Goal: Task Accomplishment & Management: Manage account settings

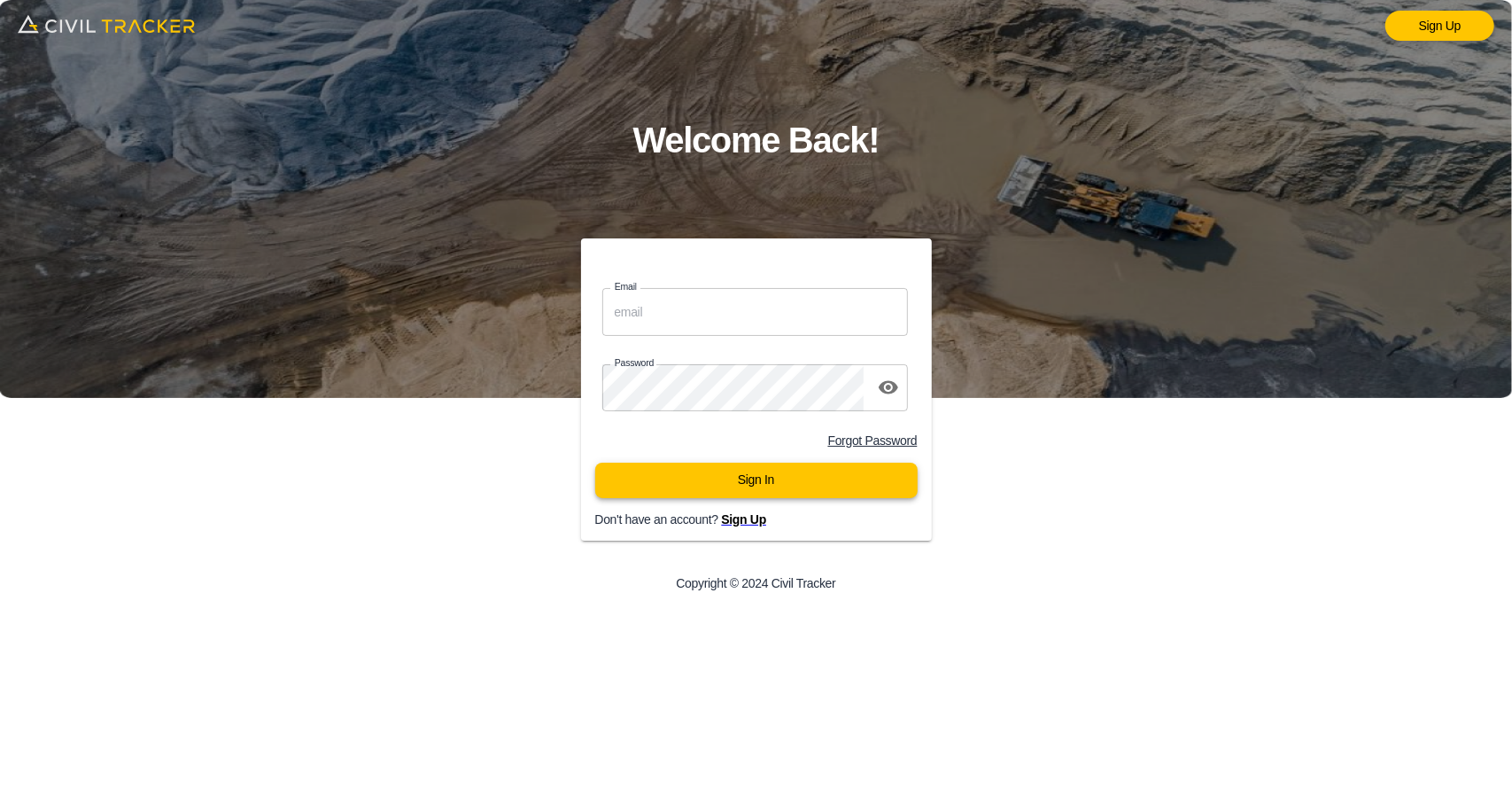
type input "[EMAIL_ADDRESS][DOMAIN_NAME]"
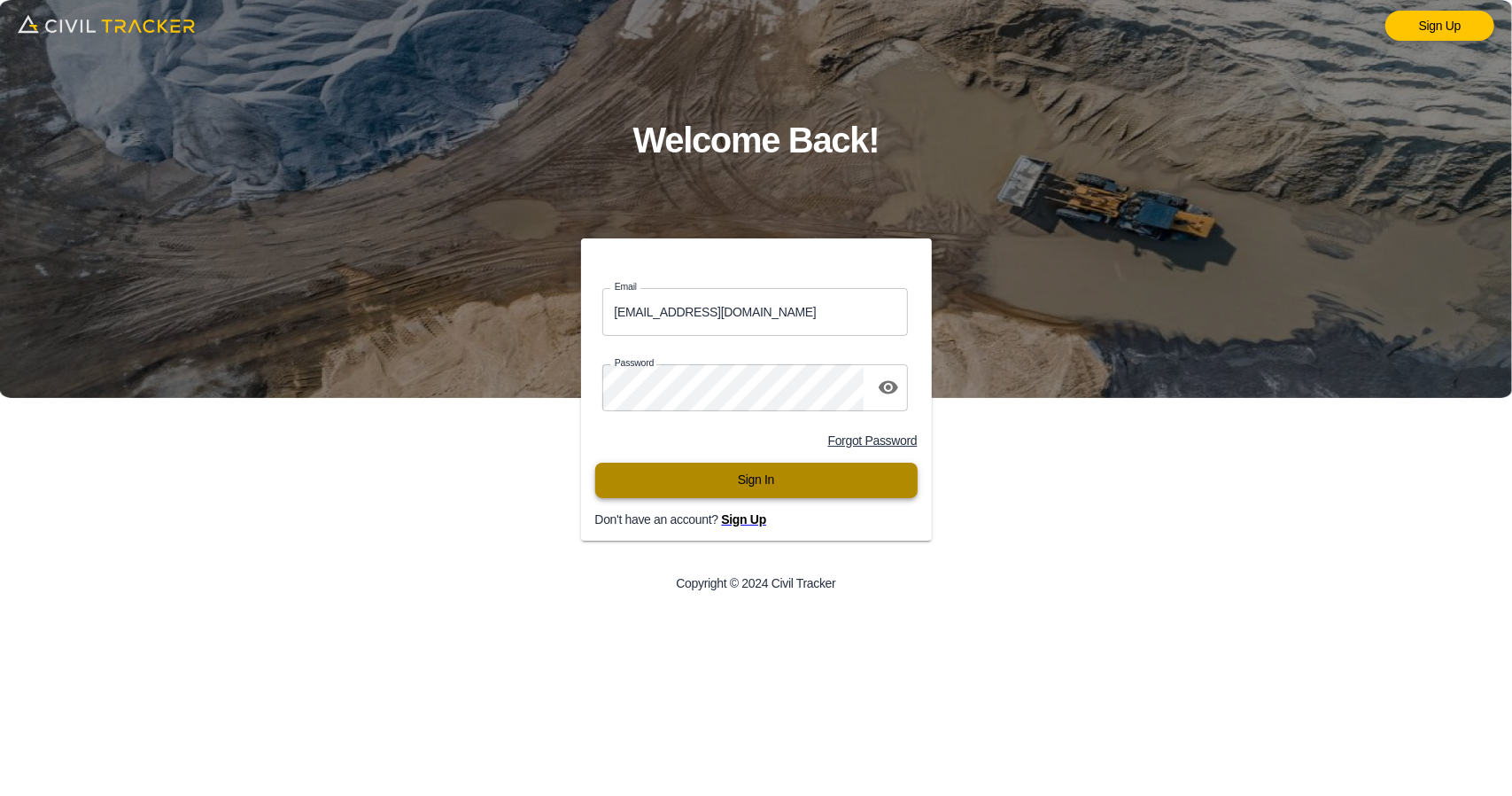
click at [707, 498] on button "Sign In" at bounding box center [756, 480] width 323 height 36
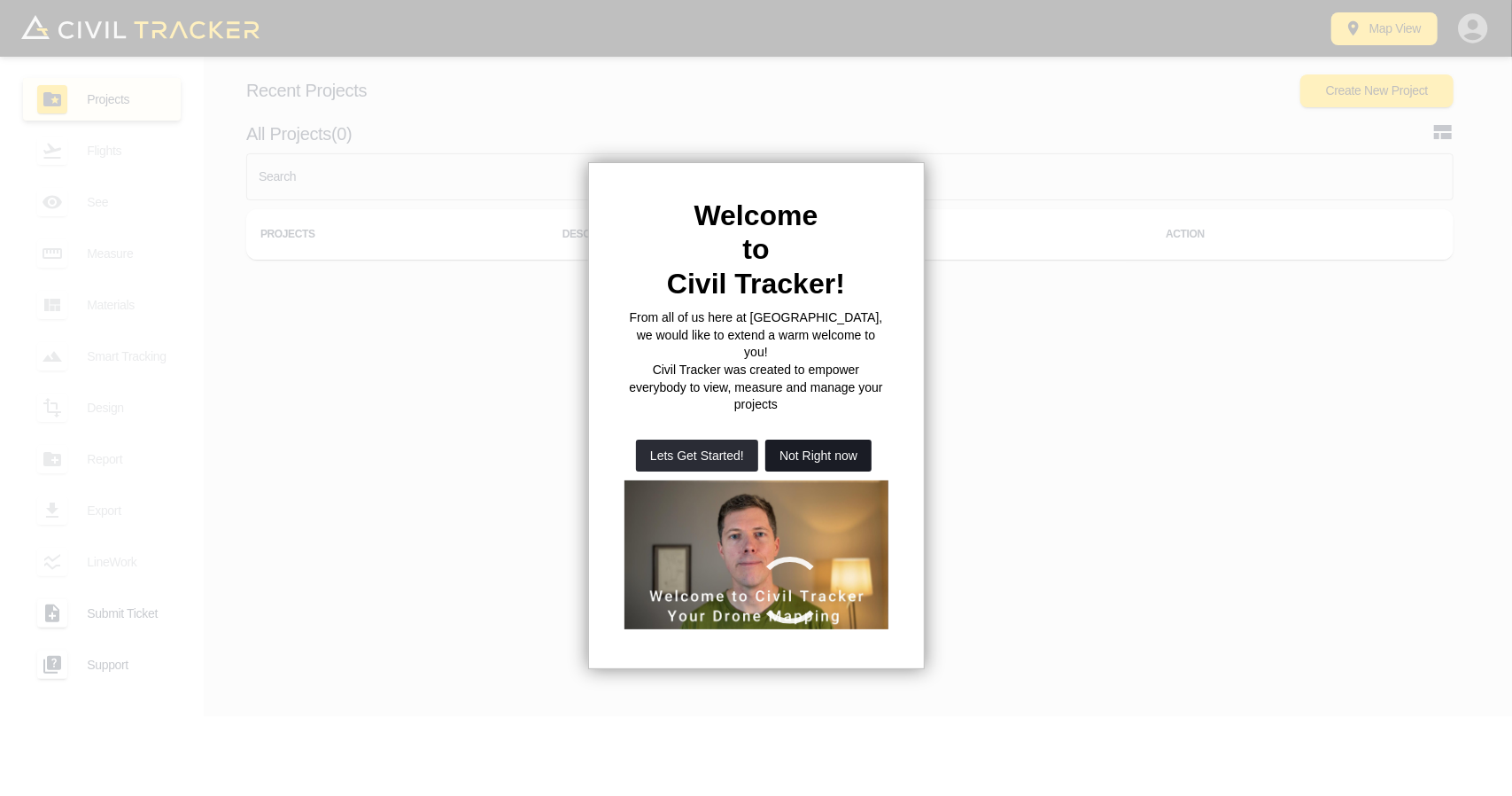
click at [864, 439] on button "Not Right now" at bounding box center [818, 455] width 106 height 32
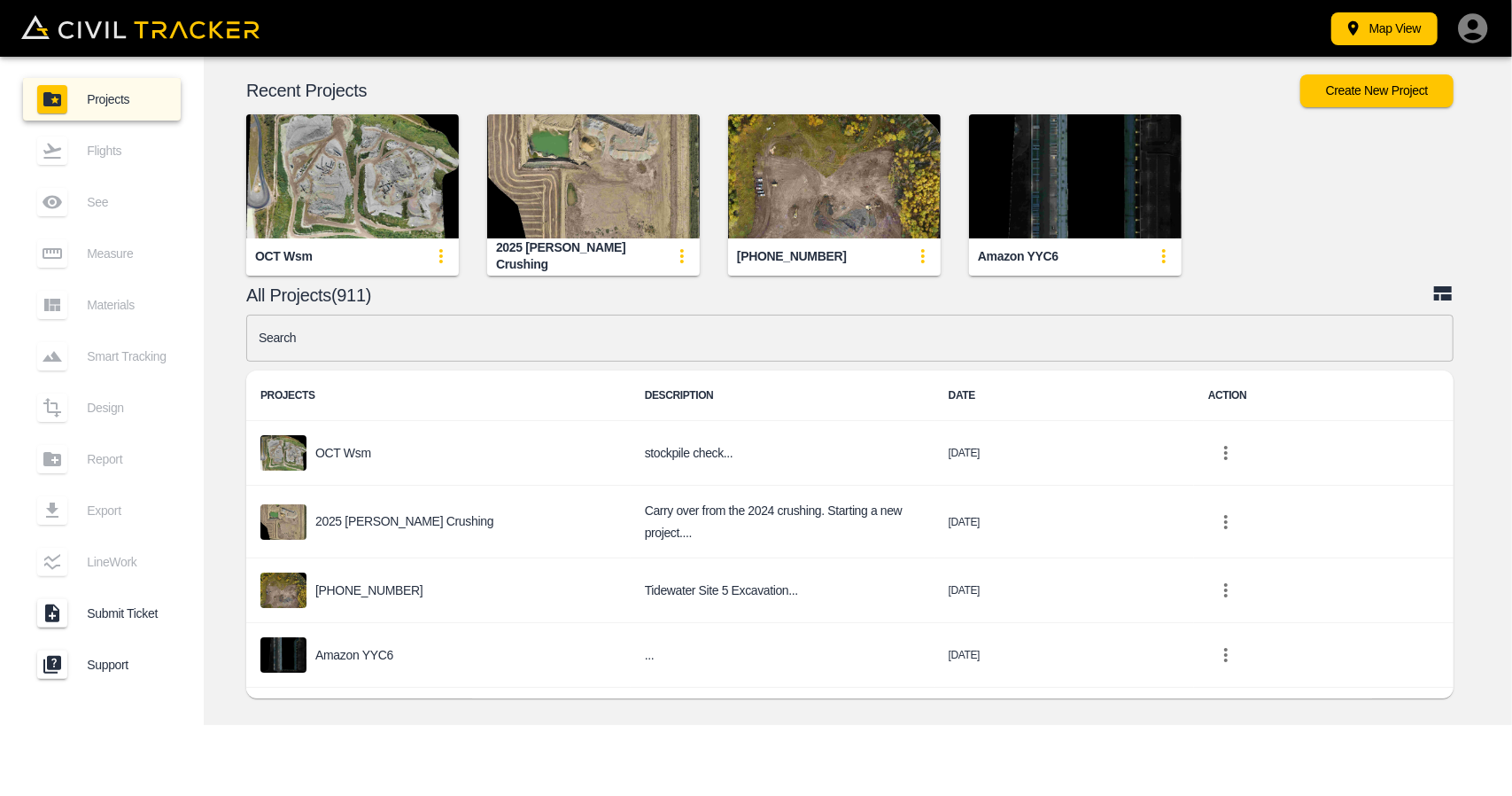
click at [709, 193] on div "[PHONE_NUMBER]" at bounding box center [820, 180] width 241 height 190
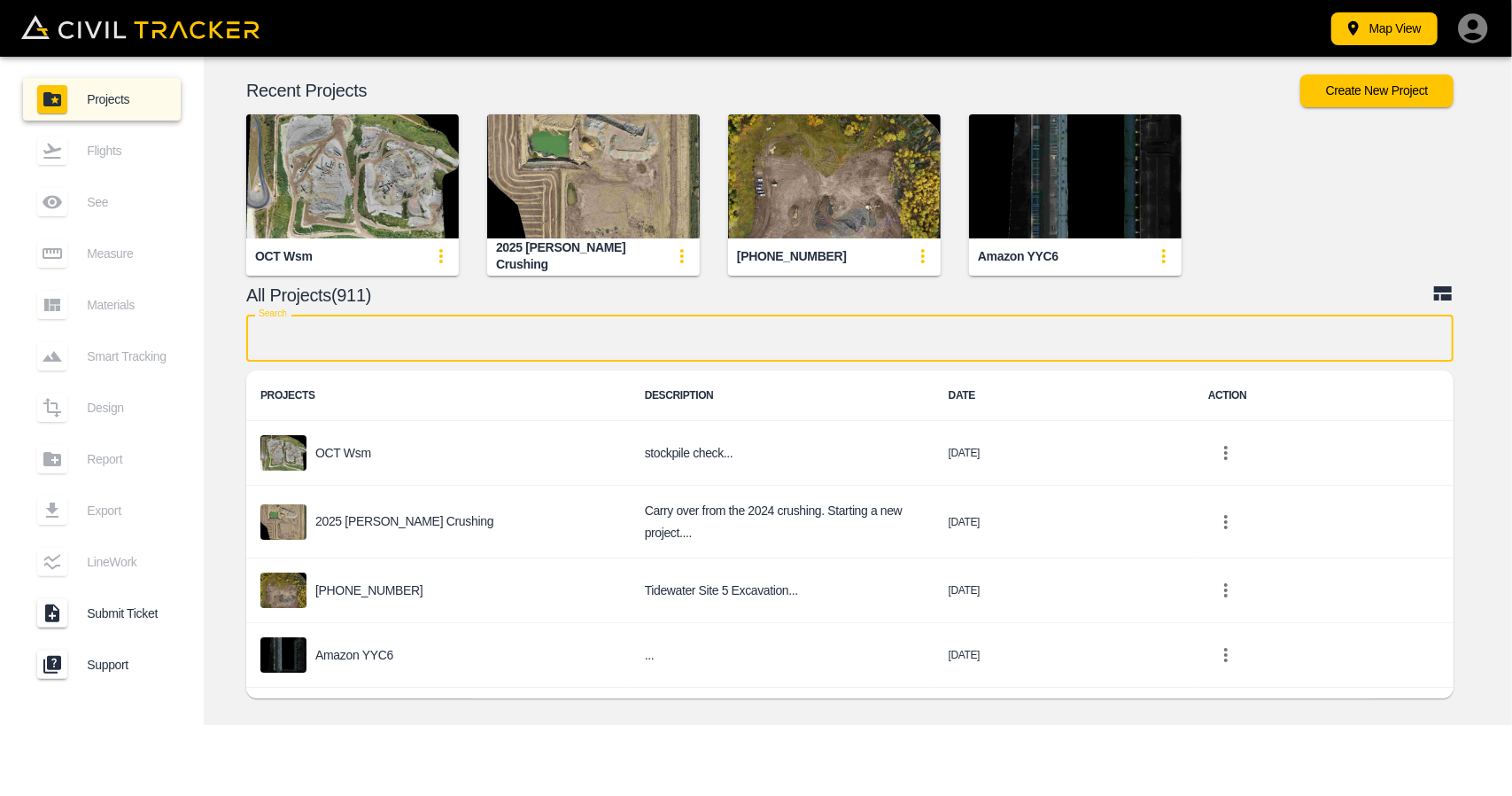
click at [562, 355] on input "text" at bounding box center [849, 338] width 1207 height 47
type input "nc"
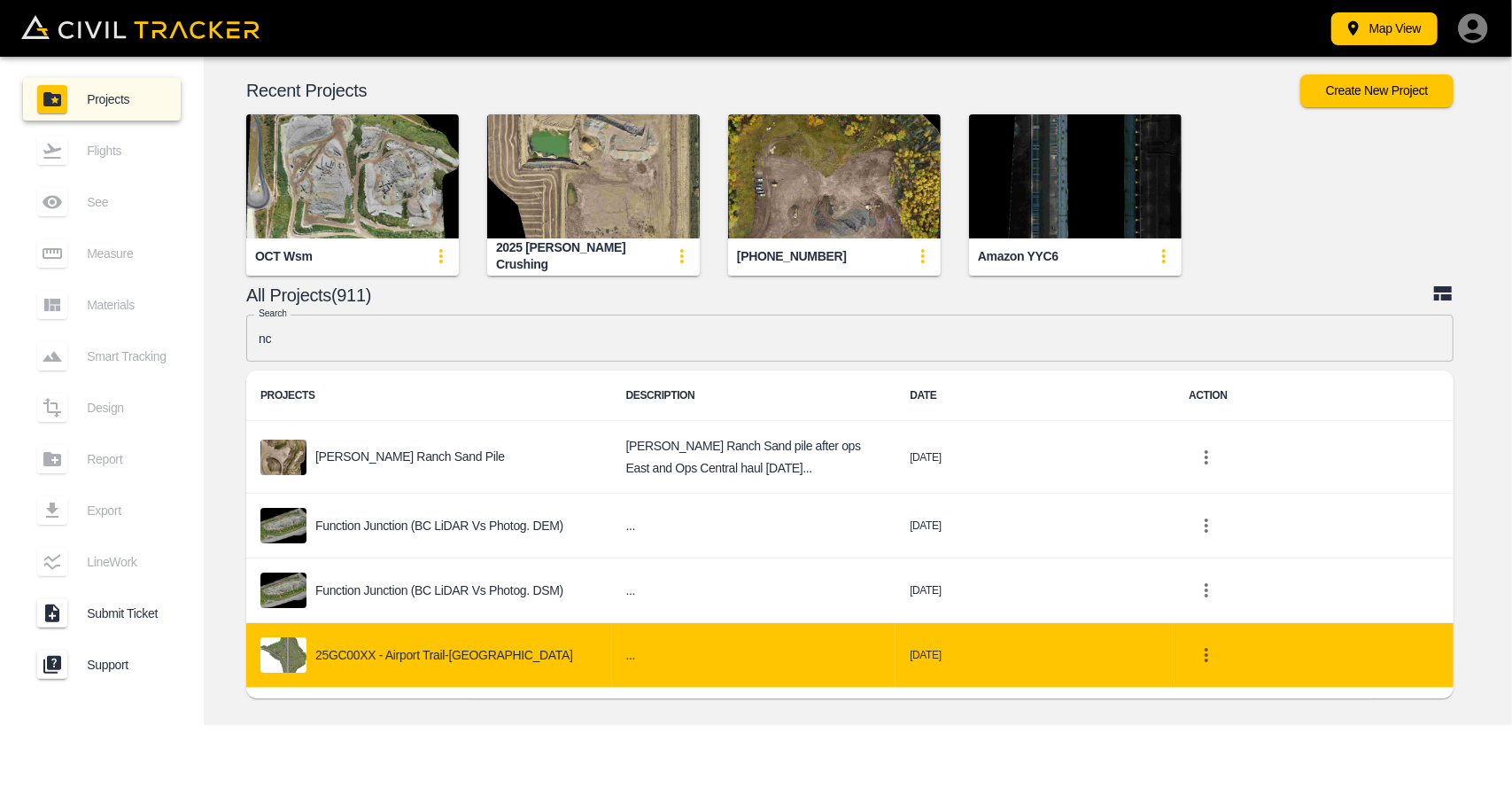
click at [444, 648] on p "25GC00XX - Airport Trail-[GEOGRAPHIC_DATA]" at bounding box center [443, 655] width 257 height 14
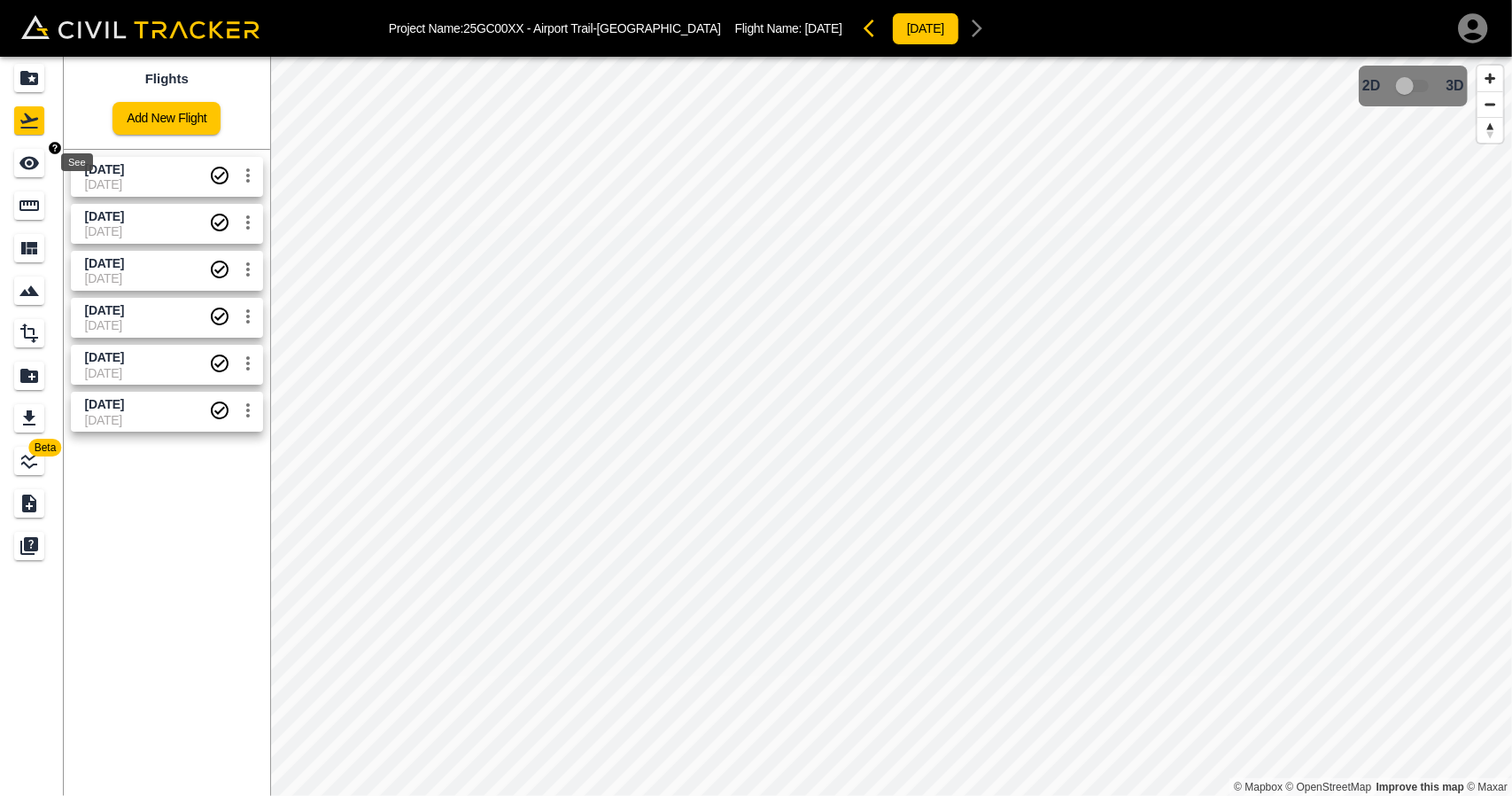
click at [29, 164] on icon "See" at bounding box center [30, 163] width 20 height 13
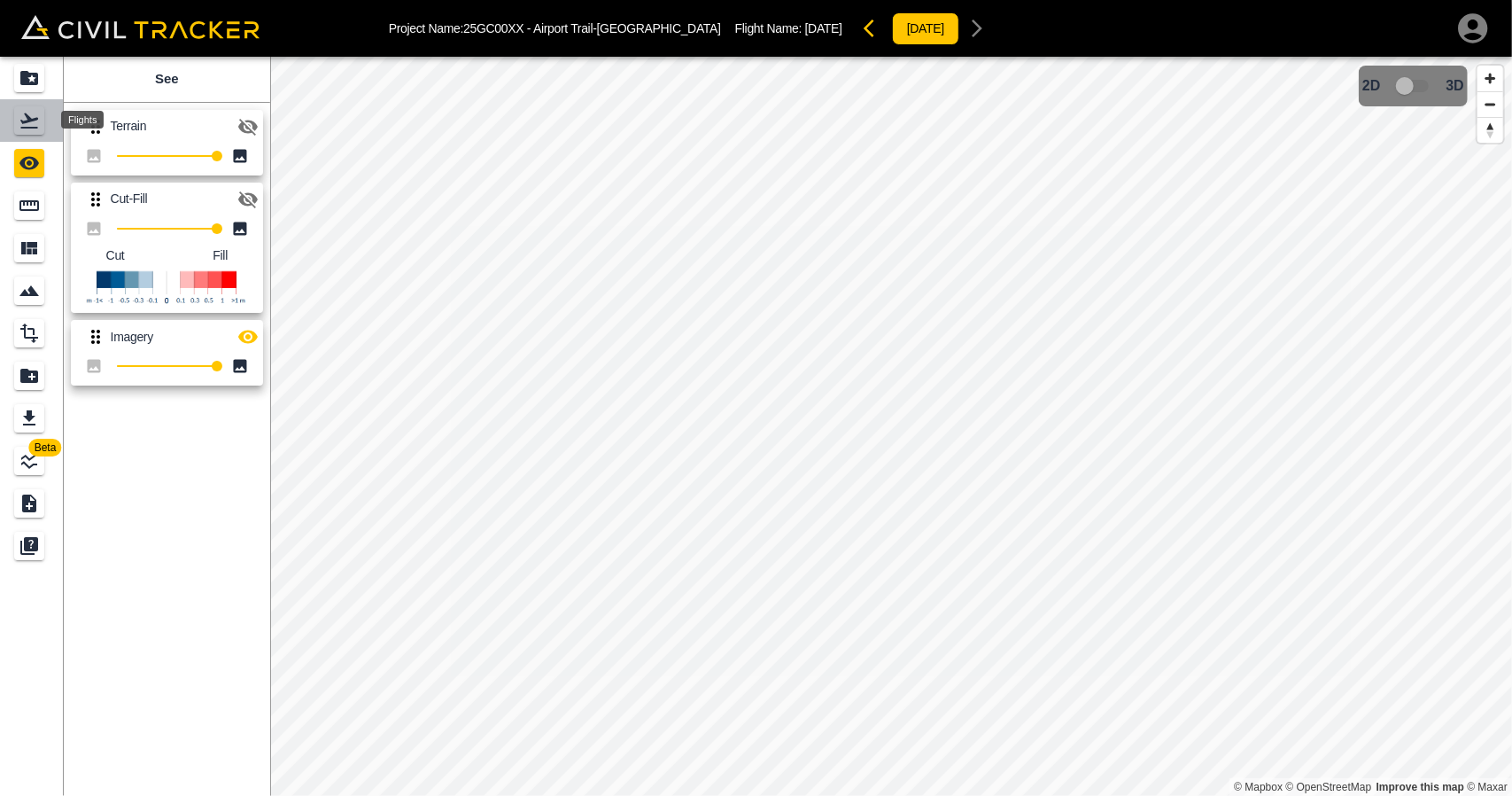
click at [28, 133] on div "Flights" at bounding box center [29, 120] width 30 height 29
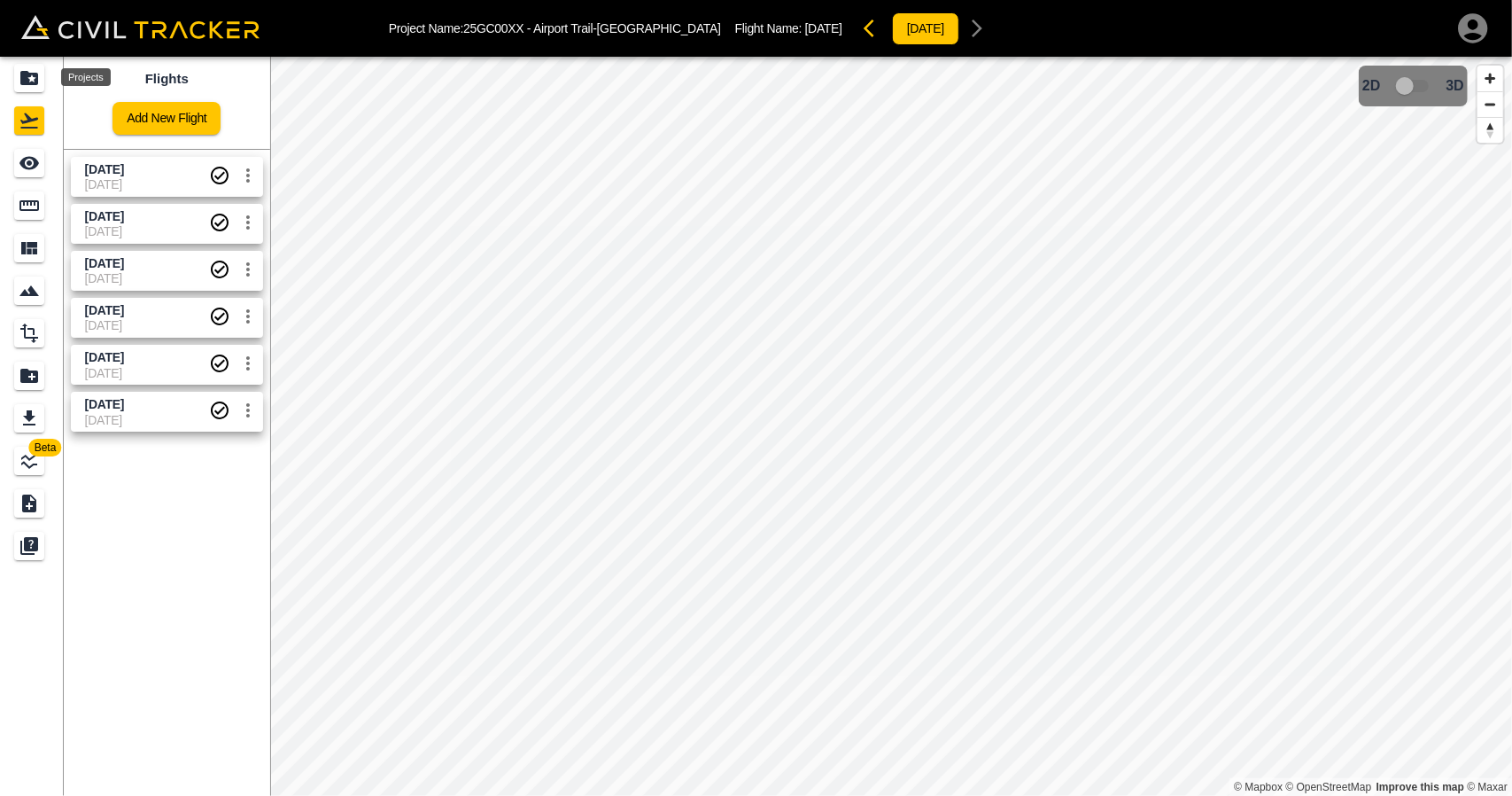
click at [26, 82] on icon "Projects" at bounding box center [30, 78] width 18 height 14
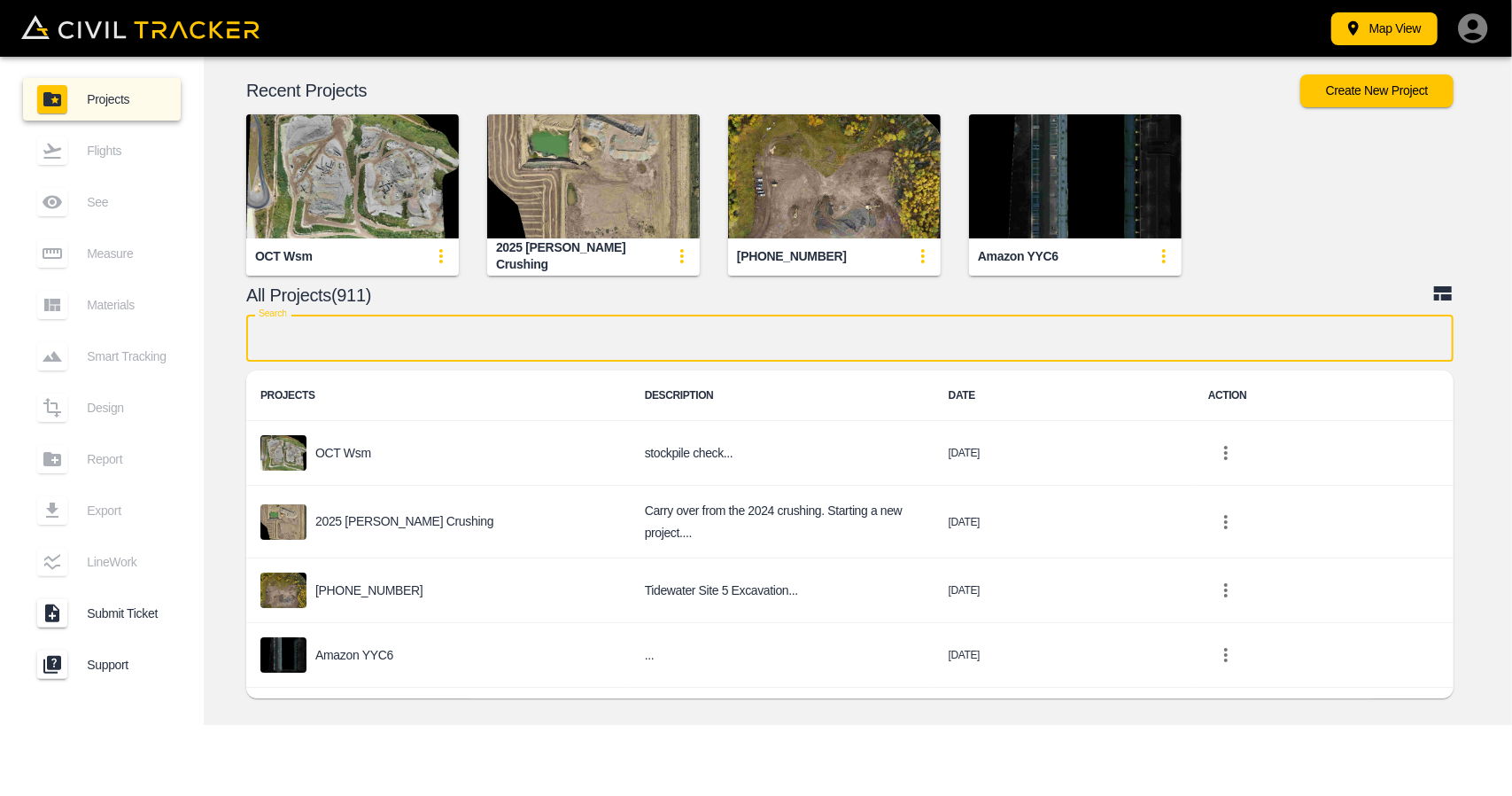
click at [689, 327] on input "text" at bounding box center [849, 338] width 1207 height 47
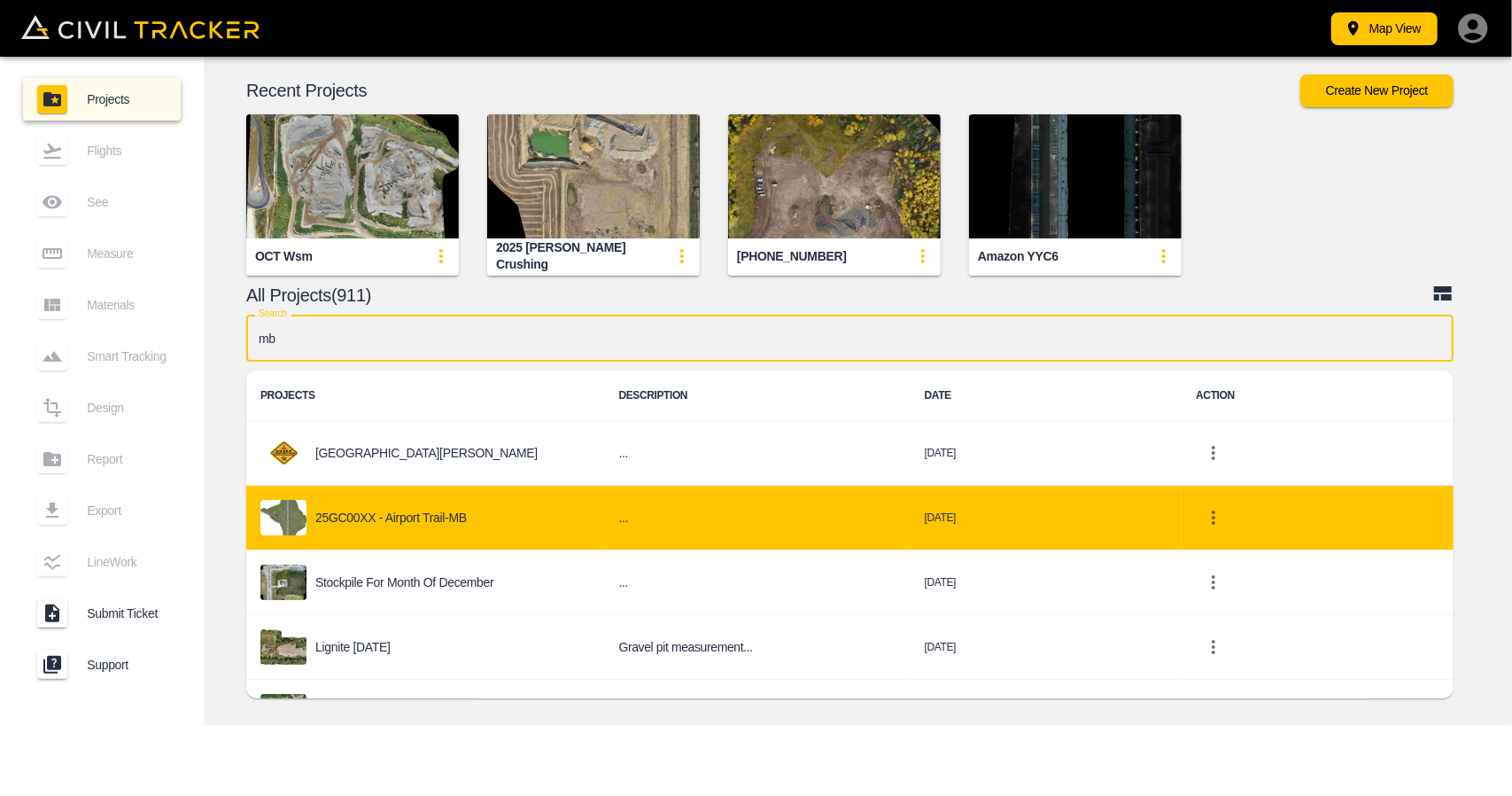
type input "mb"
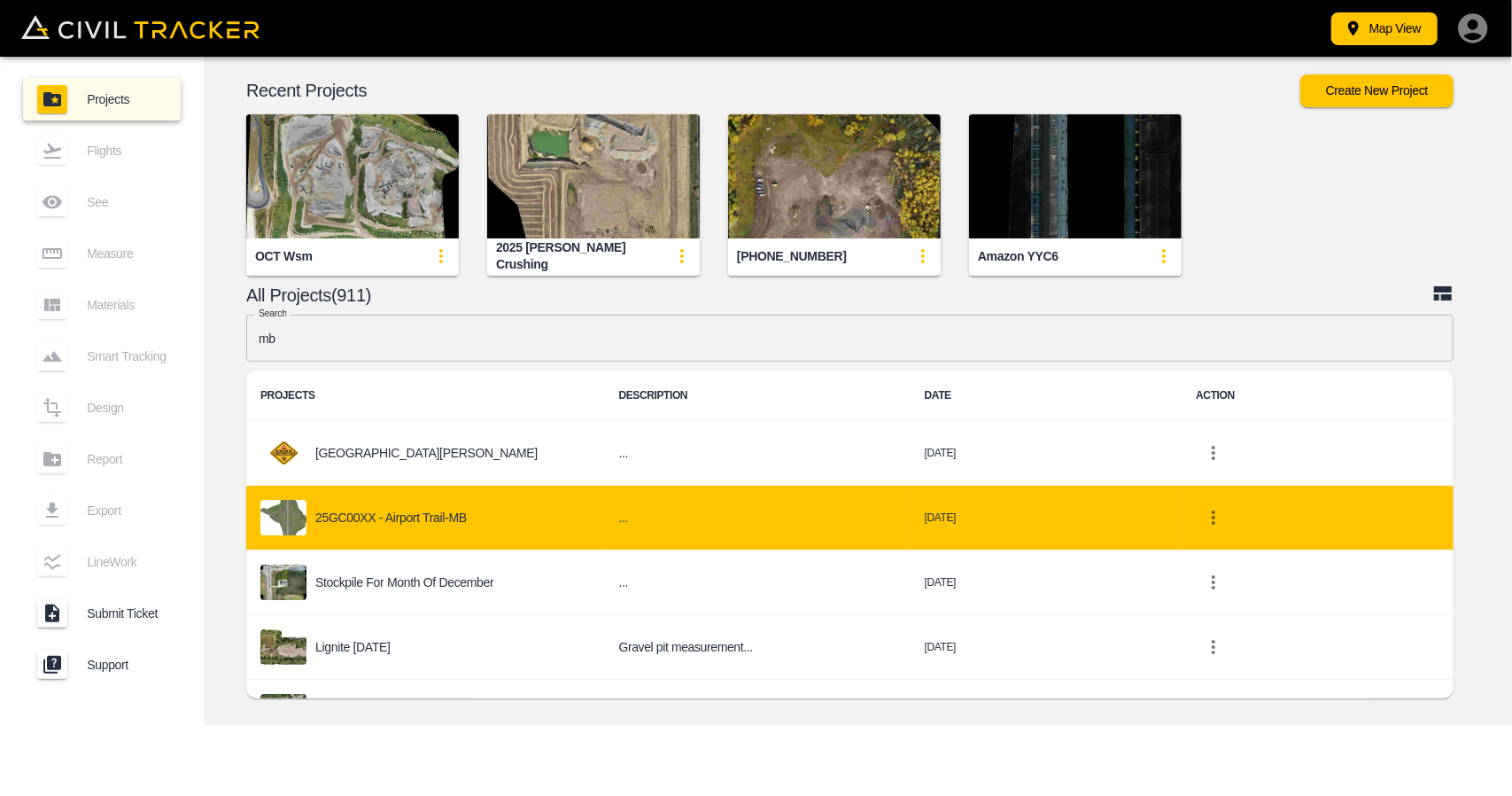
click at [420, 511] on p "25GC00XX - Airport Trail-MB" at bounding box center [390, 518] width 151 height 14
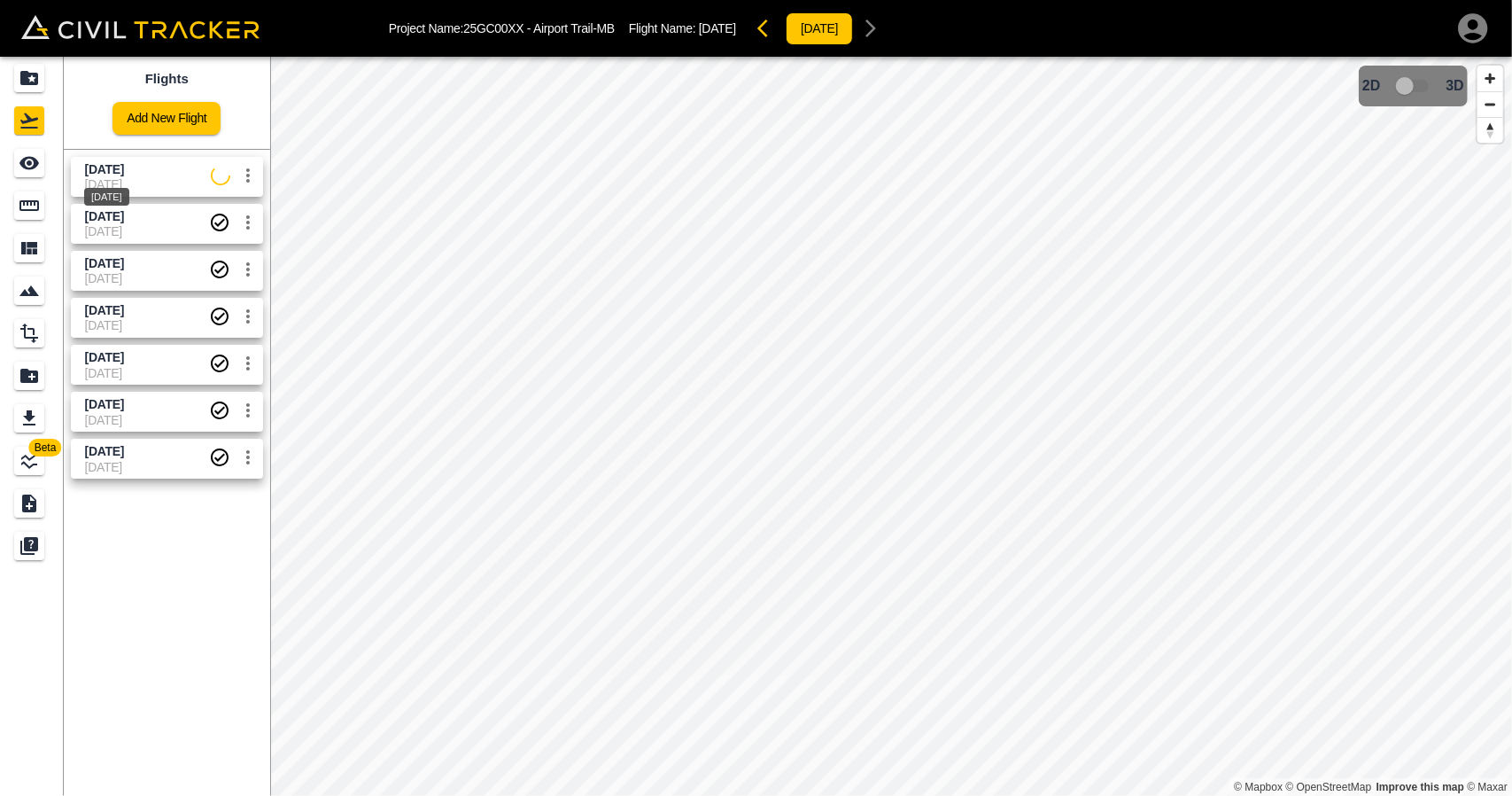
click at [124, 172] on span "[DATE]" at bounding box center [104, 169] width 39 height 14
click at [24, 155] on icon "See" at bounding box center [29, 162] width 21 height 21
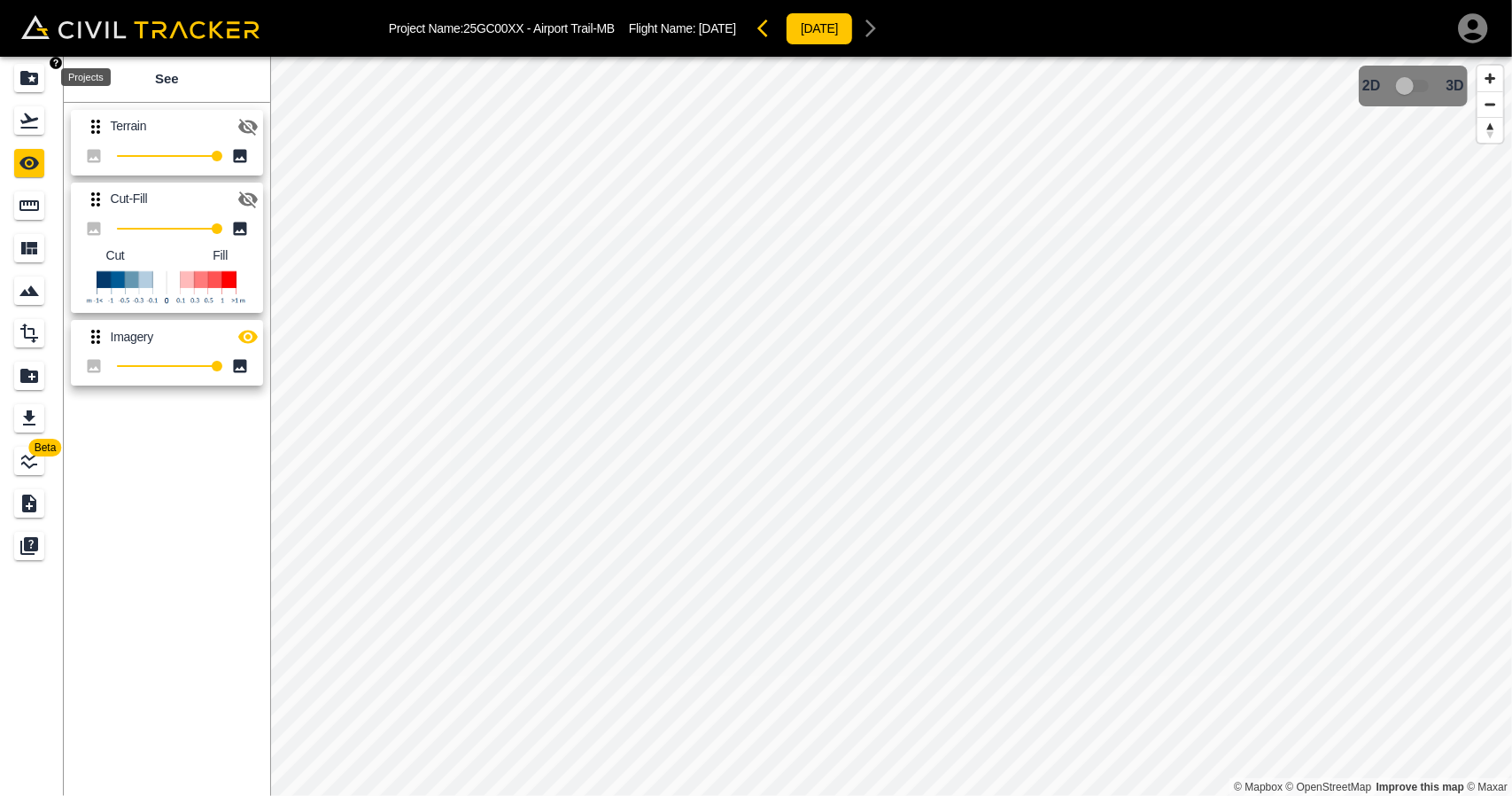
drag, startPoint x: 41, startPoint y: 89, endPoint x: 785, endPoint y: 792, distance: 1023.6
click at [41, 89] on div "Projects" at bounding box center [29, 78] width 30 height 29
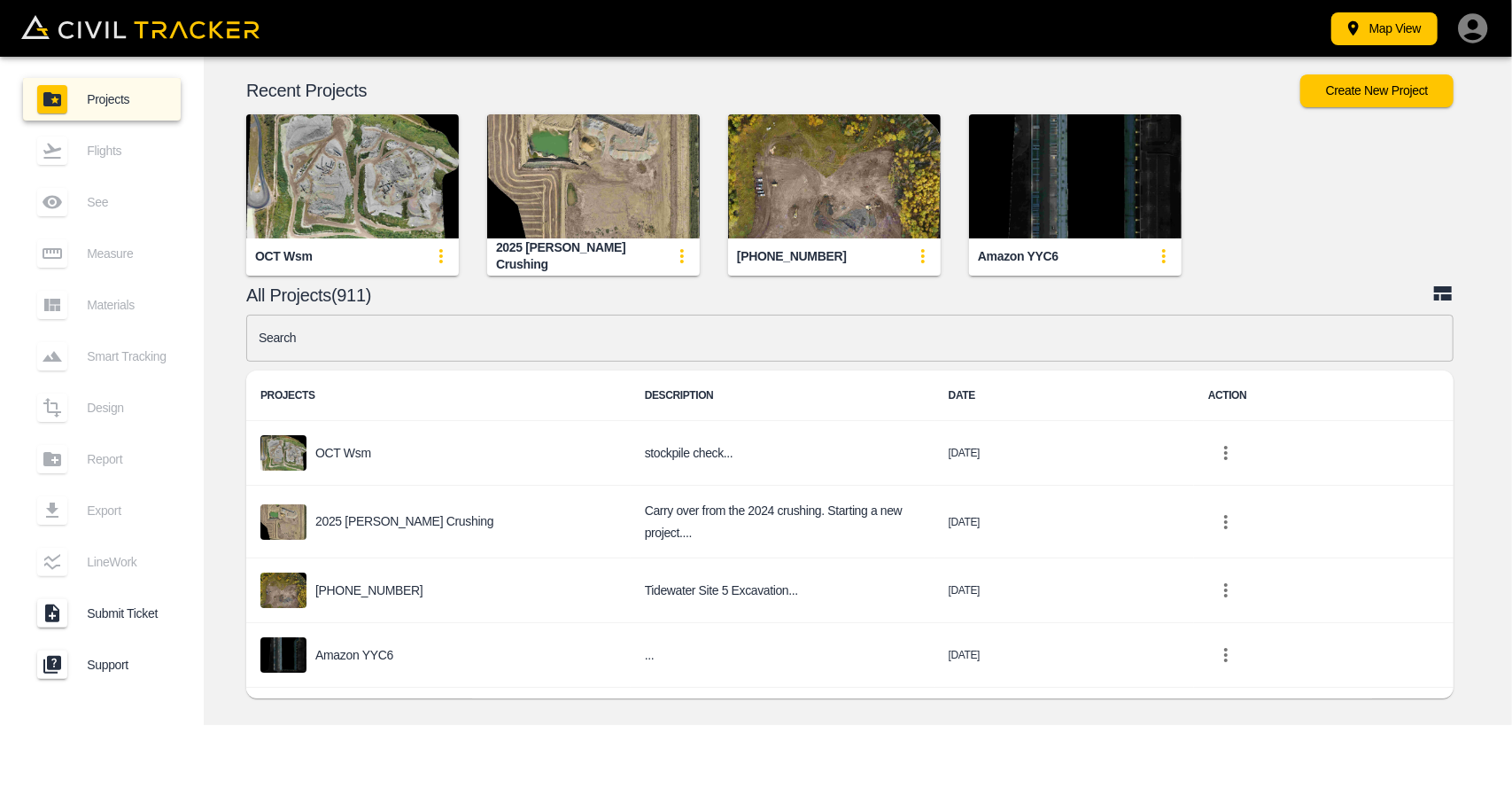
click at [626, 347] on input "text" at bounding box center [849, 338] width 1207 height 47
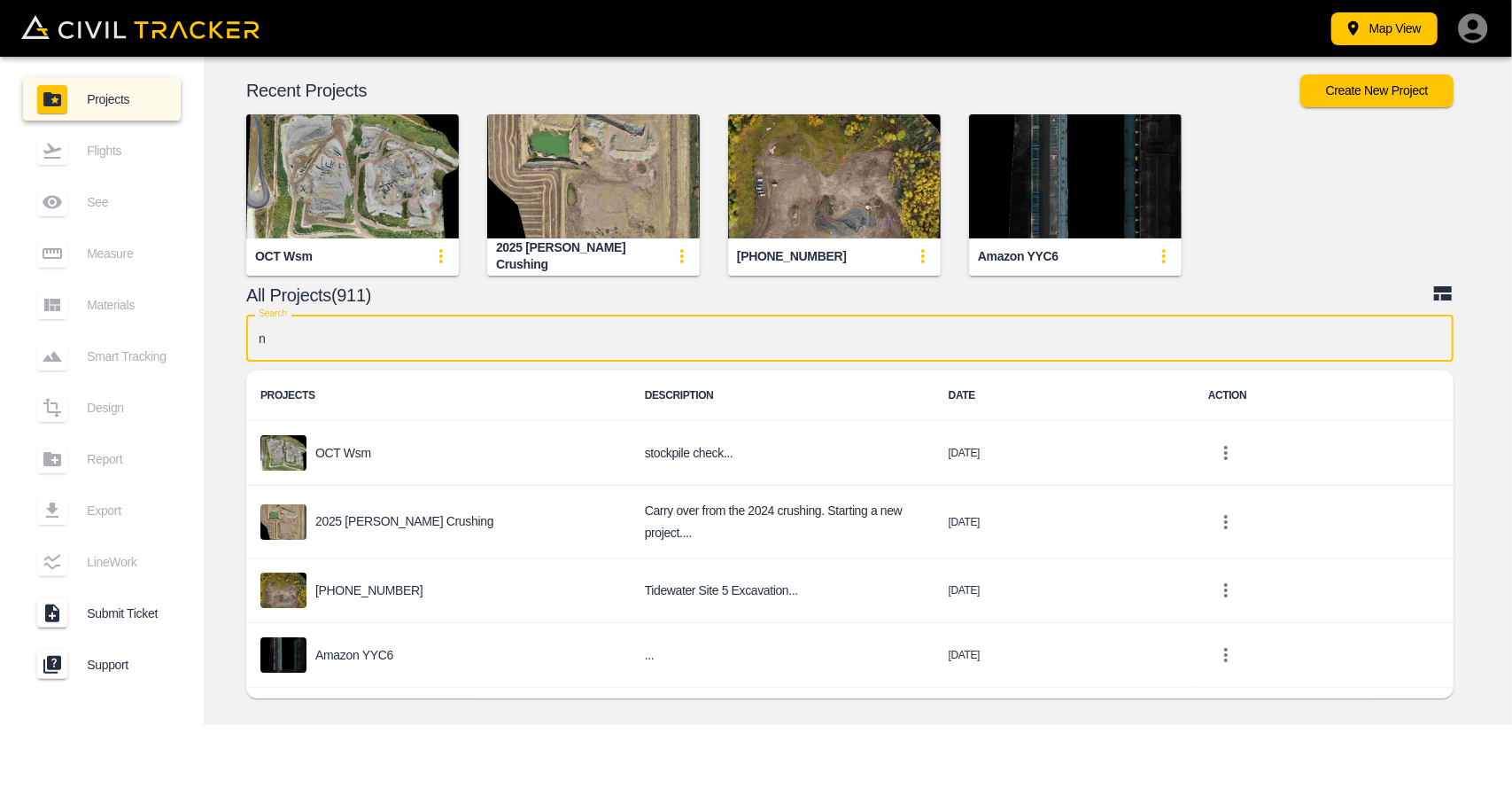
type input "nc"
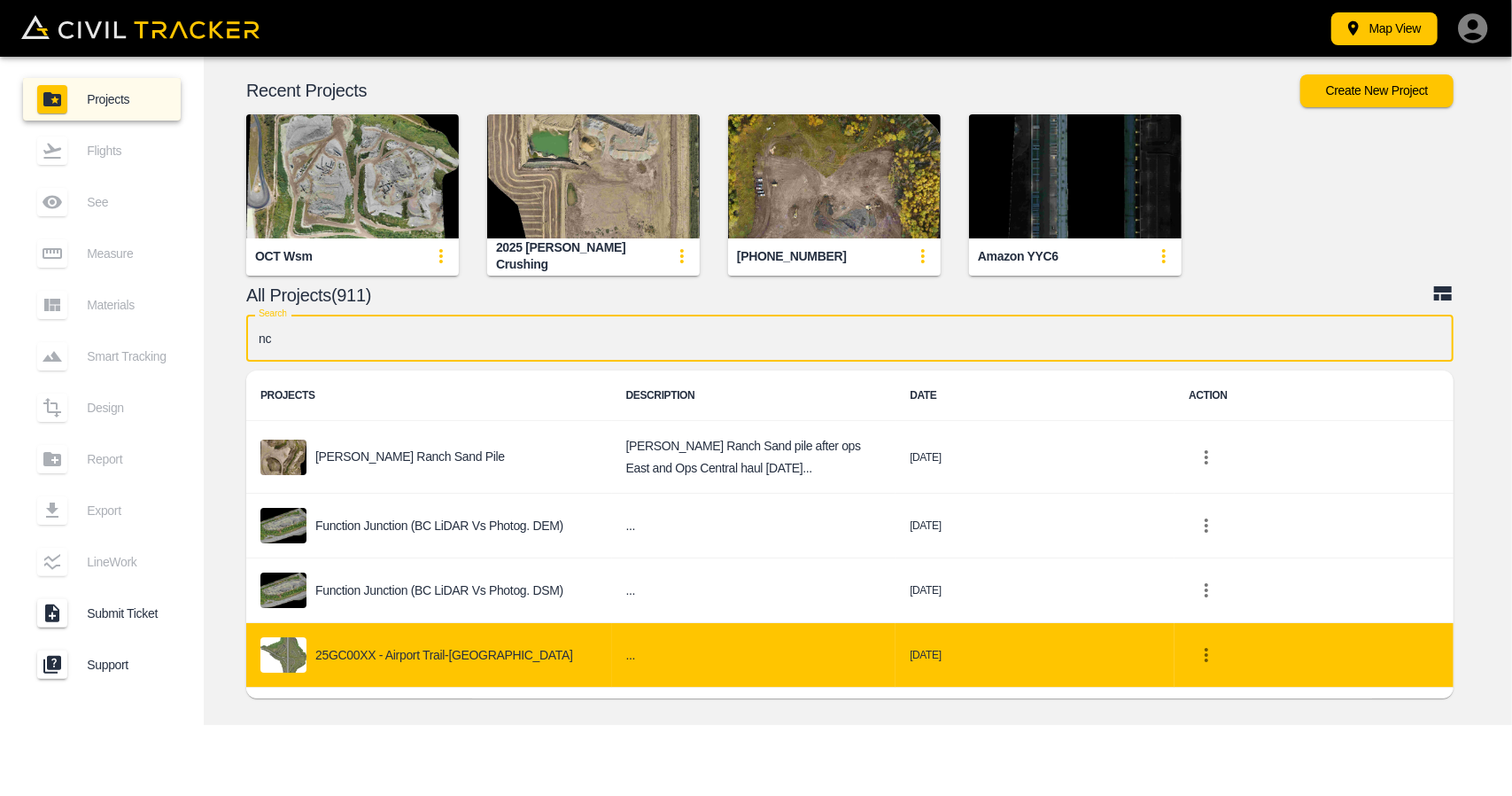
click at [382, 659] on p "25GC00XX - Airport Trail-[GEOGRAPHIC_DATA]" at bounding box center [443, 655] width 257 height 14
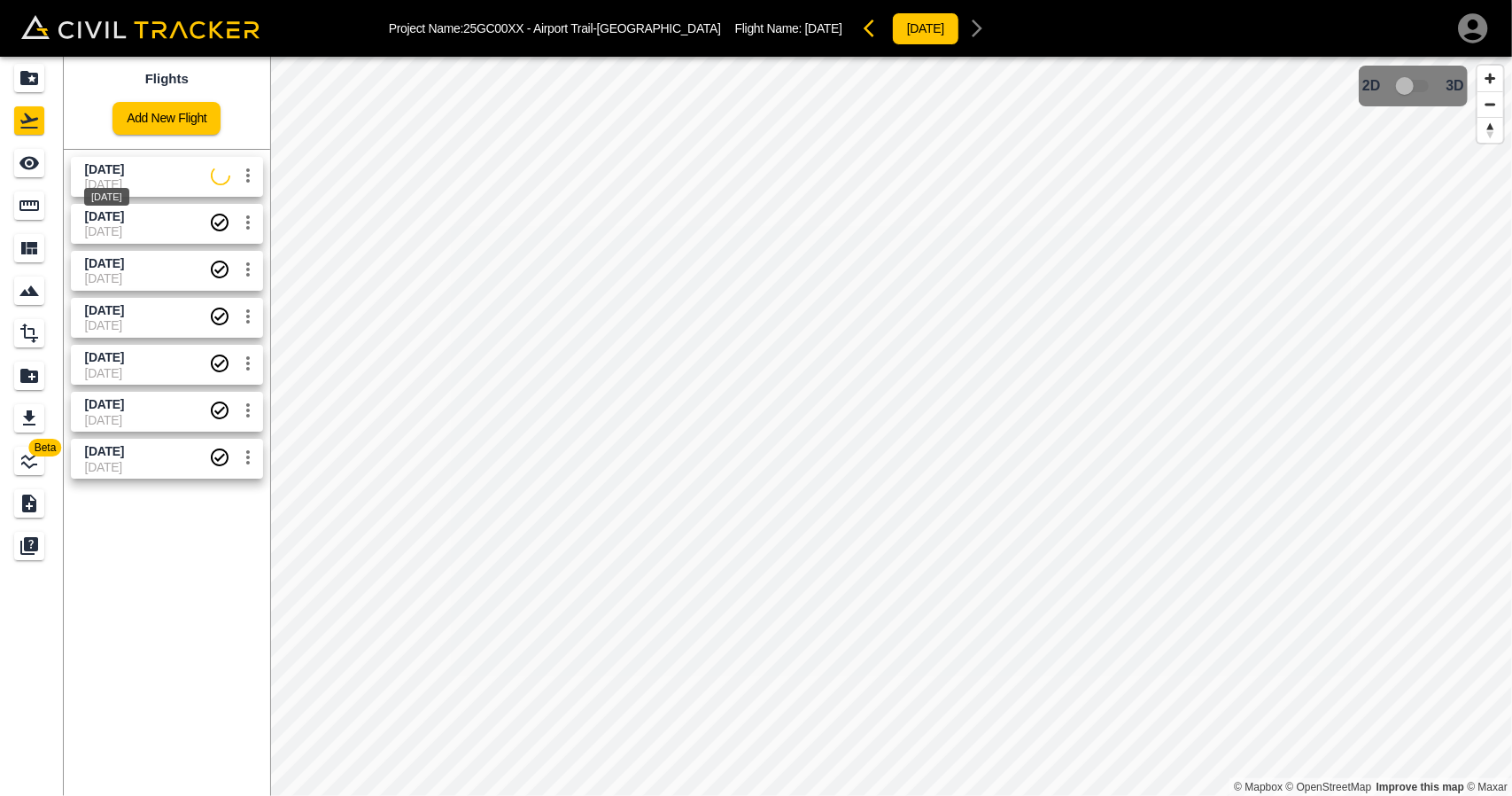
click at [124, 162] on span "[DATE]" at bounding box center [104, 169] width 39 height 14
click at [34, 155] on icon "See" at bounding box center [29, 162] width 21 height 21
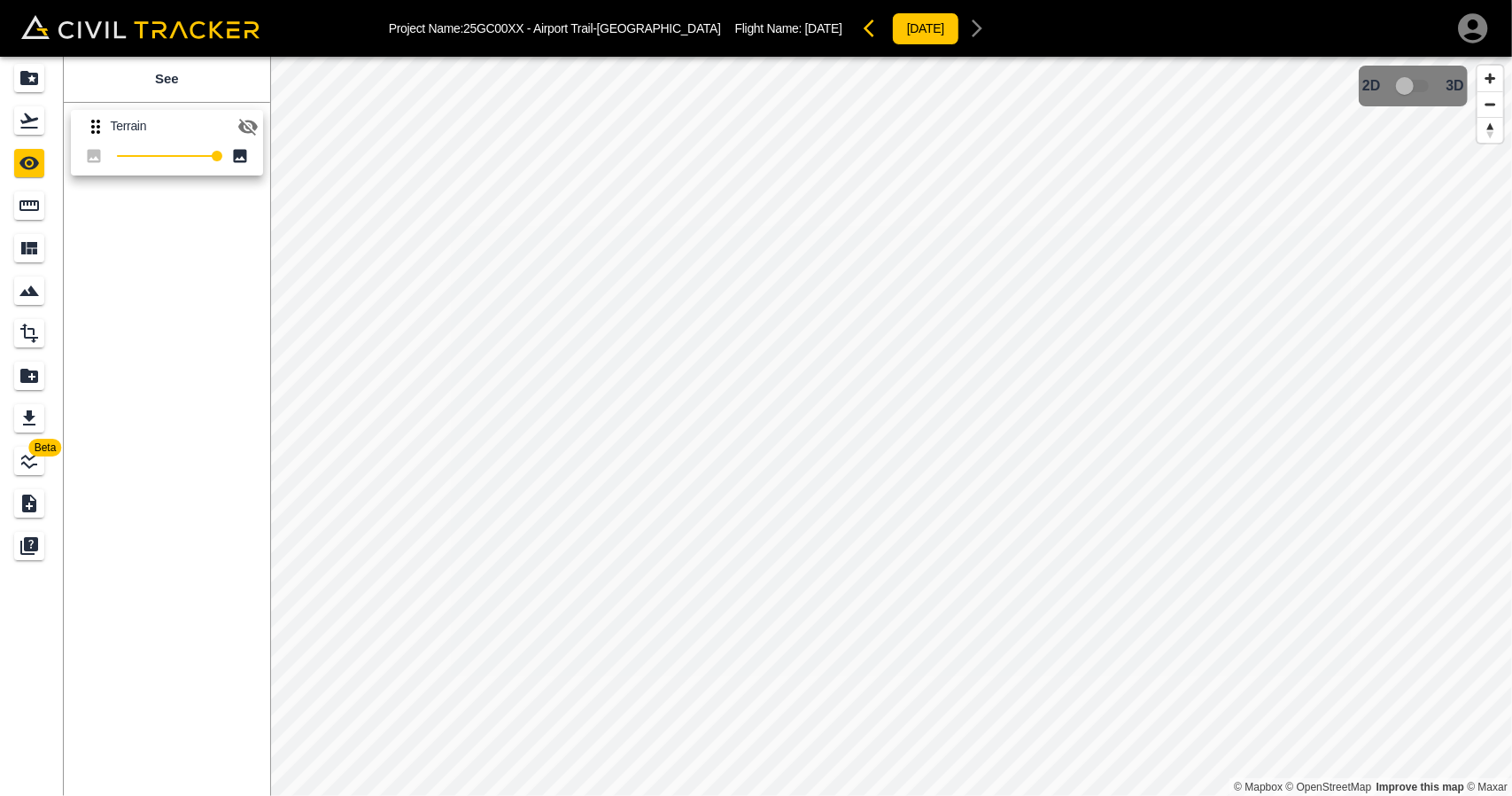
click at [254, 125] on icon "button" at bounding box center [248, 126] width 20 height 17
click at [41, 70] on div "Projects" at bounding box center [29, 78] width 30 height 29
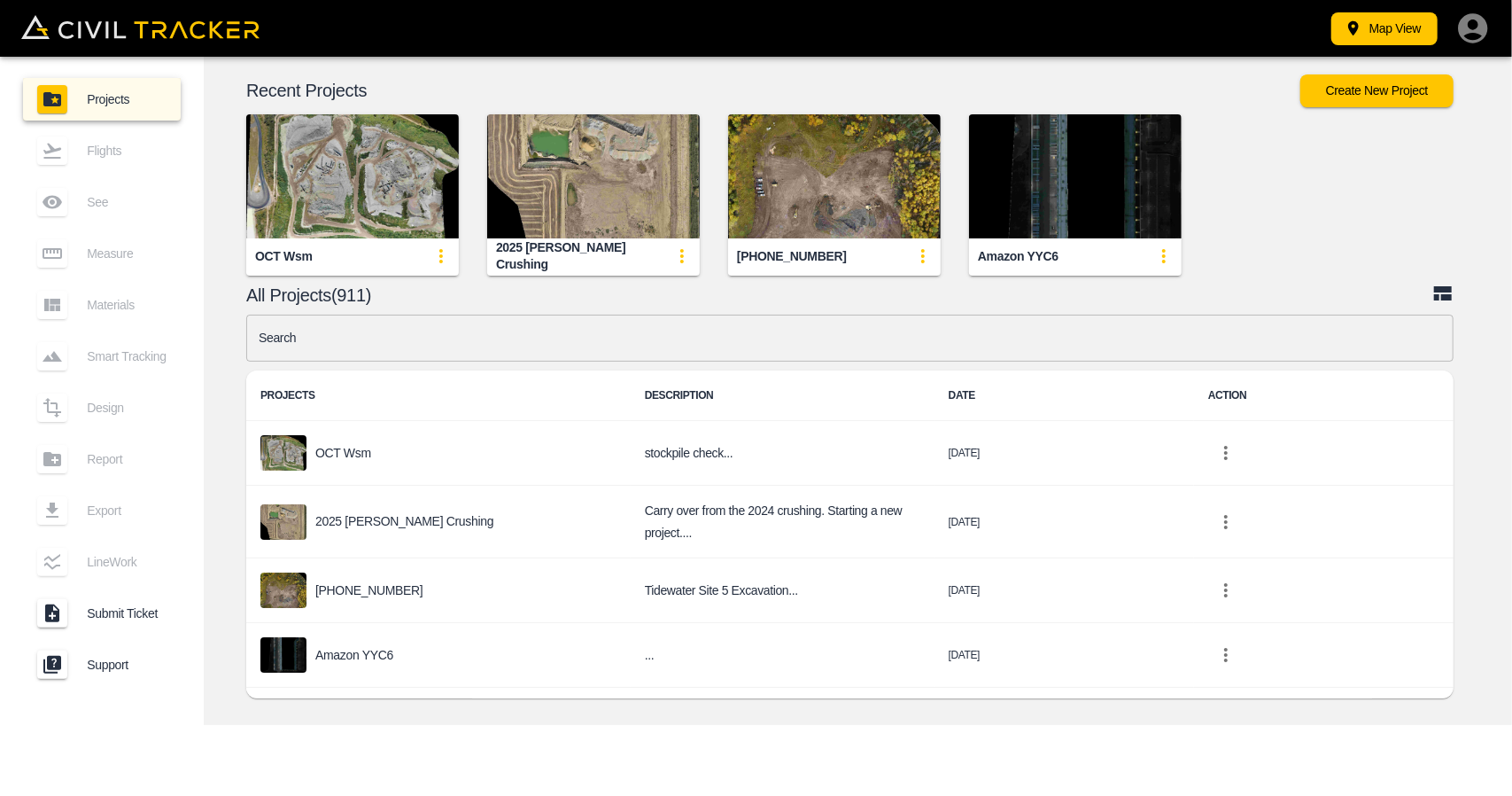
click at [536, 348] on input "text" at bounding box center [849, 338] width 1207 height 47
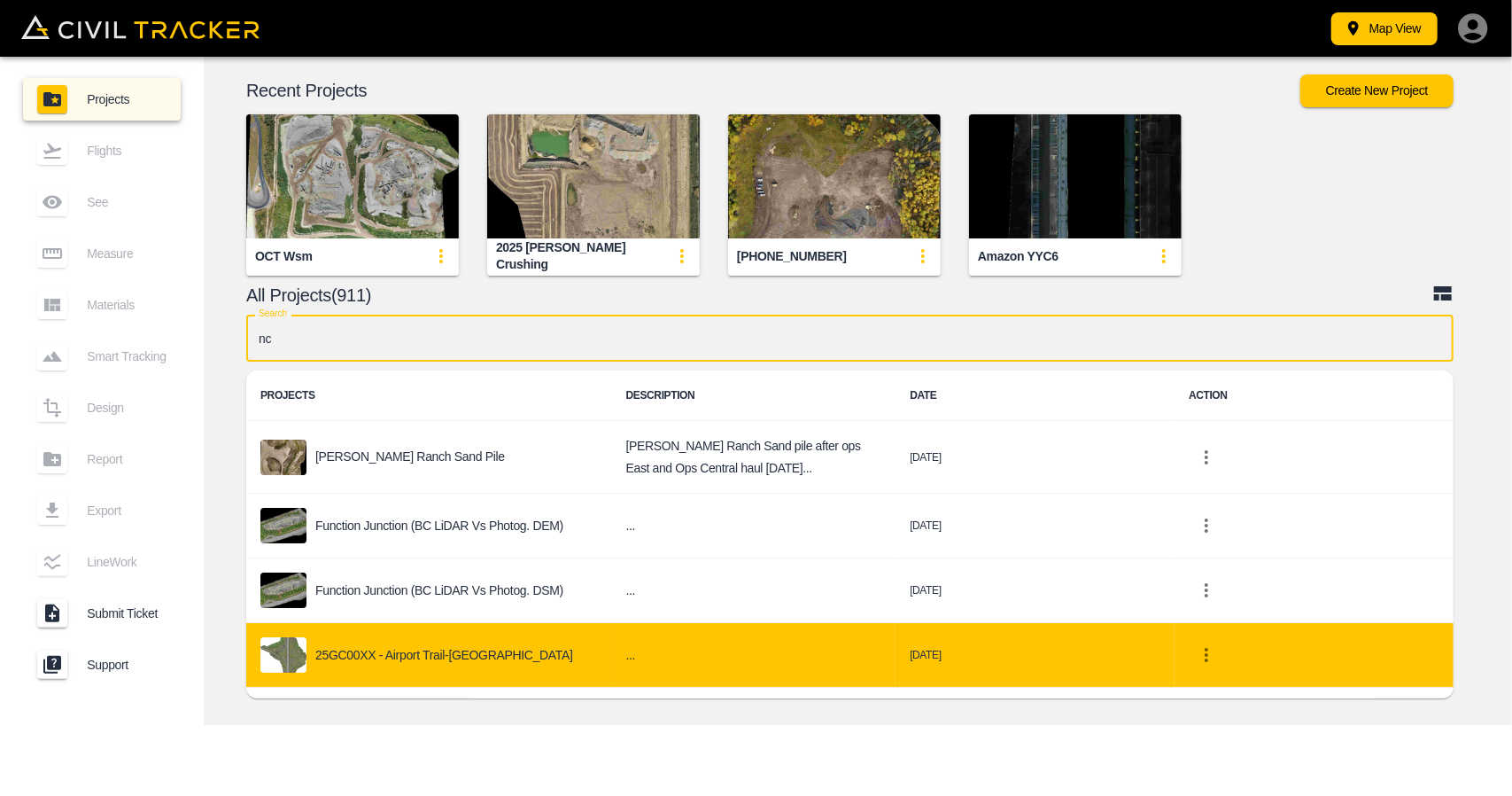
type input "nc"
click at [360, 655] on p "25GC00XX - Airport Trail-[GEOGRAPHIC_DATA]" at bounding box center [443, 655] width 257 height 14
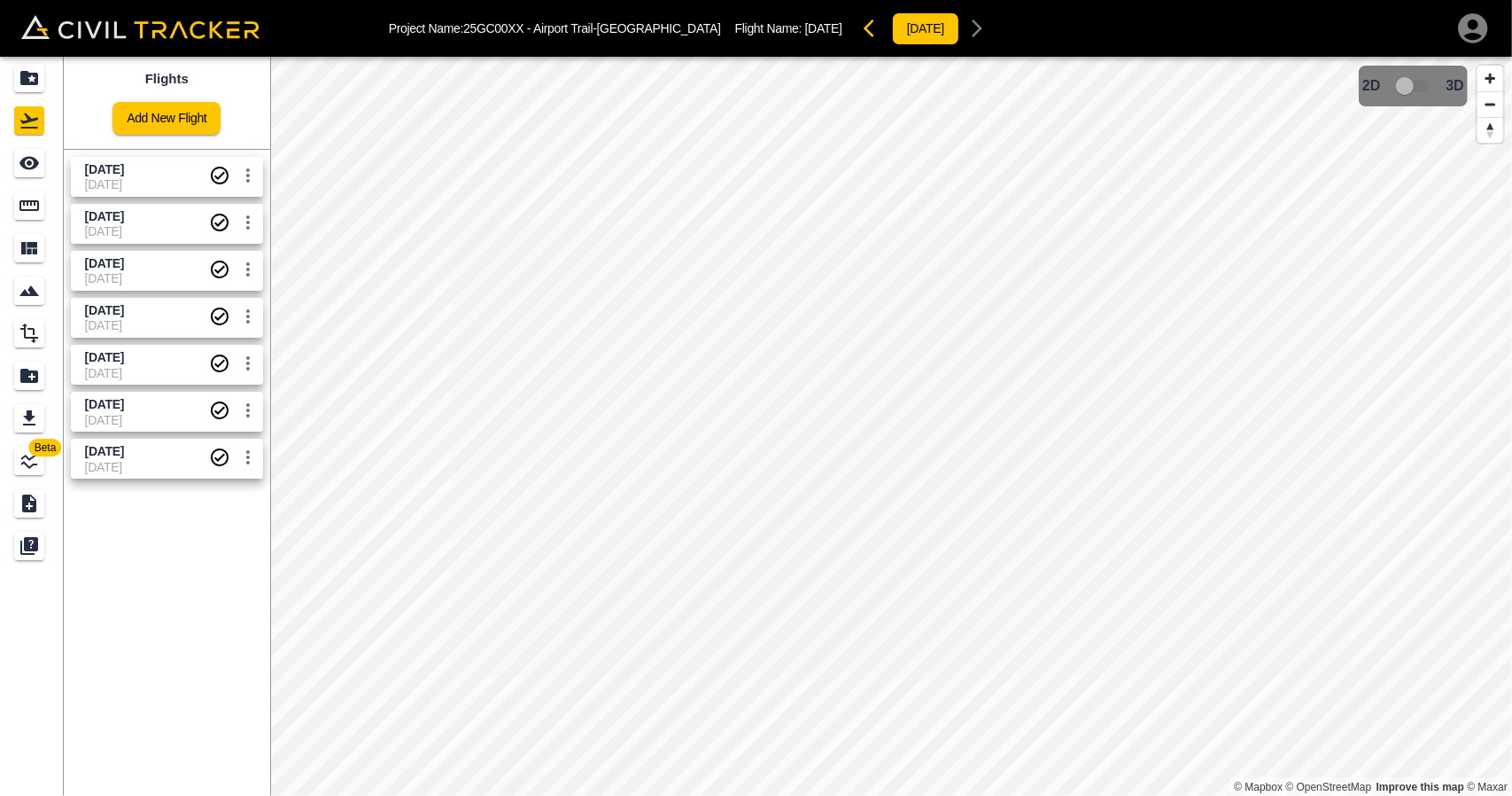
click at [117, 198] on div "Sept 16 2025 25-09-2025" at bounding box center [163, 220] width 200 height 47
click at [41, 162] on div "See" at bounding box center [29, 163] width 30 height 29
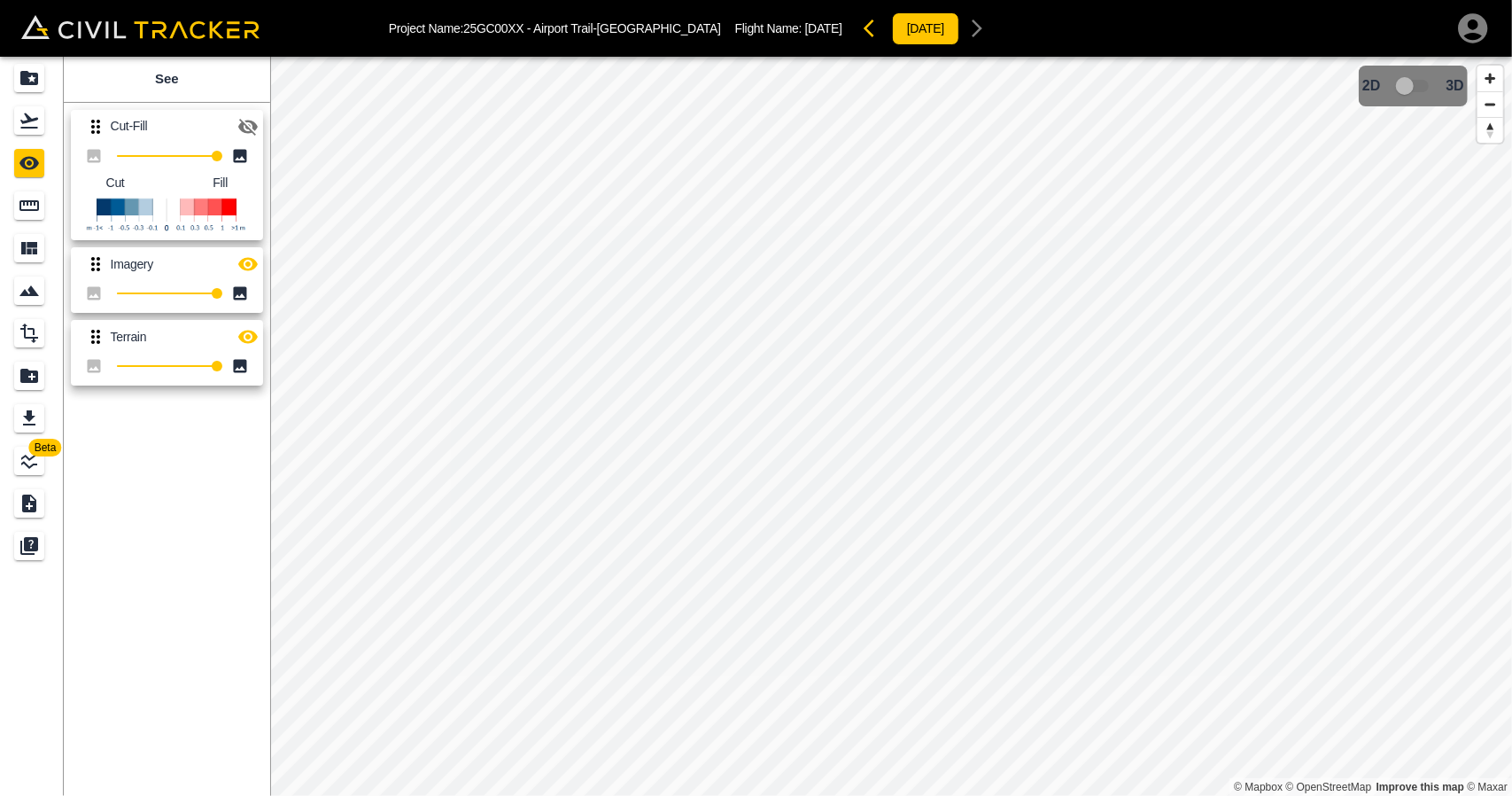
click at [245, 129] on icon "button" at bounding box center [247, 126] width 21 height 21
click at [249, 340] on icon "button" at bounding box center [247, 336] width 21 height 21
click at [243, 249] on button "button" at bounding box center [248, 264] width 36 height 36
click at [247, 347] on icon "button" at bounding box center [247, 336] width 21 height 21
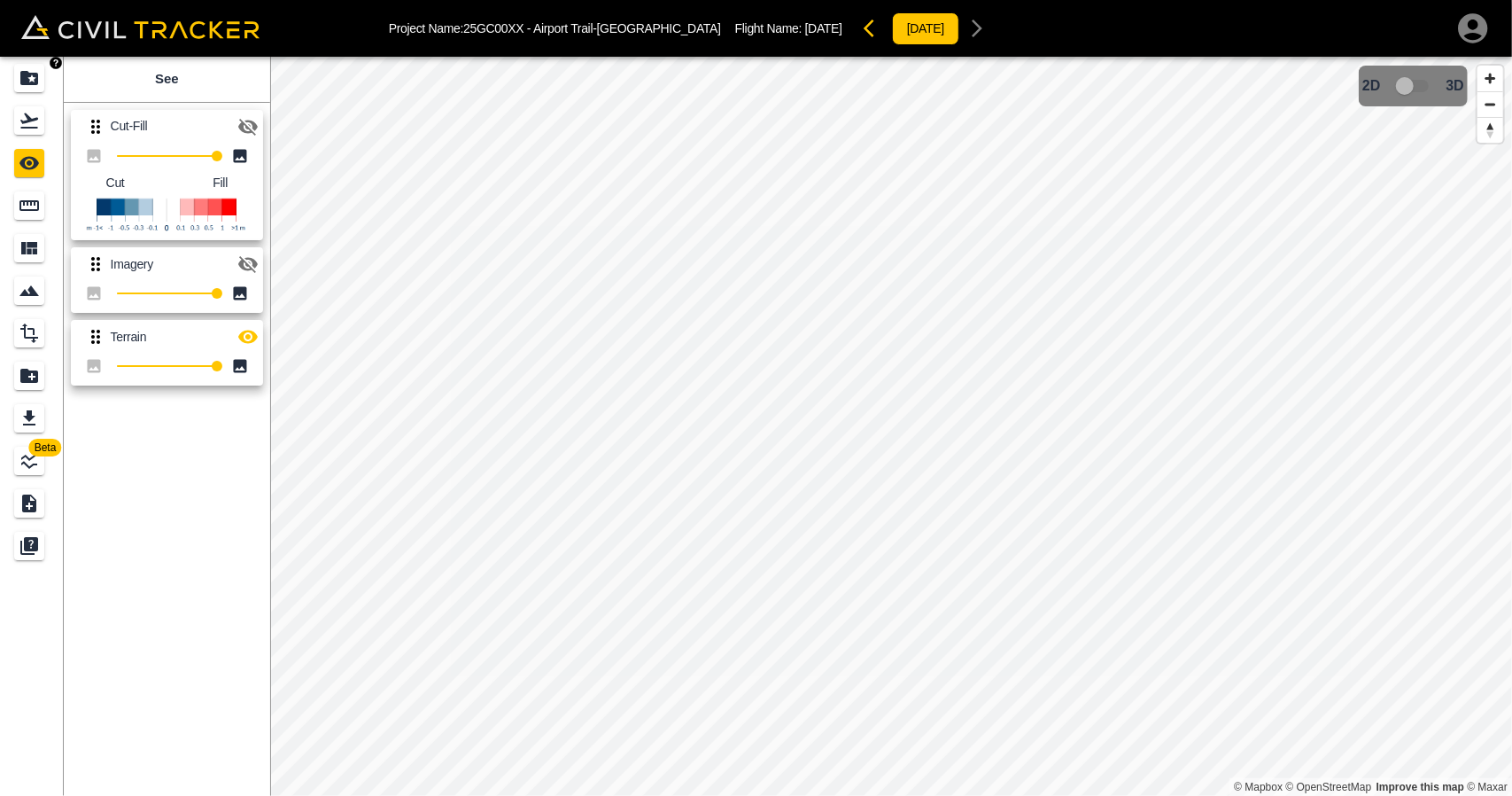
click at [20, 79] on icon "Projects" at bounding box center [29, 78] width 21 height 21
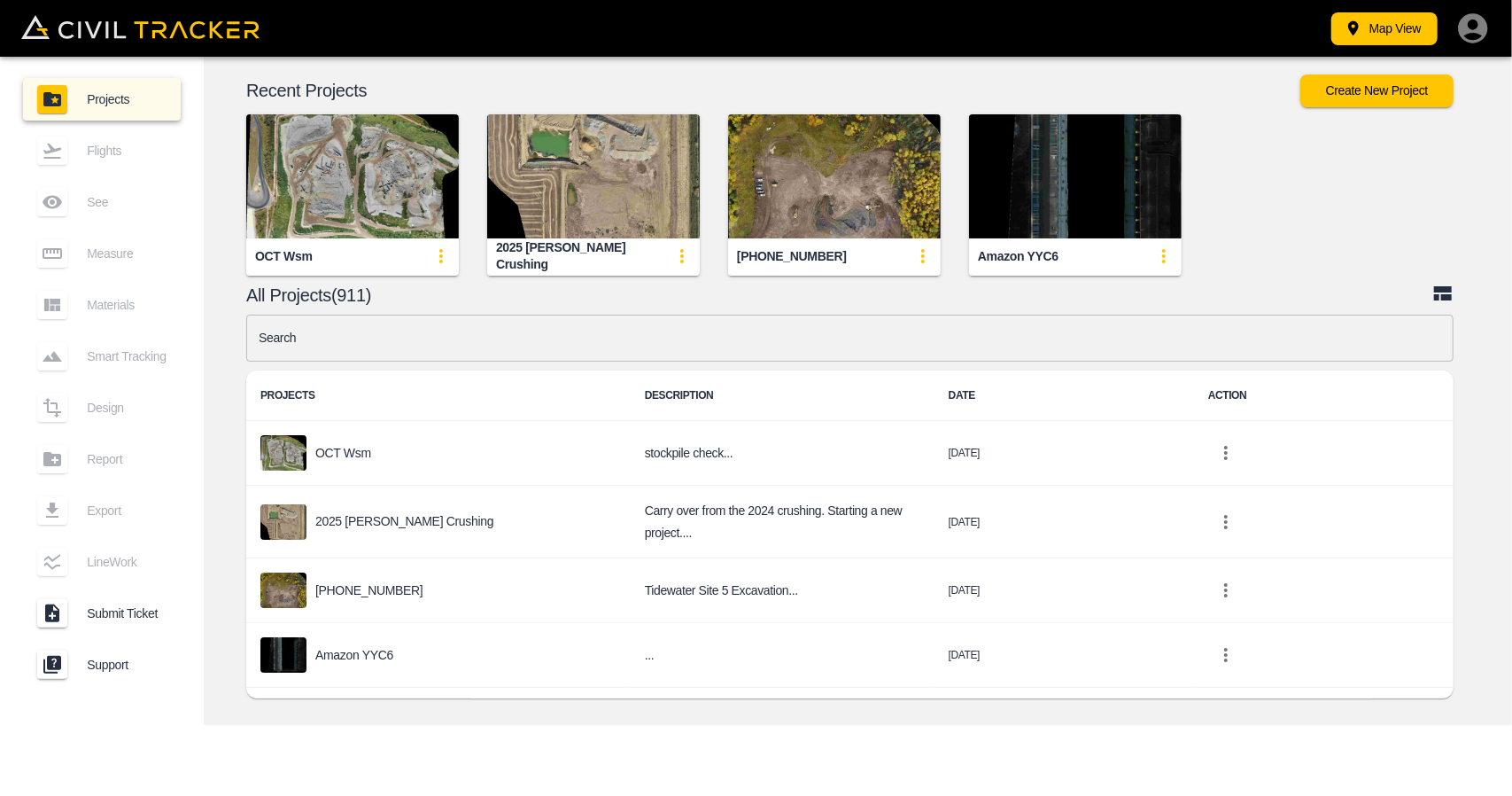
click at [523, 340] on input "text" at bounding box center [849, 338] width 1207 height 47
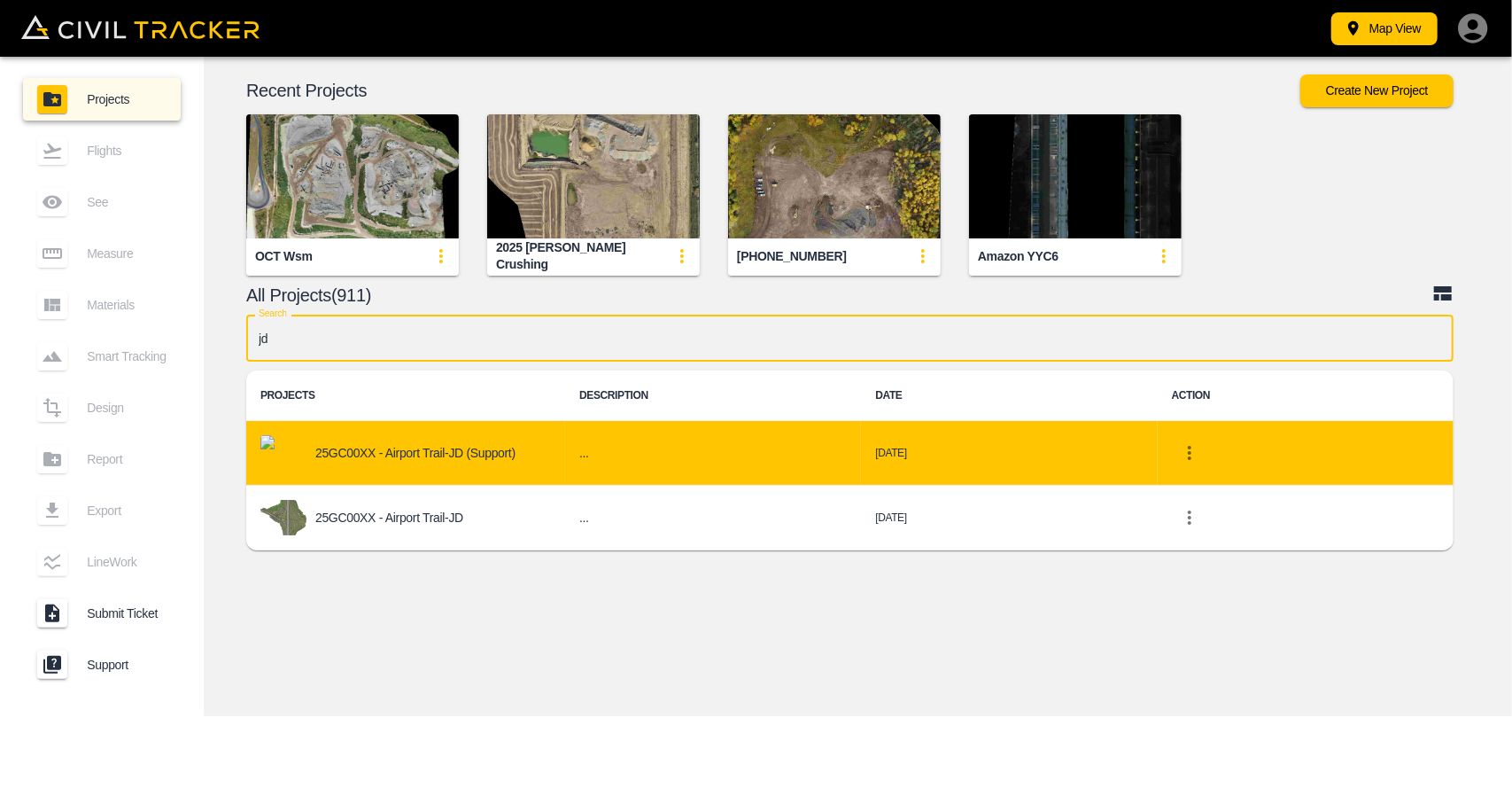
click at [1187, 451] on icon "project-list-table" at bounding box center [1189, 452] width 21 height 21
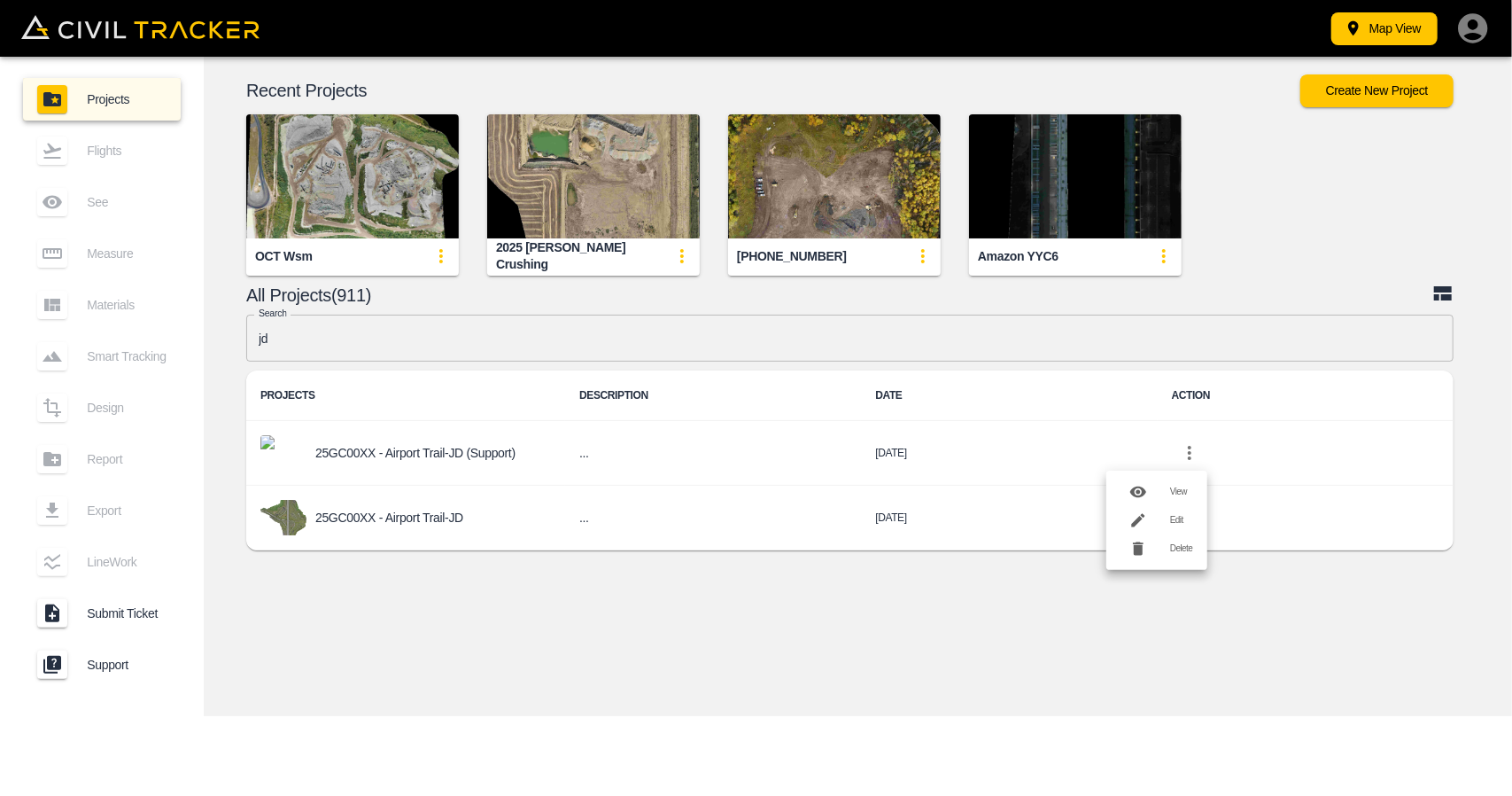
click at [1183, 561] on li "Delete" at bounding box center [1157, 549] width 101 height 29
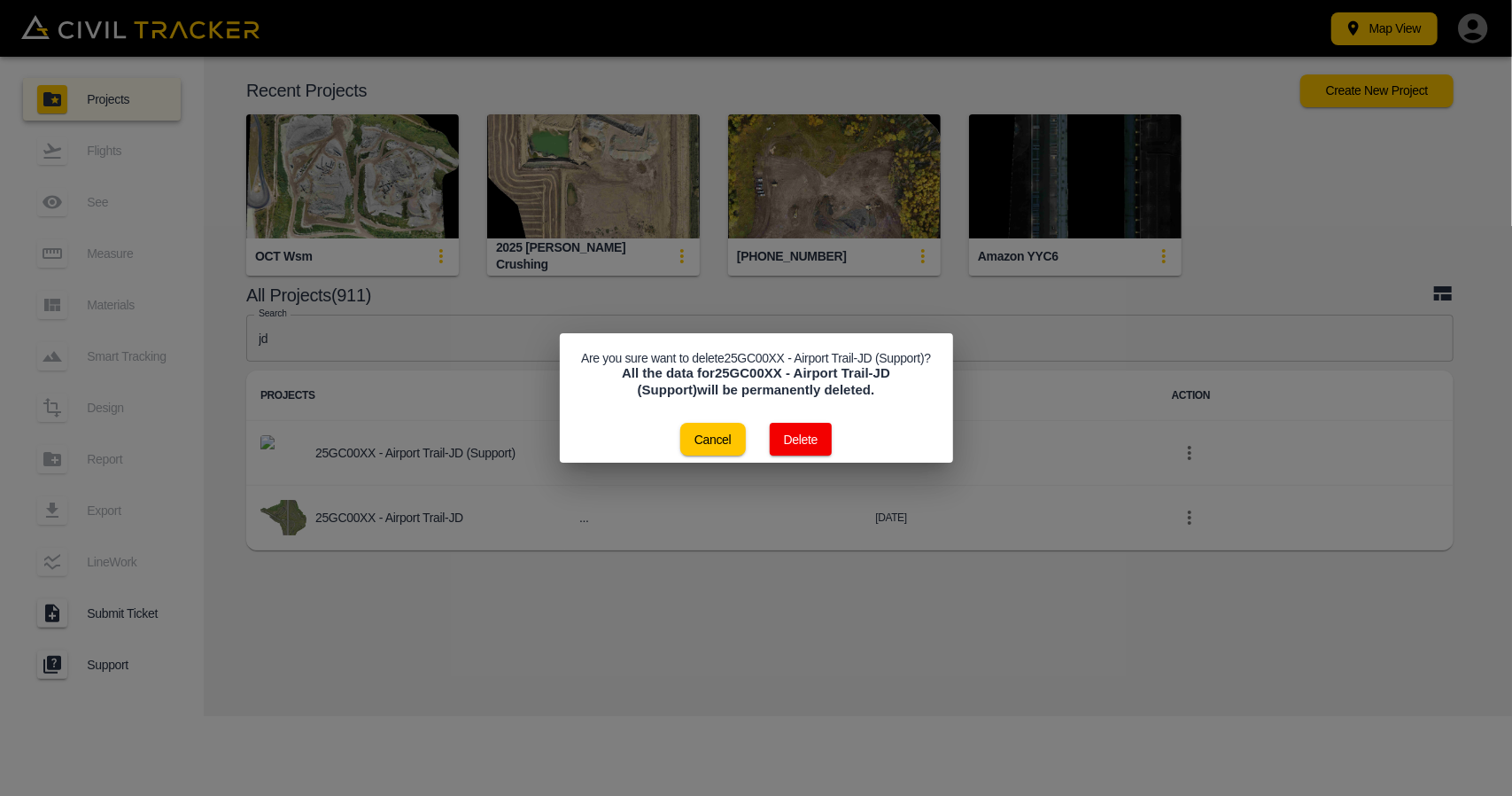
click at [815, 447] on button "Delete" at bounding box center [801, 438] width 63 height 33
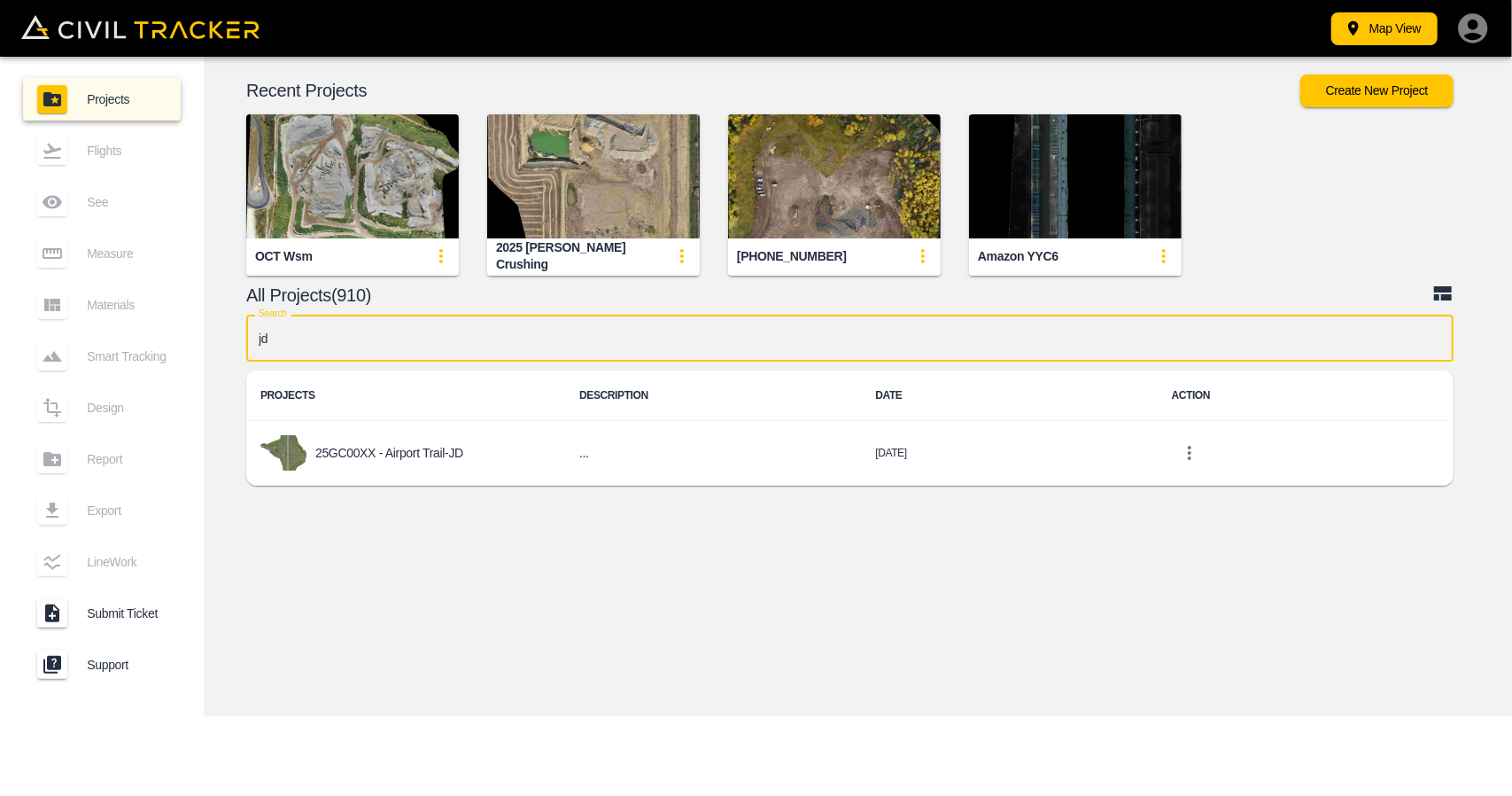
click at [670, 348] on input "jd" at bounding box center [849, 338] width 1207 height 47
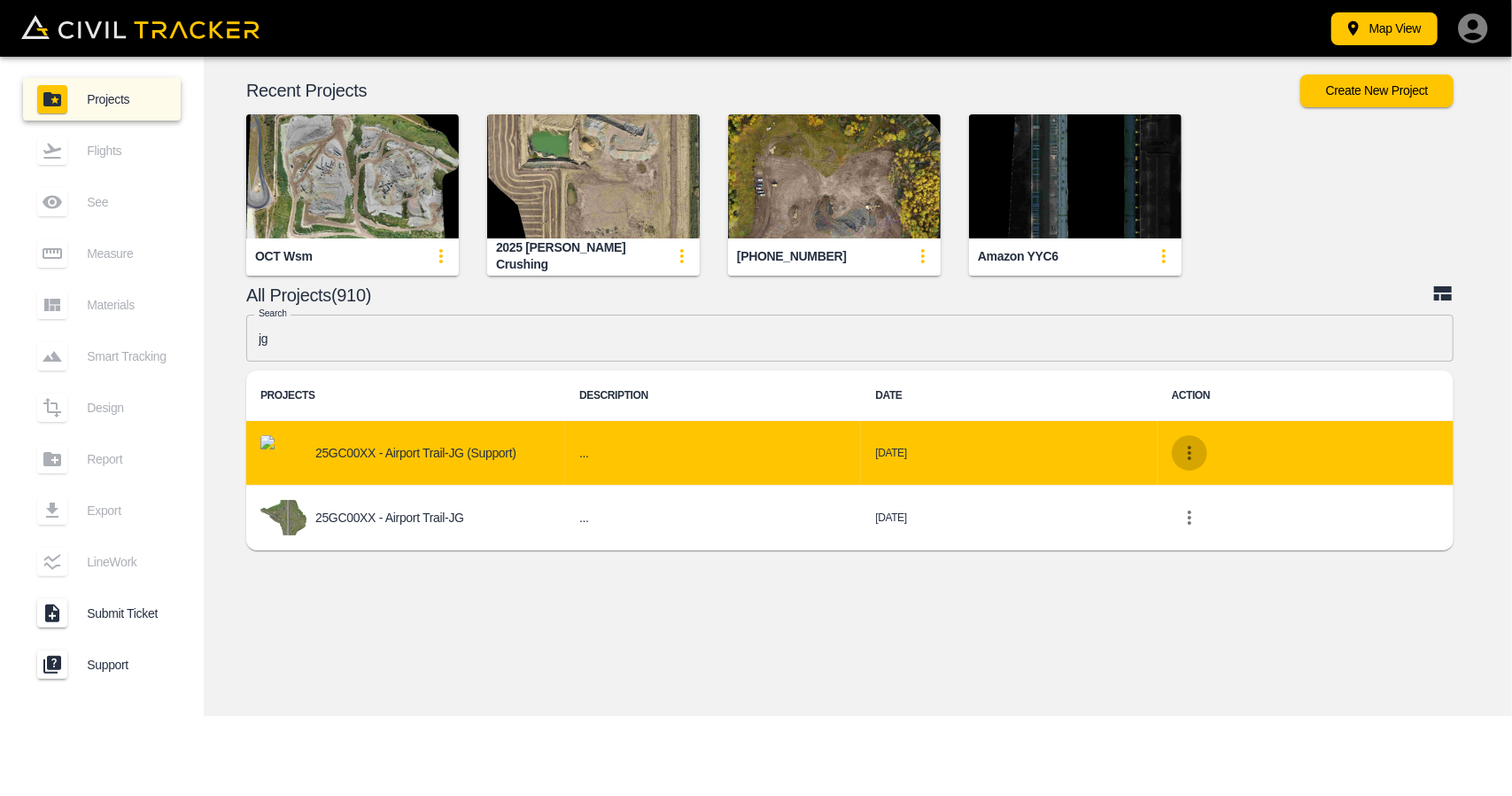
click at [1187, 451] on icon "project-list-table" at bounding box center [1189, 452] width 21 height 21
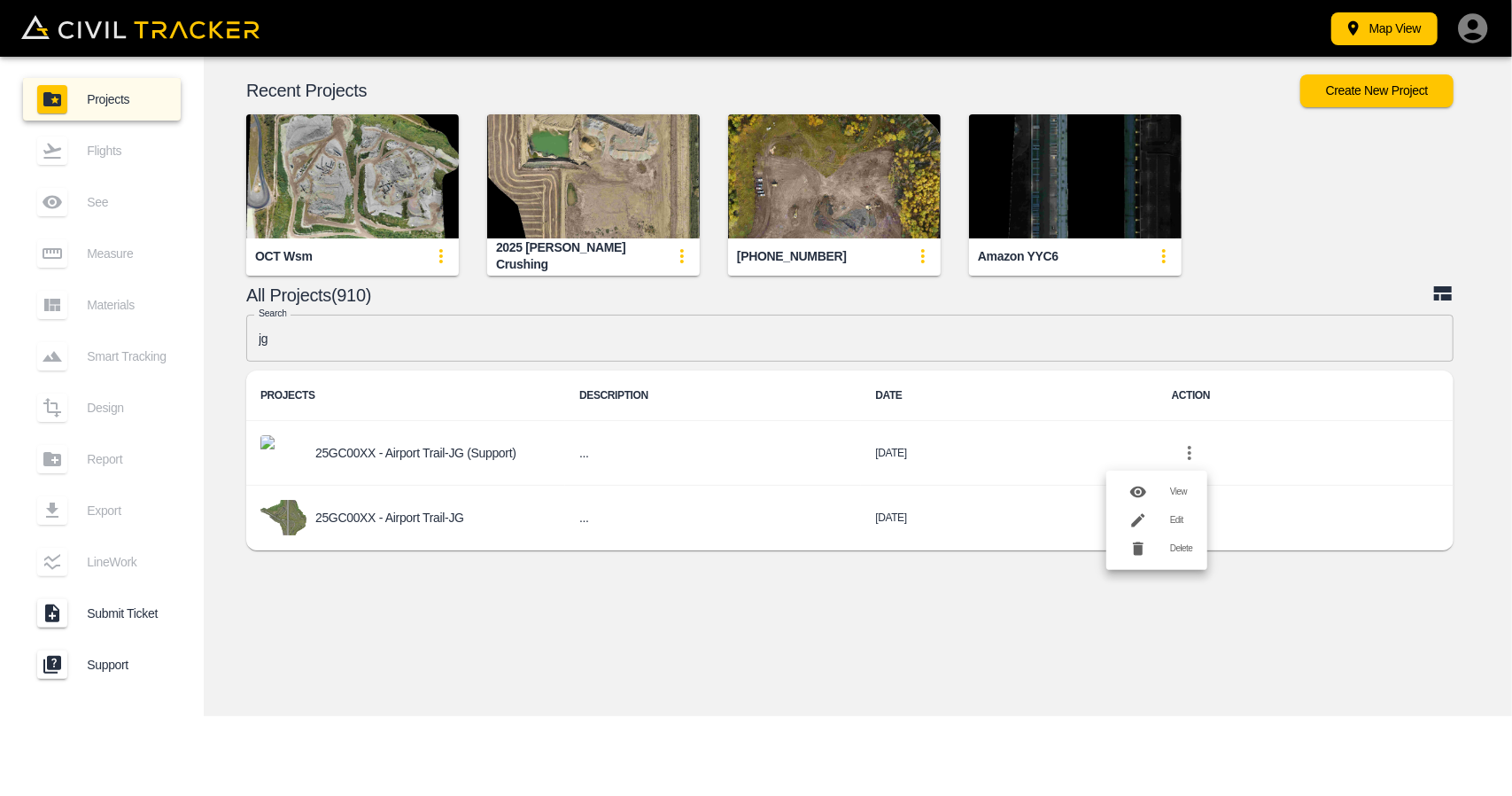
click at [1170, 552] on h6 "Delete" at bounding box center [1181, 549] width 23 height 11
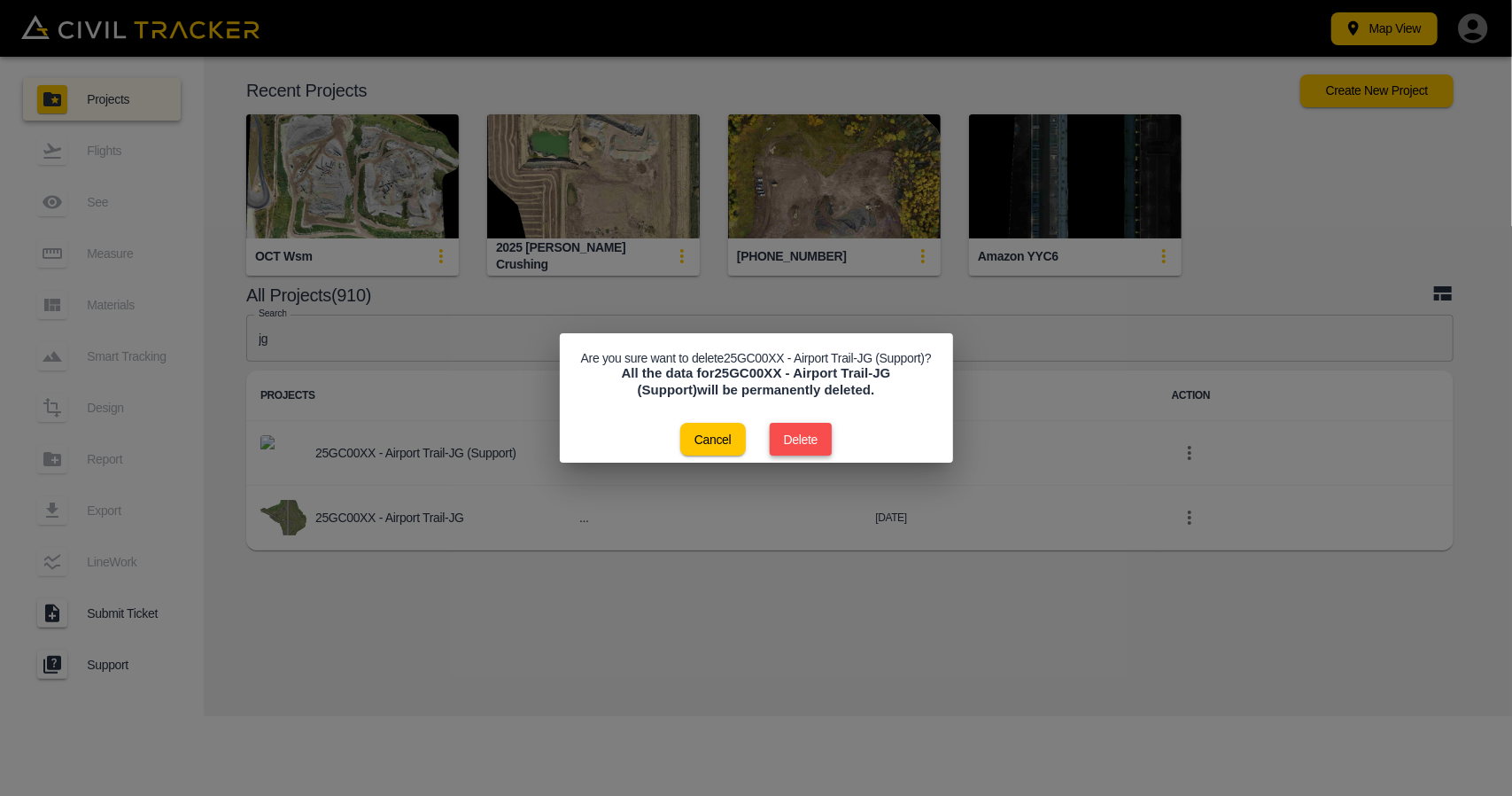
click at [814, 454] on button "Delete" at bounding box center [801, 438] width 63 height 33
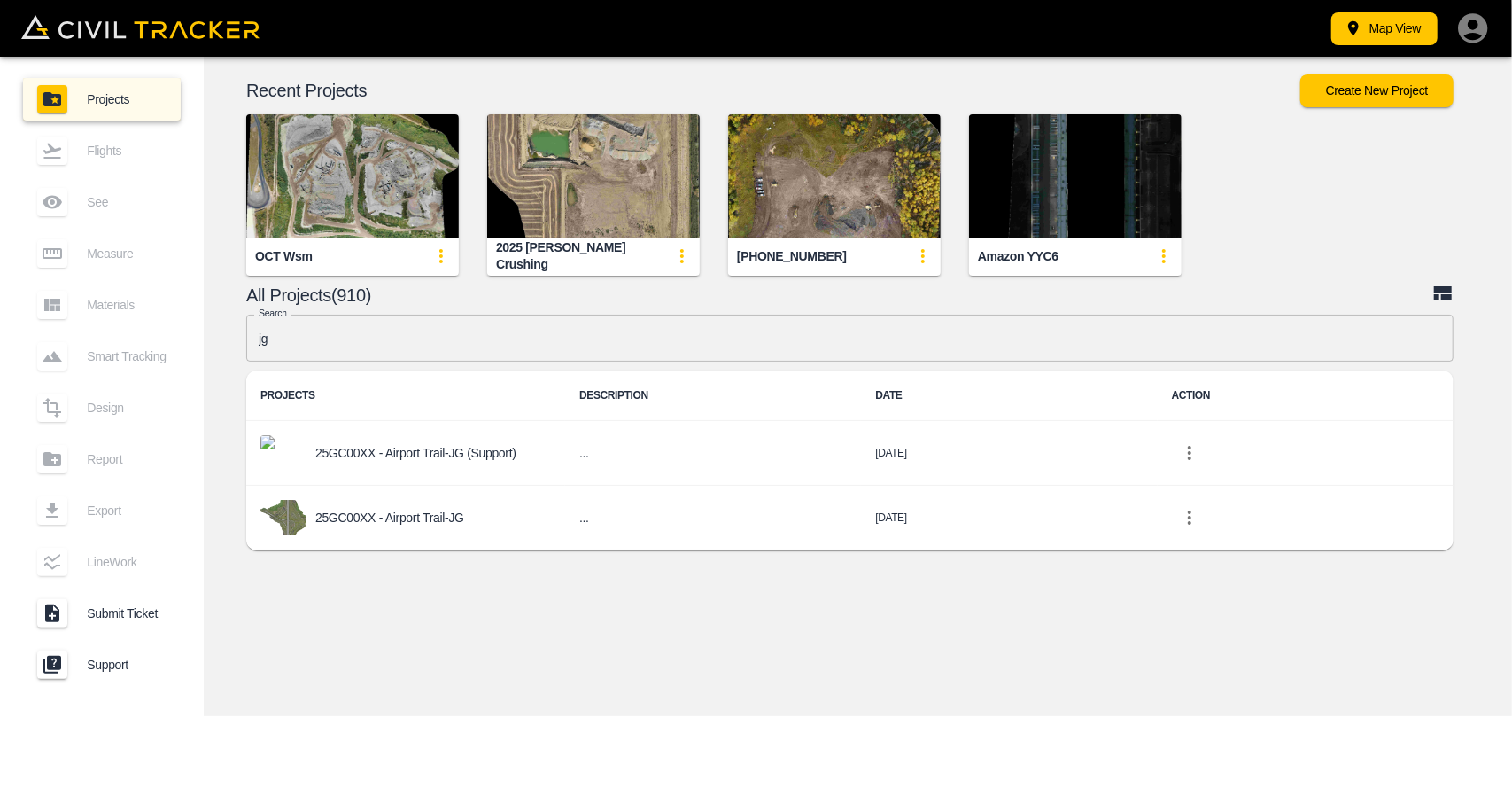
click at [434, 332] on input "jg" at bounding box center [849, 338] width 1207 height 47
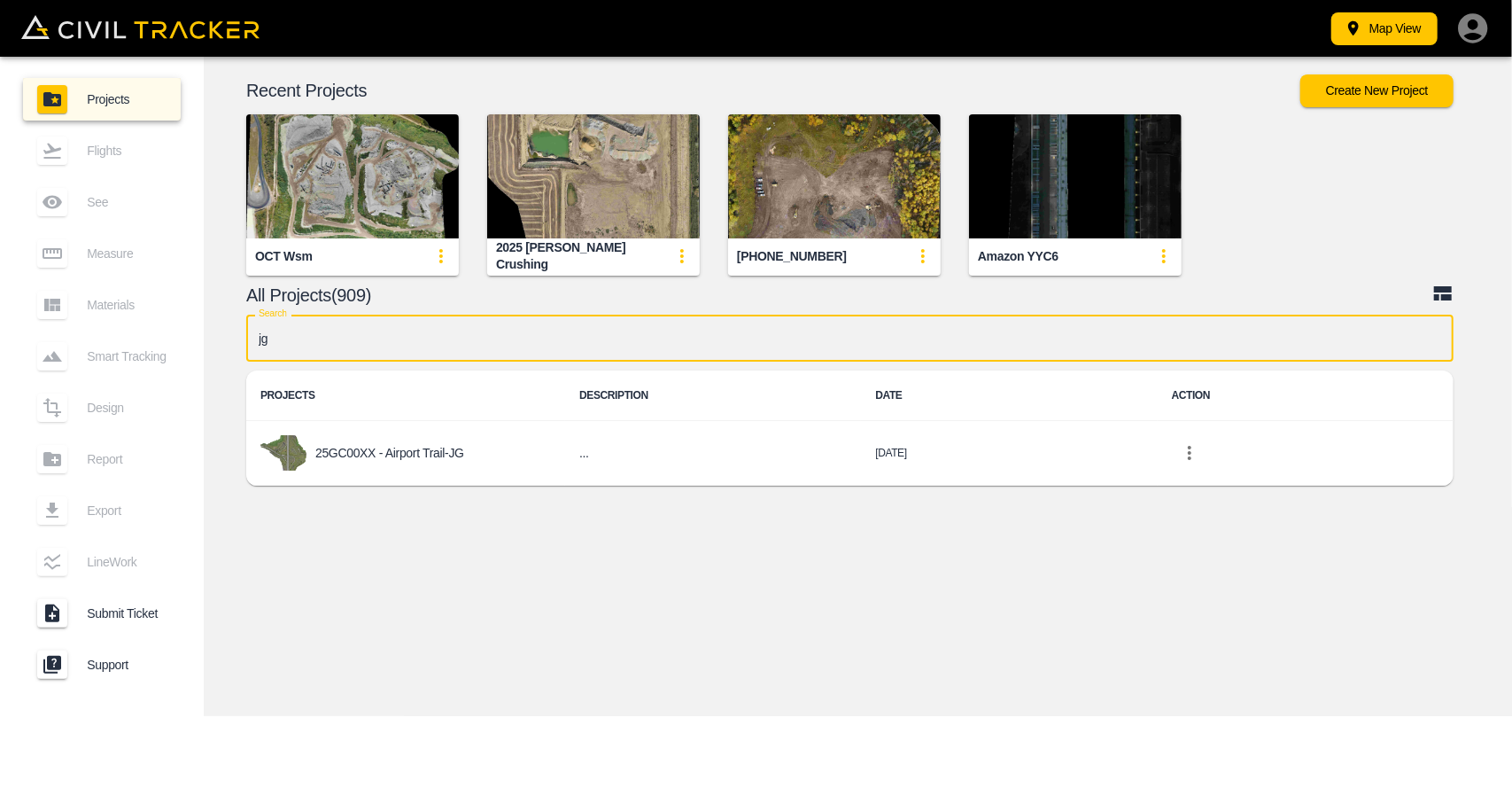
type input "j"
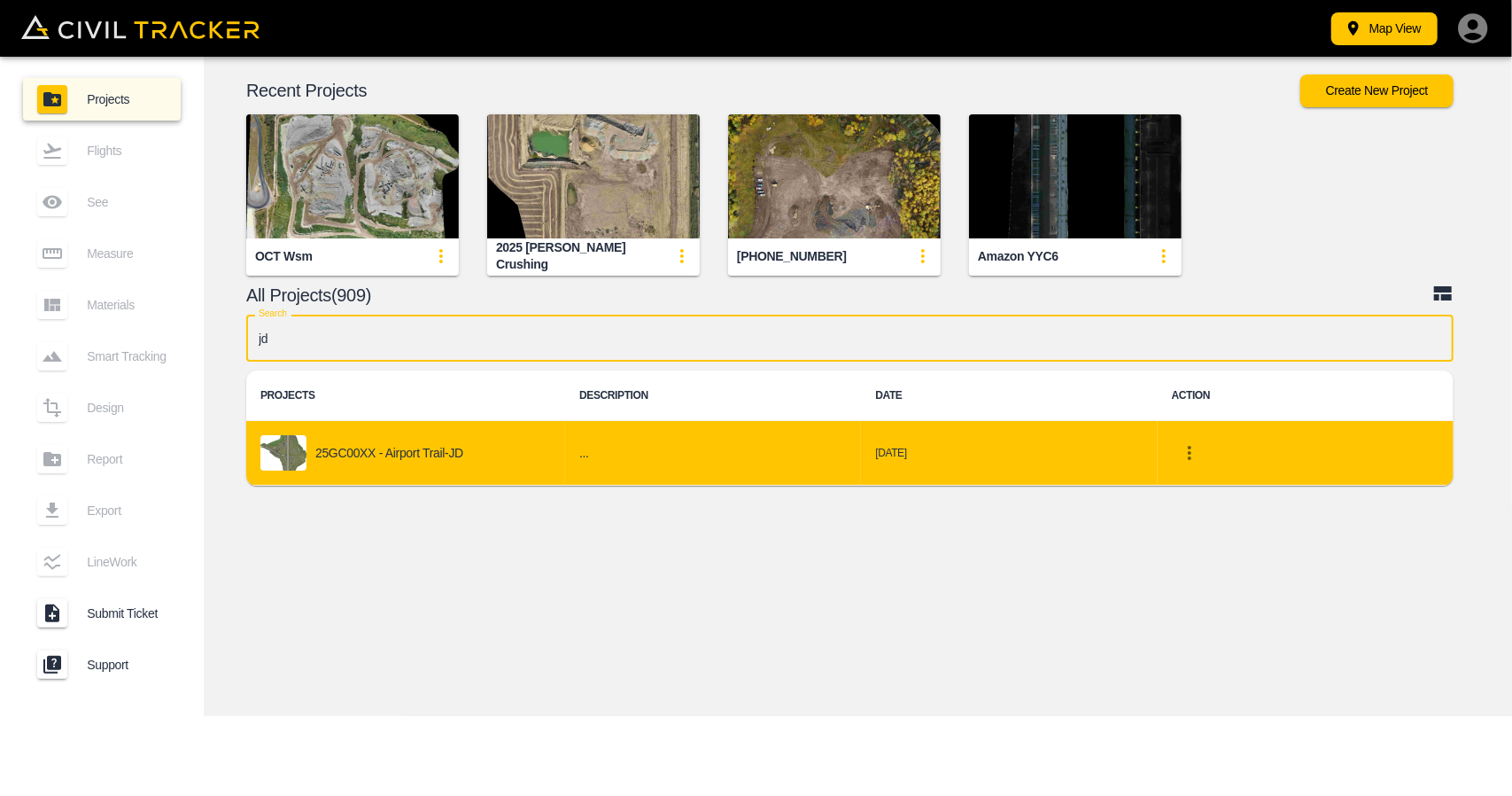
type input "jd"
click at [400, 444] on div "25GC00XX - Airport Trail-JD" at bounding box center [405, 453] width 290 height 36
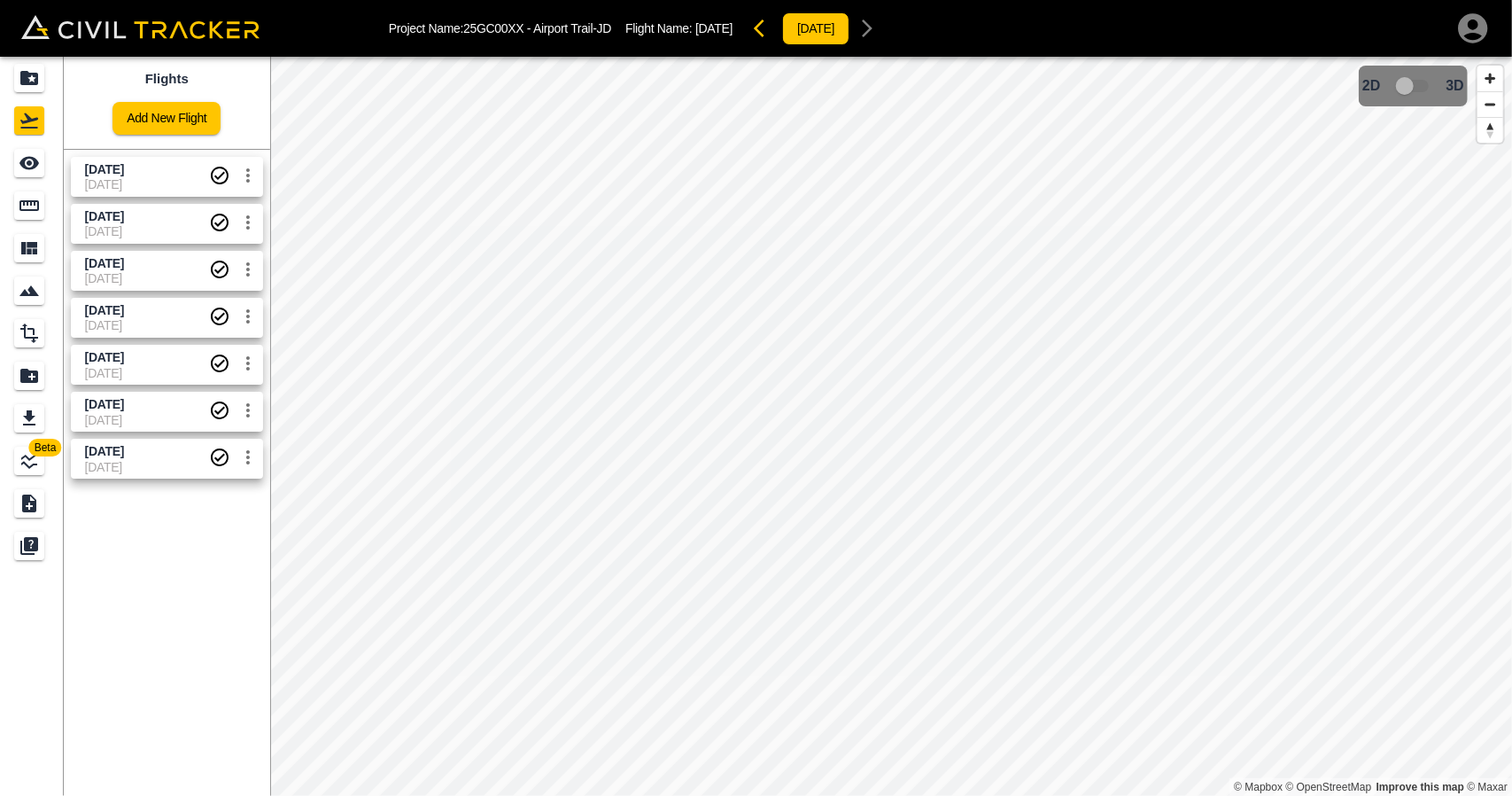
click at [124, 172] on span "[DATE]" at bounding box center [104, 169] width 39 height 14
click at [27, 164] on icon "See" at bounding box center [30, 163] width 20 height 13
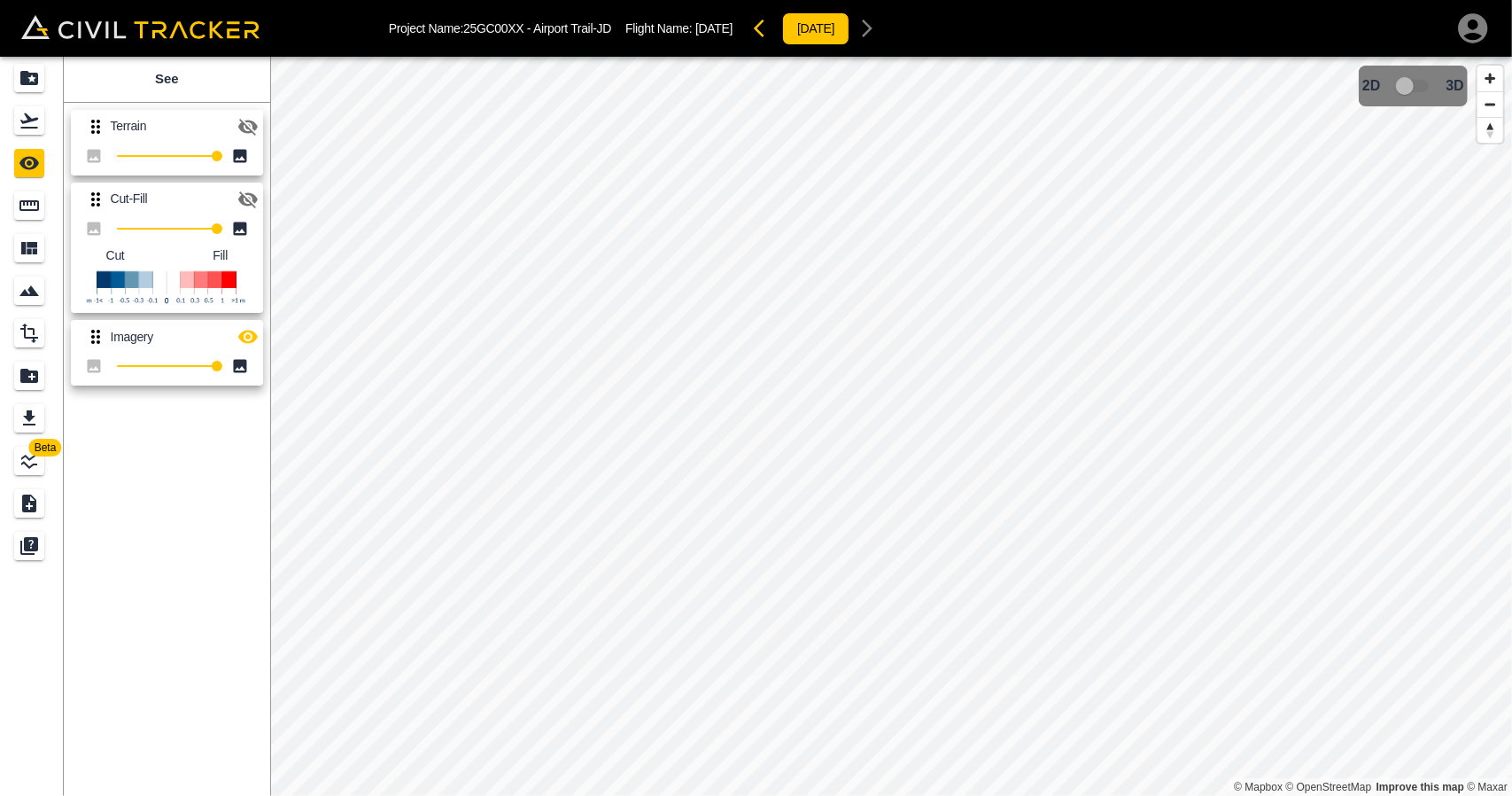
click at [248, 333] on icon "button" at bounding box center [247, 336] width 21 height 21
click at [233, 115] on button "button" at bounding box center [248, 127] width 36 height 36
click at [33, 114] on icon "Flights" at bounding box center [29, 120] width 21 height 21
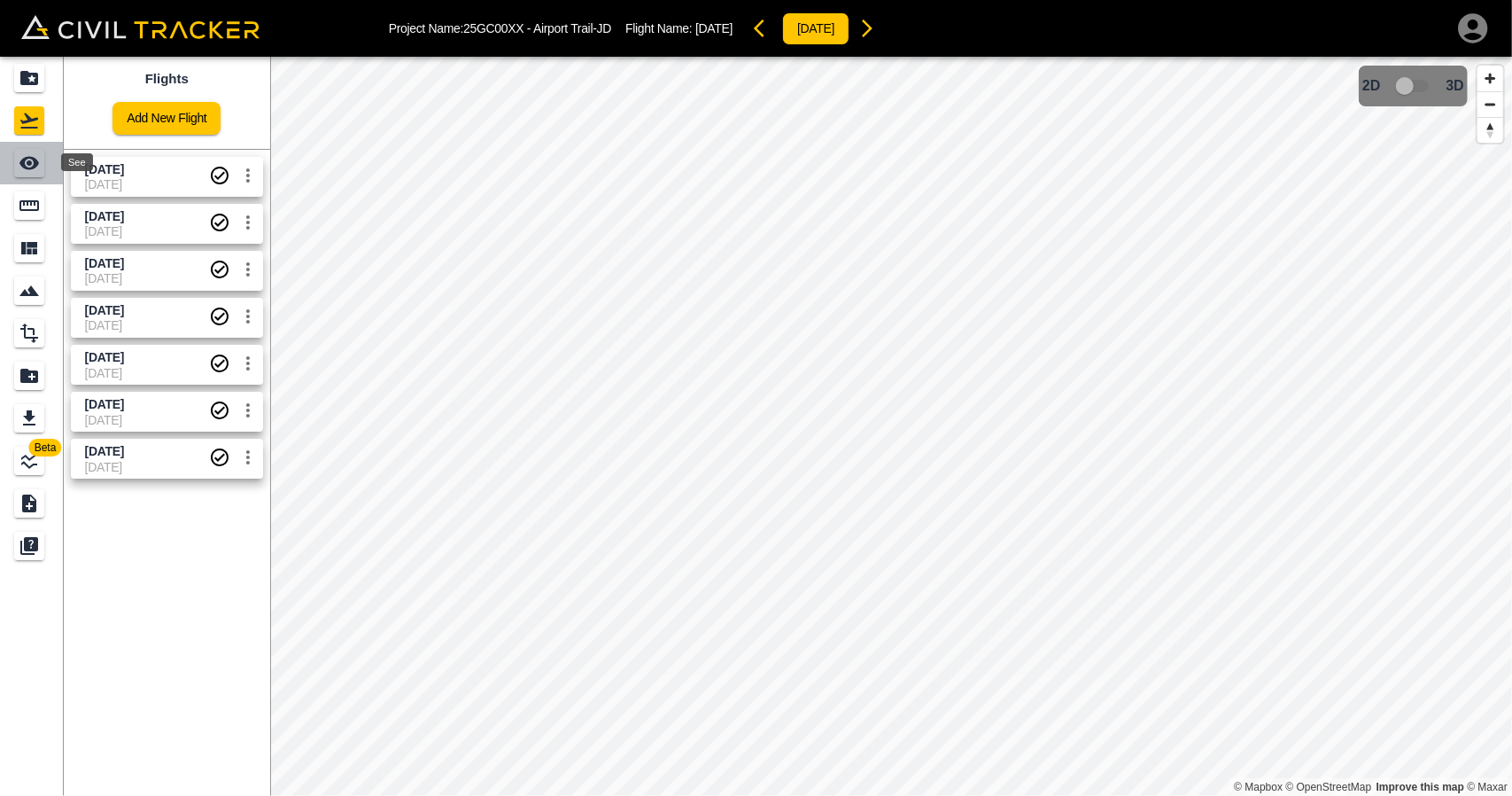
click at [42, 166] on div "See" at bounding box center [29, 163] width 30 height 29
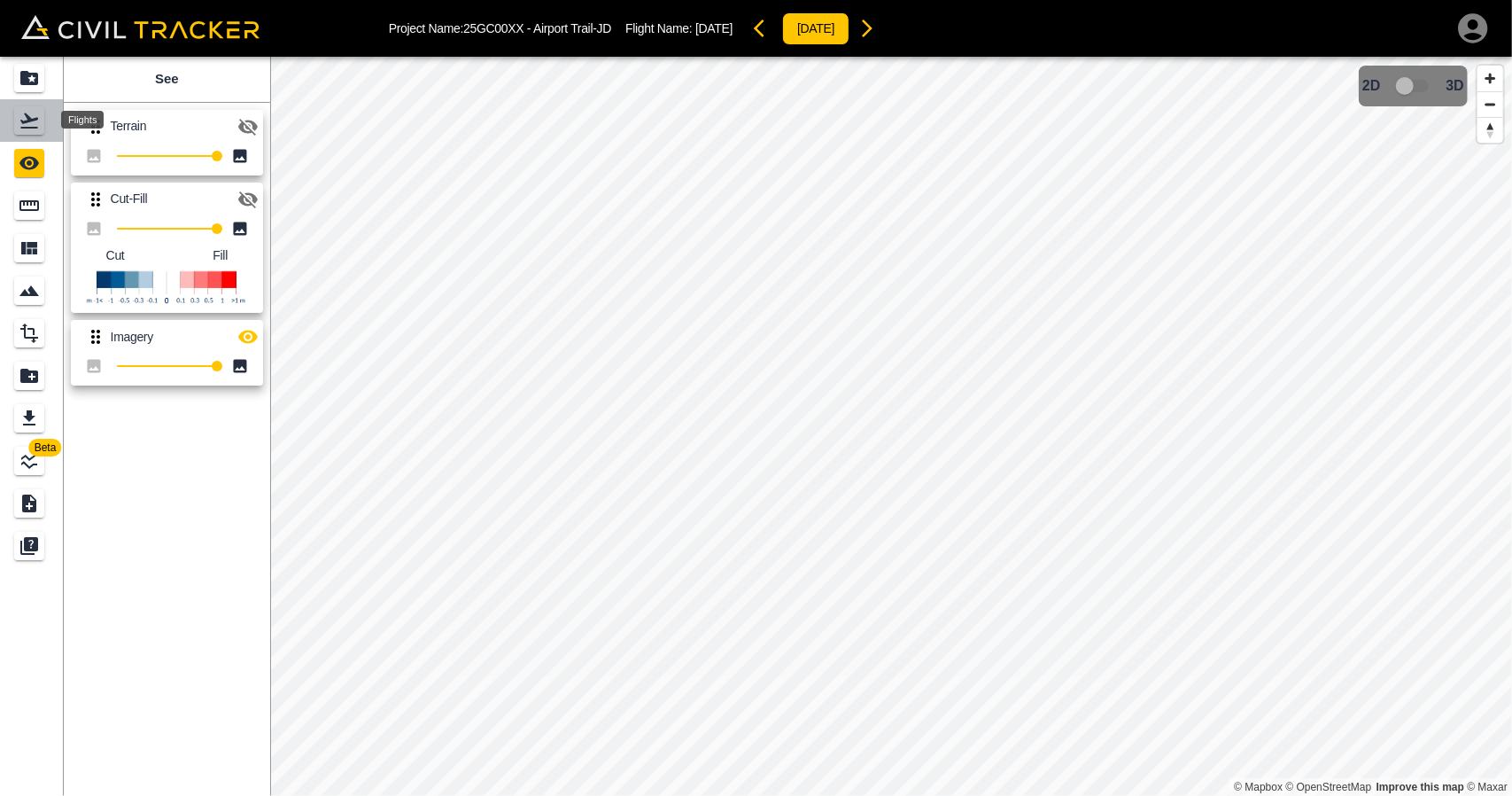
click at [29, 134] on div "Flights" at bounding box center [29, 120] width 30 height 29
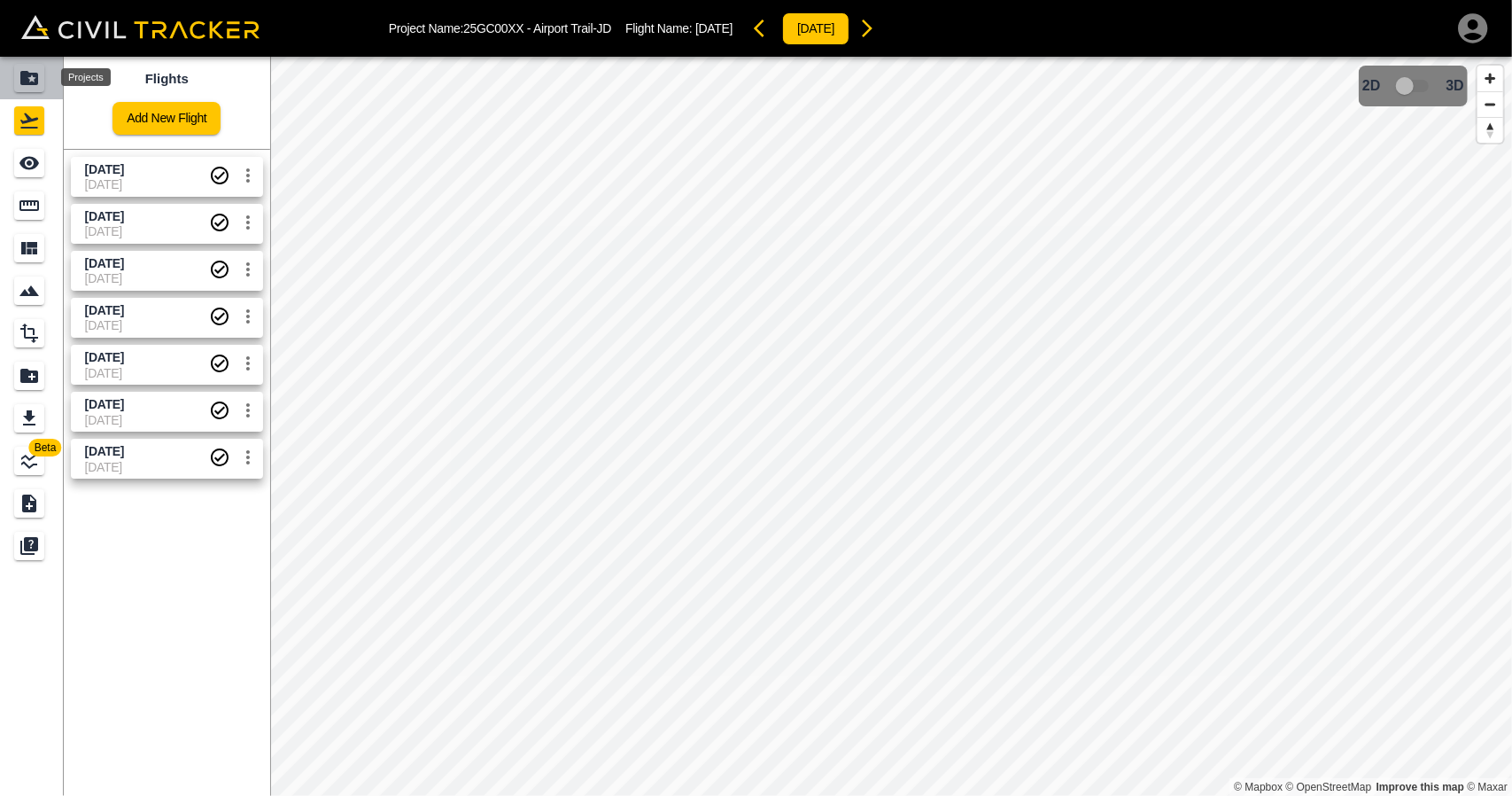
click at [37, 71] on icon "Projects" at bounding box center [29, 78] width 21 height 21
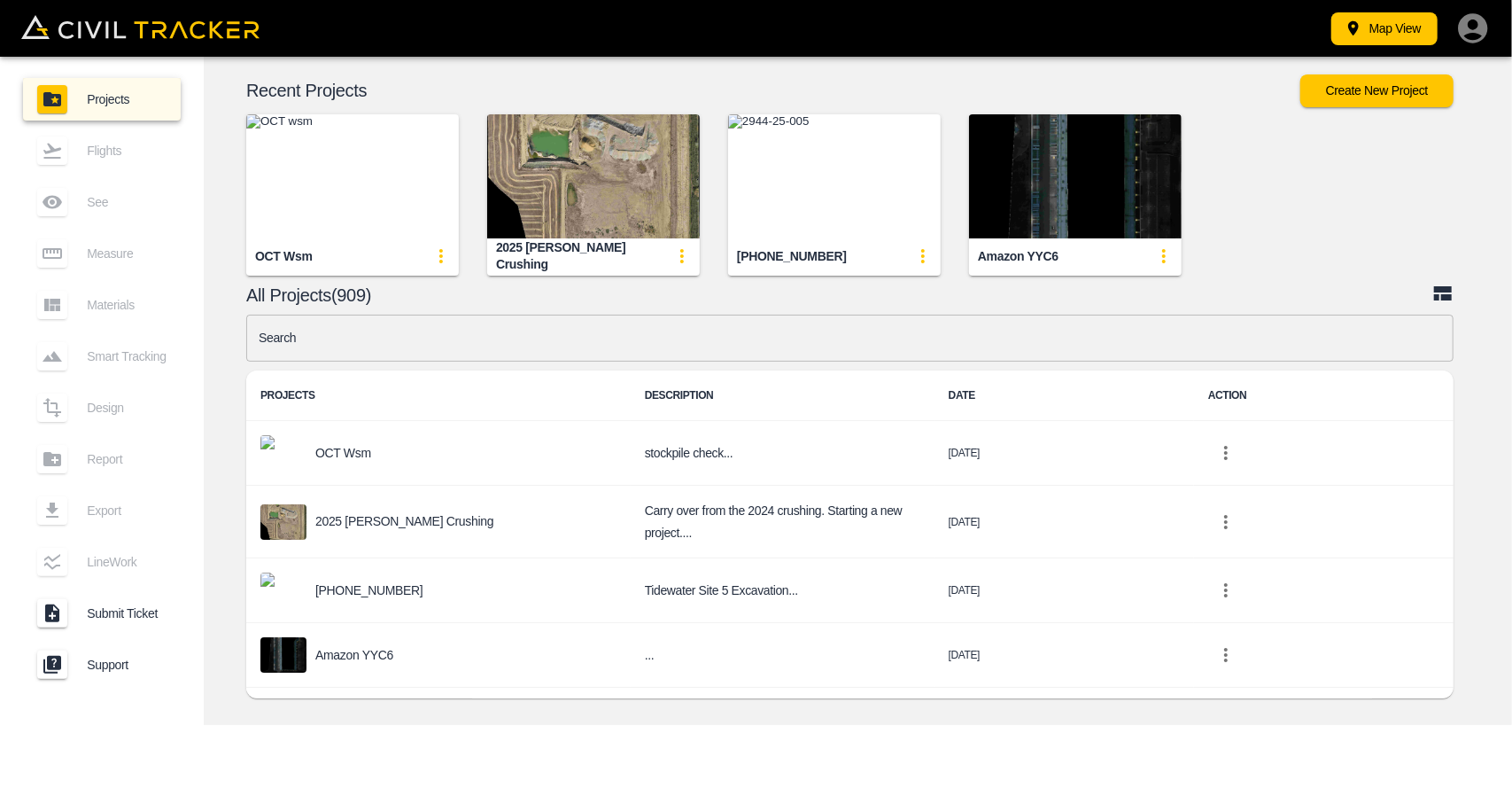
click at [493, 340] on input "text" at bounding box center [849, 338] width 1207 height 47
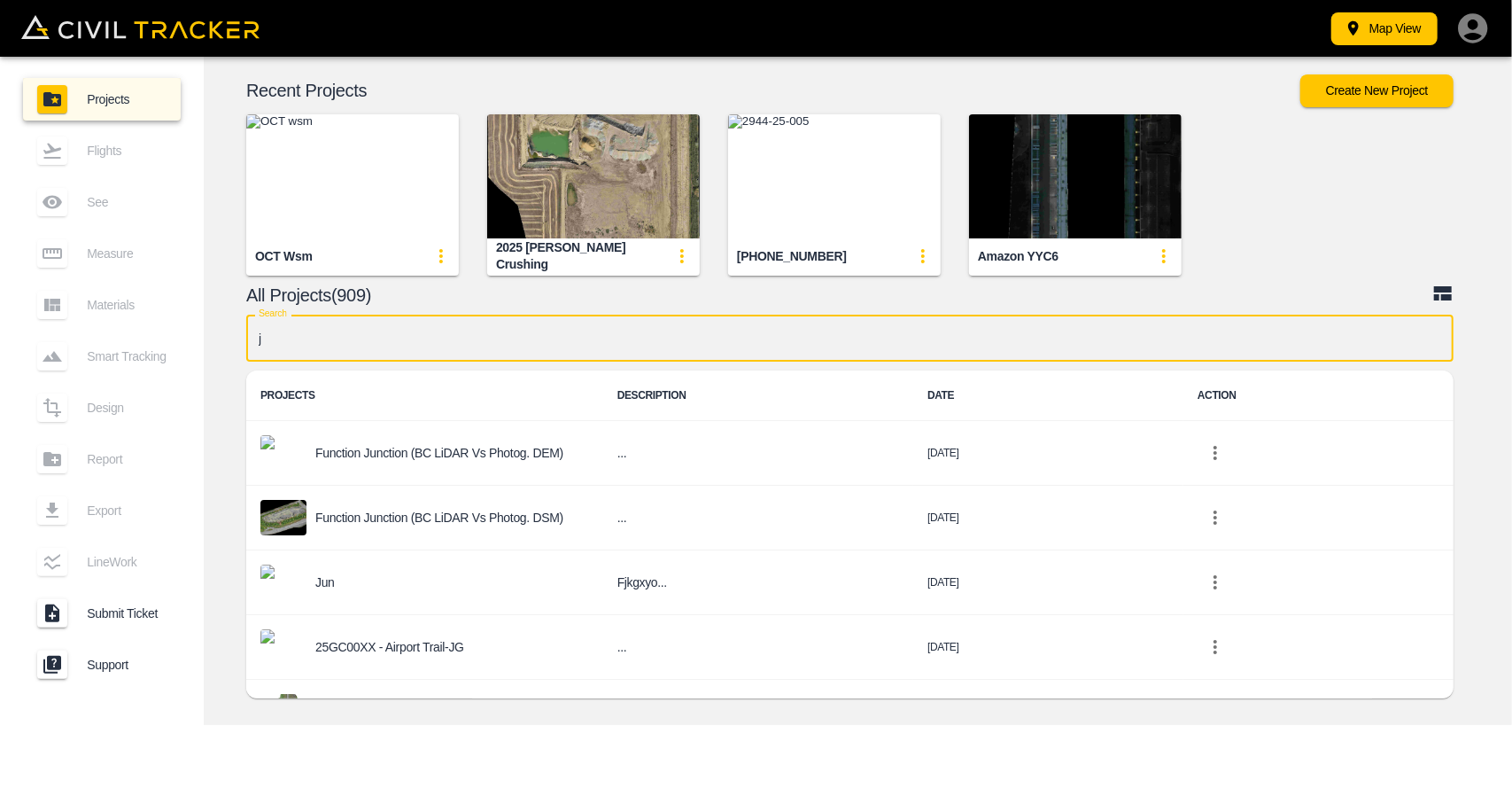
type input "jd"
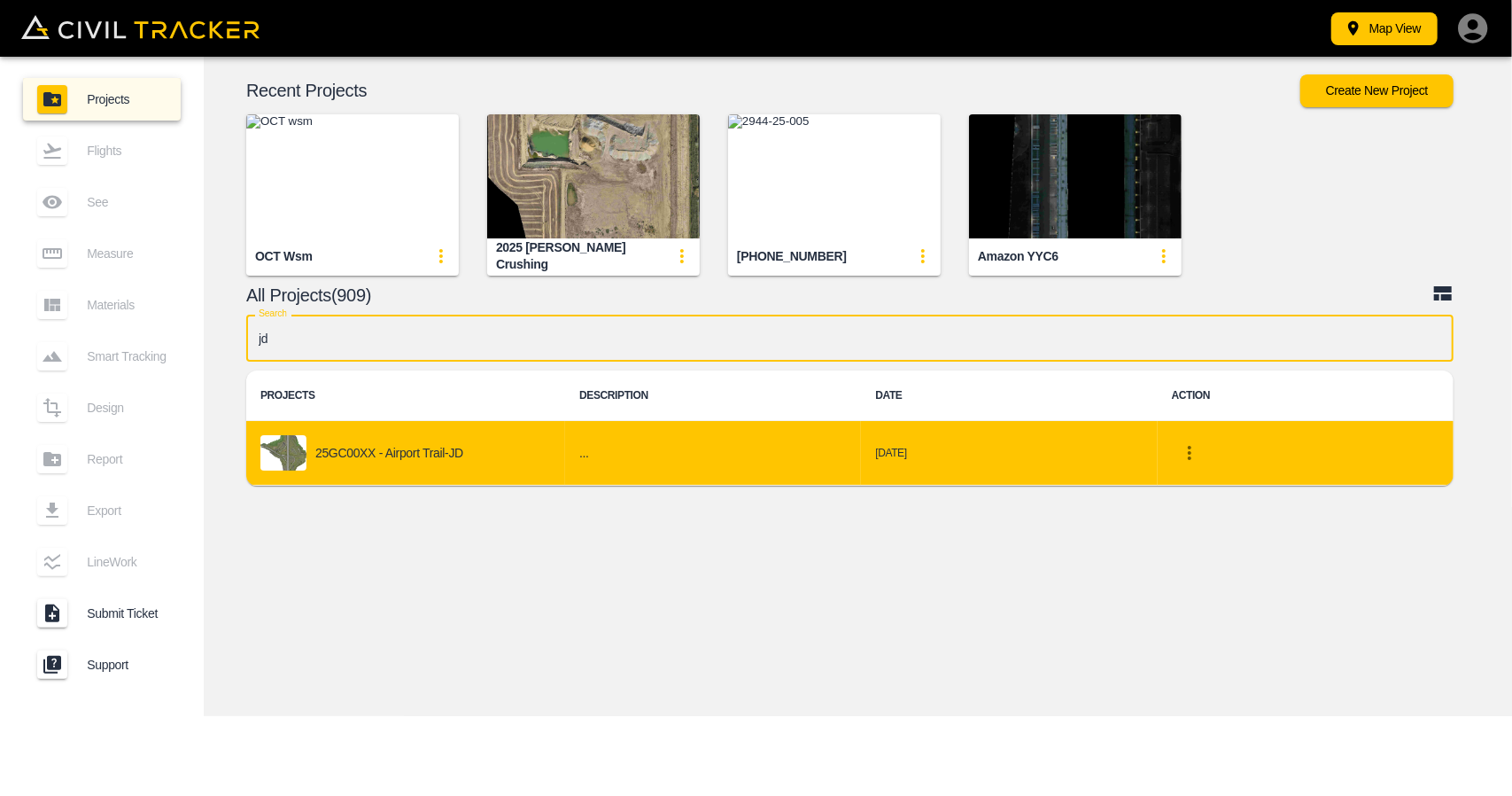
click at [367, 454] on p "25GC00XX - Airport Trail-JD" at bounding box center [388, 453] width 148 height 14
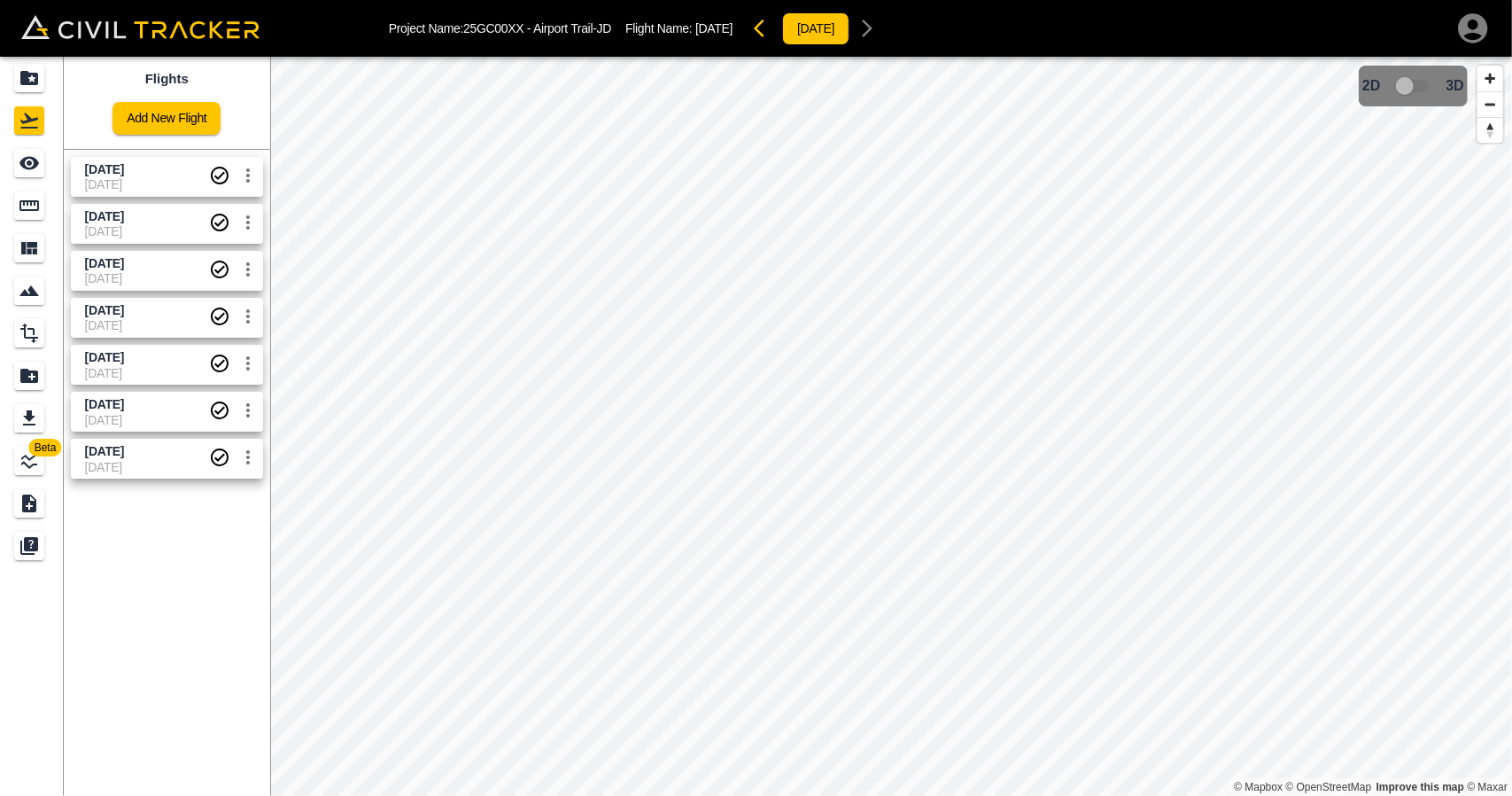
click at [120, 169] on span "[DATE]" at bounding box center [104, 169] width 39 height 14
click at [23, 163] on icon "See" at bounding box center [30, 163] width 20 height 13
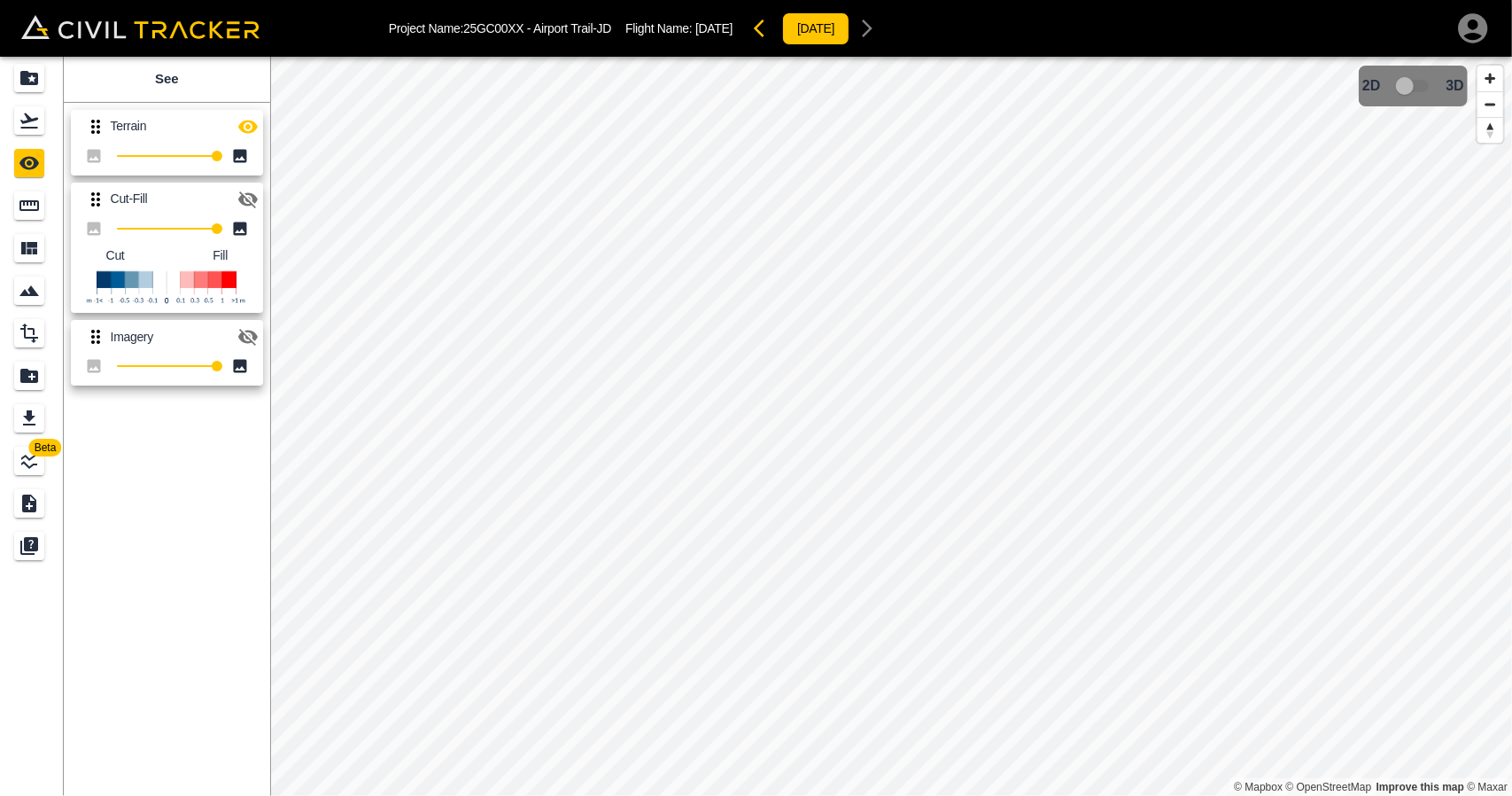
click at [249, 116] on icon "button" at bounding box center [247, 126] width 21 height 21
click at [39, 120] on icon "Flights" at bounding box center [29, 120] width 21 height 21
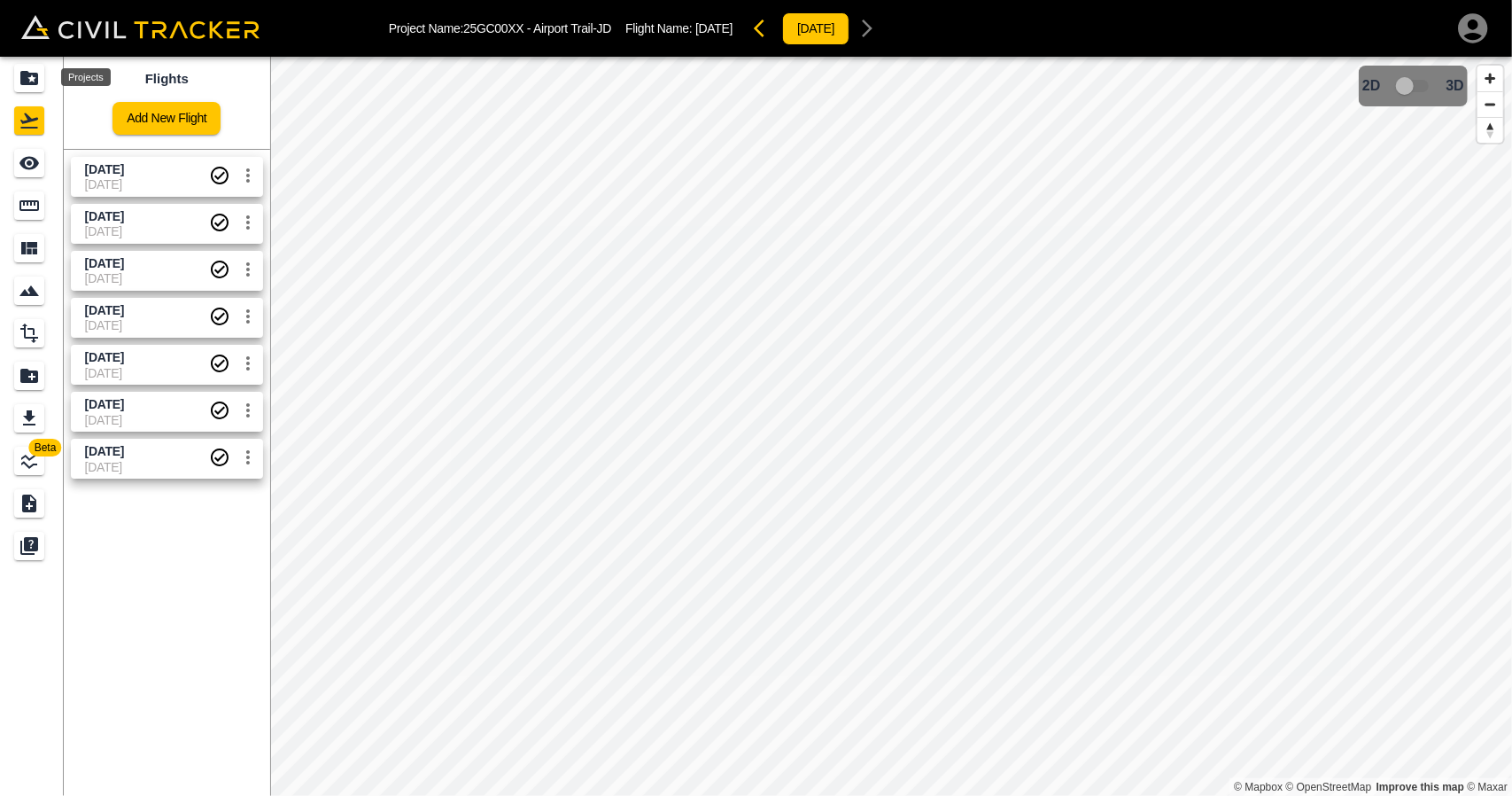
click at [38, 72] on icon "Projects" at bounding box center [29, 78] width 21 height 21
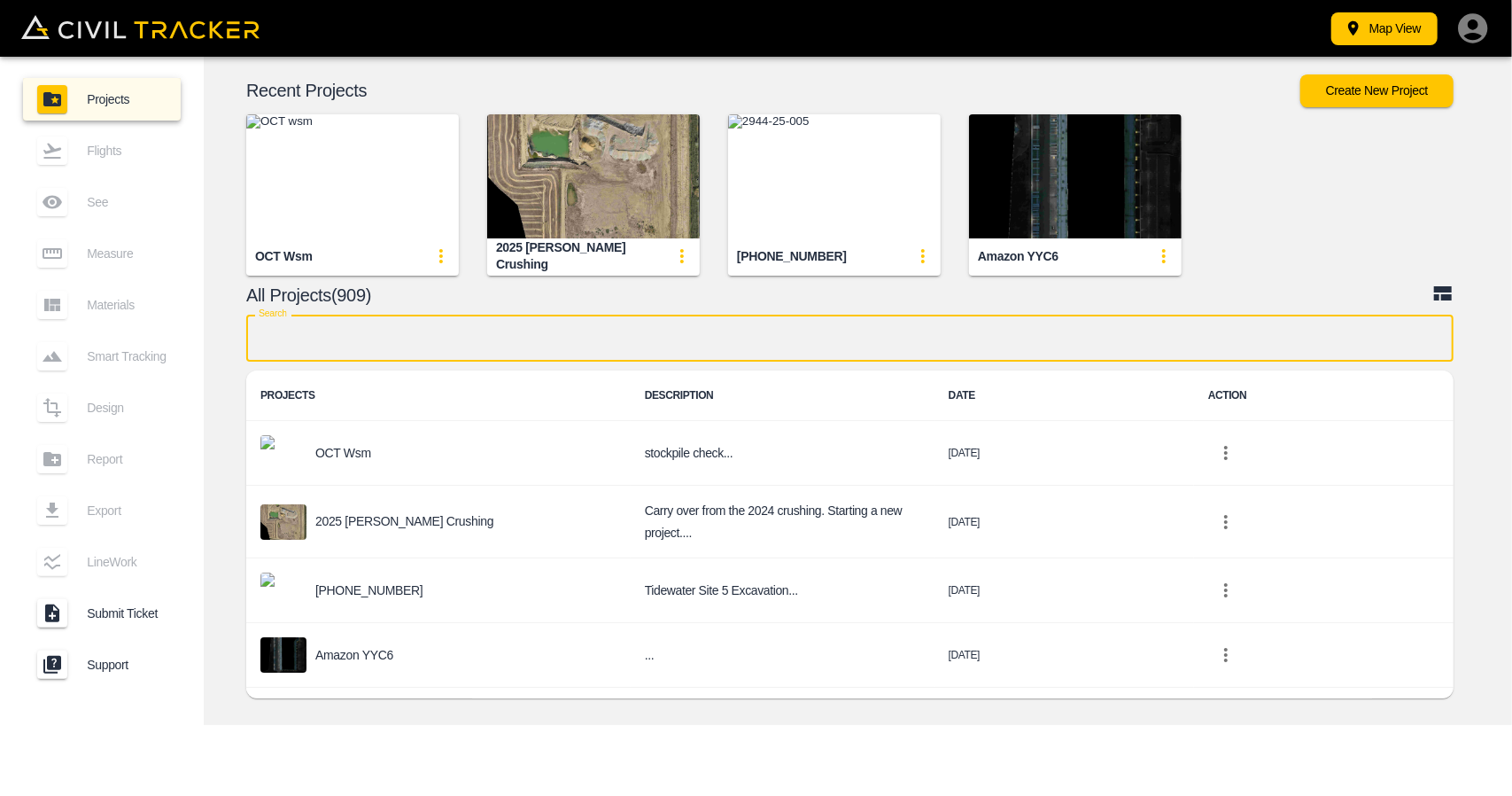
click at [434, 331] on input "text" at bounding box center [849, 338] width 1207 height 47
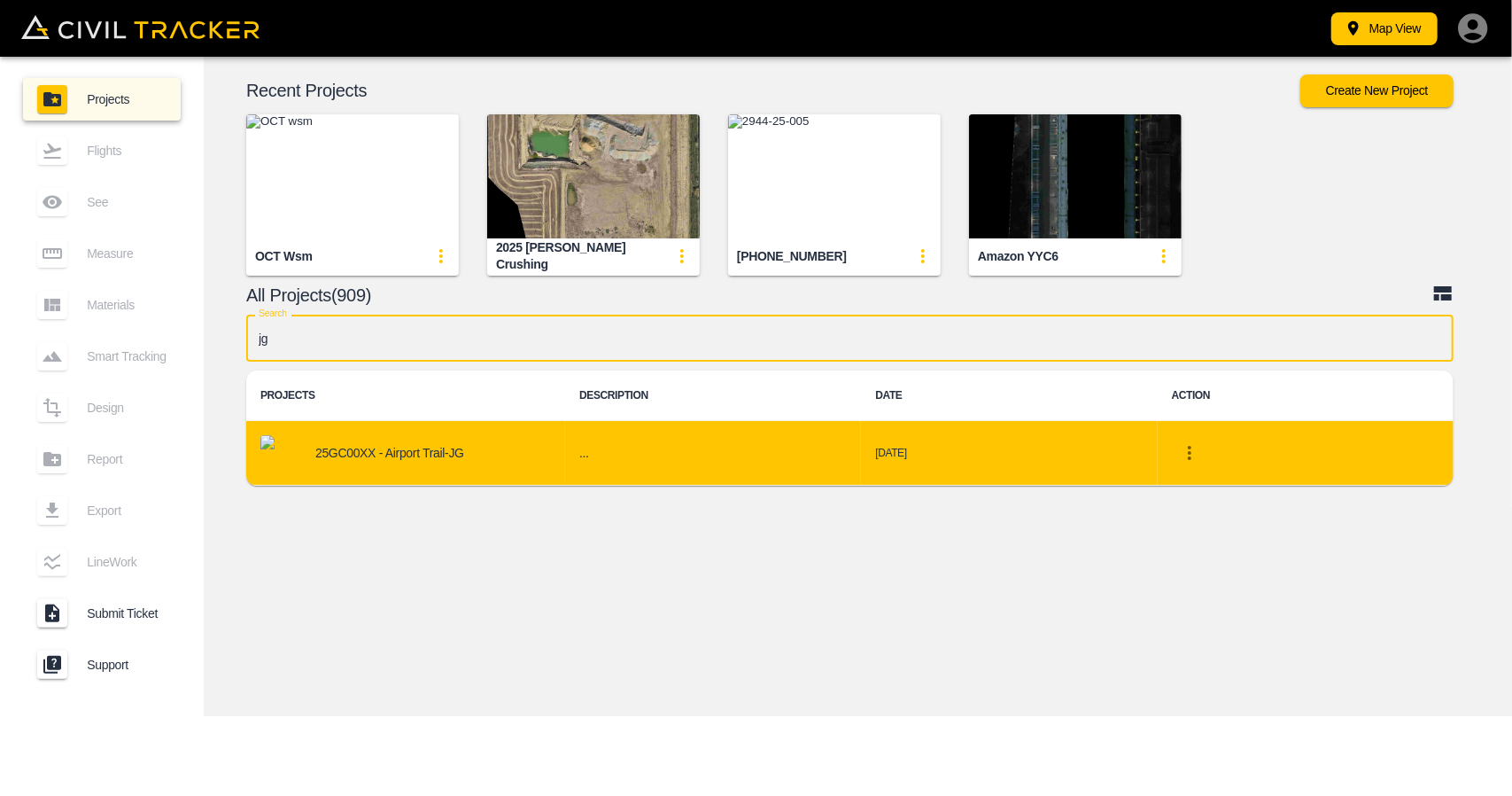
type input "jg"
click at [391, 431] on td "25GC00XX - Airport Trail-JG" at bounding box center [405, 453] width 319 height 65
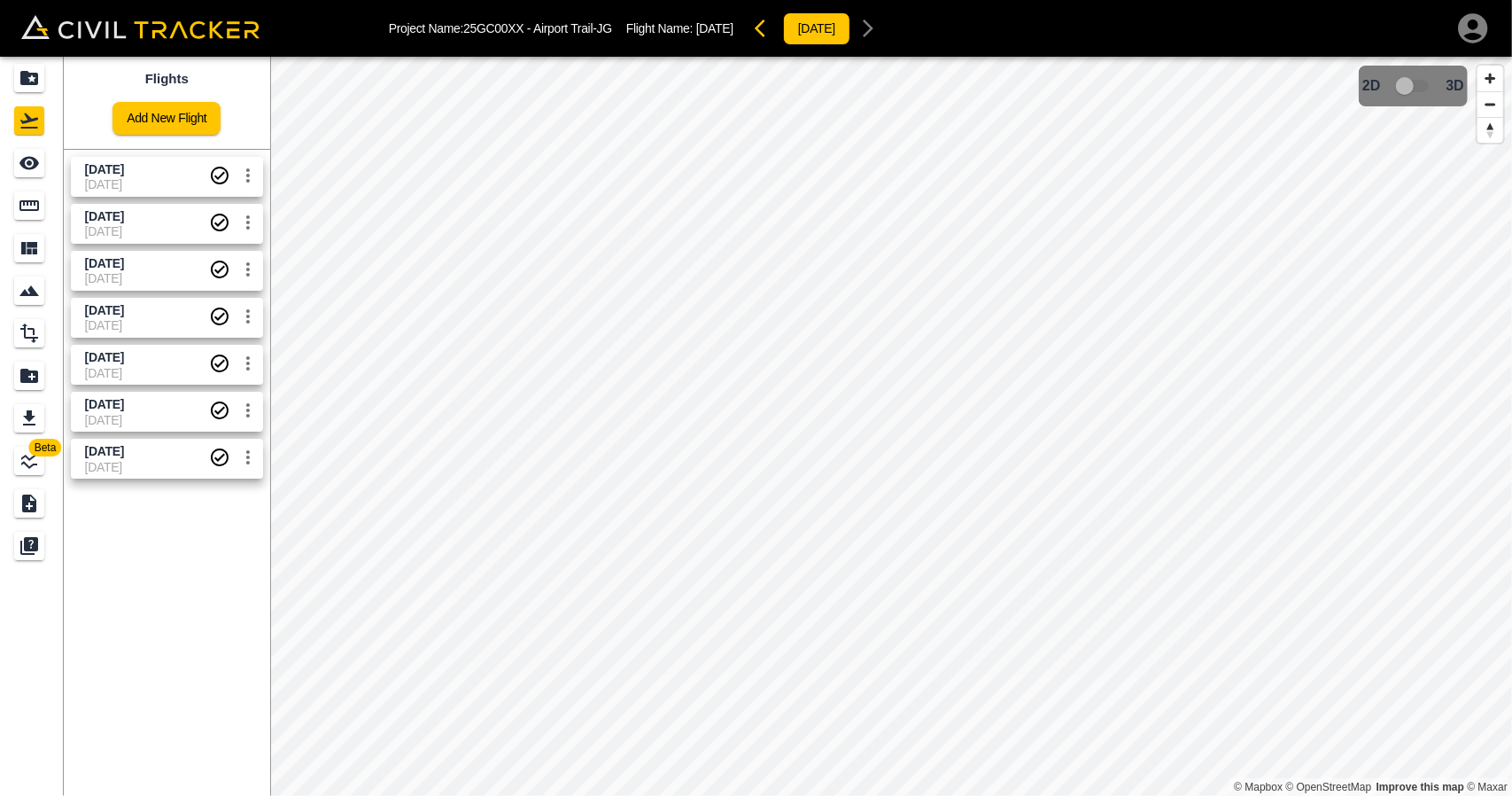
click at [135, 185] on span "[DATE]" at bounding box center [147, 184] width 124 height 14
click at [19, 160] on icon "See" at bounding box center [29, 162] width 21 height 21
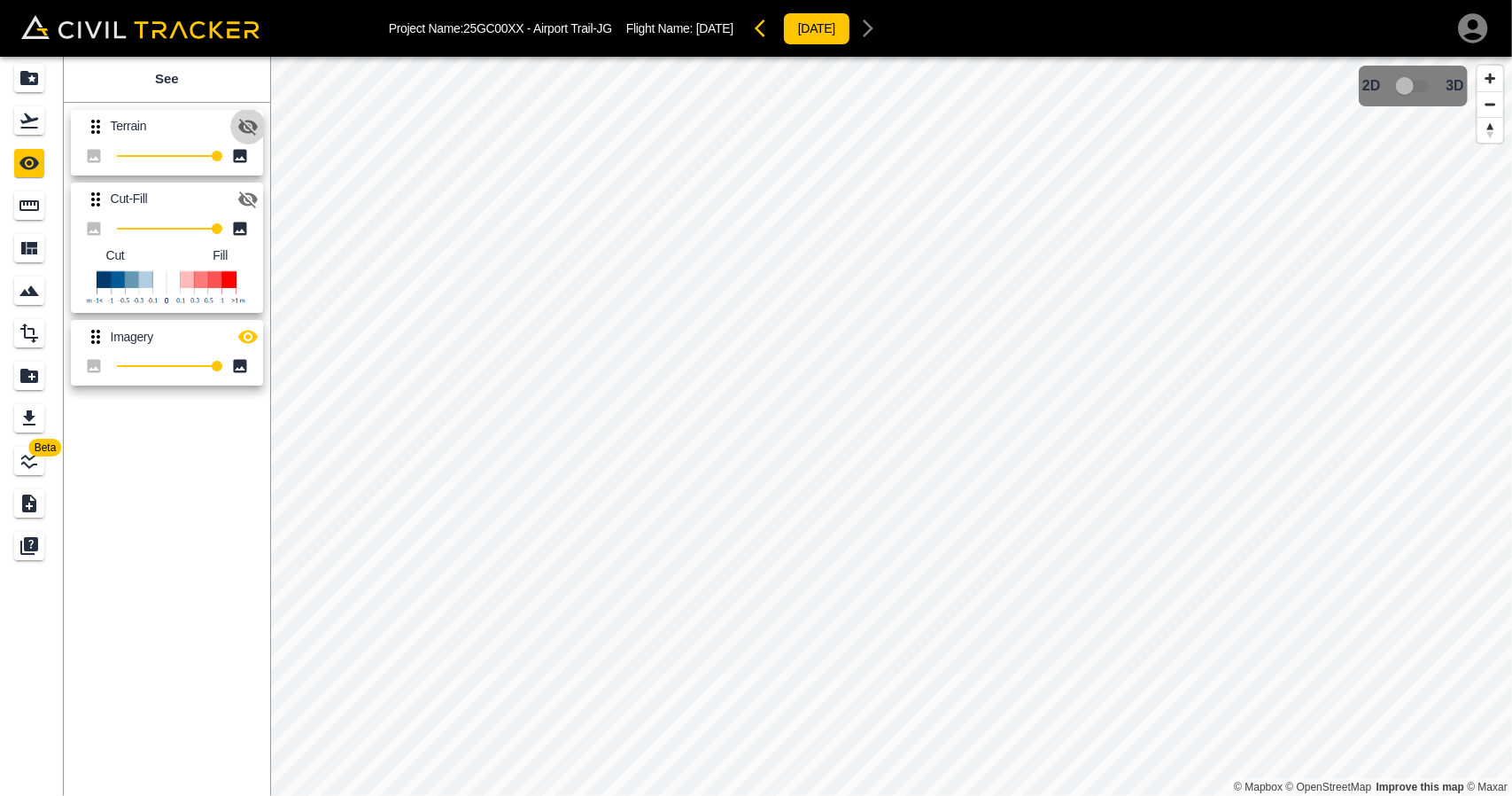
click at [244, 126] on icon "button" at bounding box center [247, 126] width 21 height 21
click at [249, 340] on icon "button" at bounding box center [247, 336] width 21 height 21
click at [249, 340] on icon "button" at bounding box center [248, 337] width 20 height 17
click at [56, 116] on link at bounding box center [32, 120] width 64 height 43
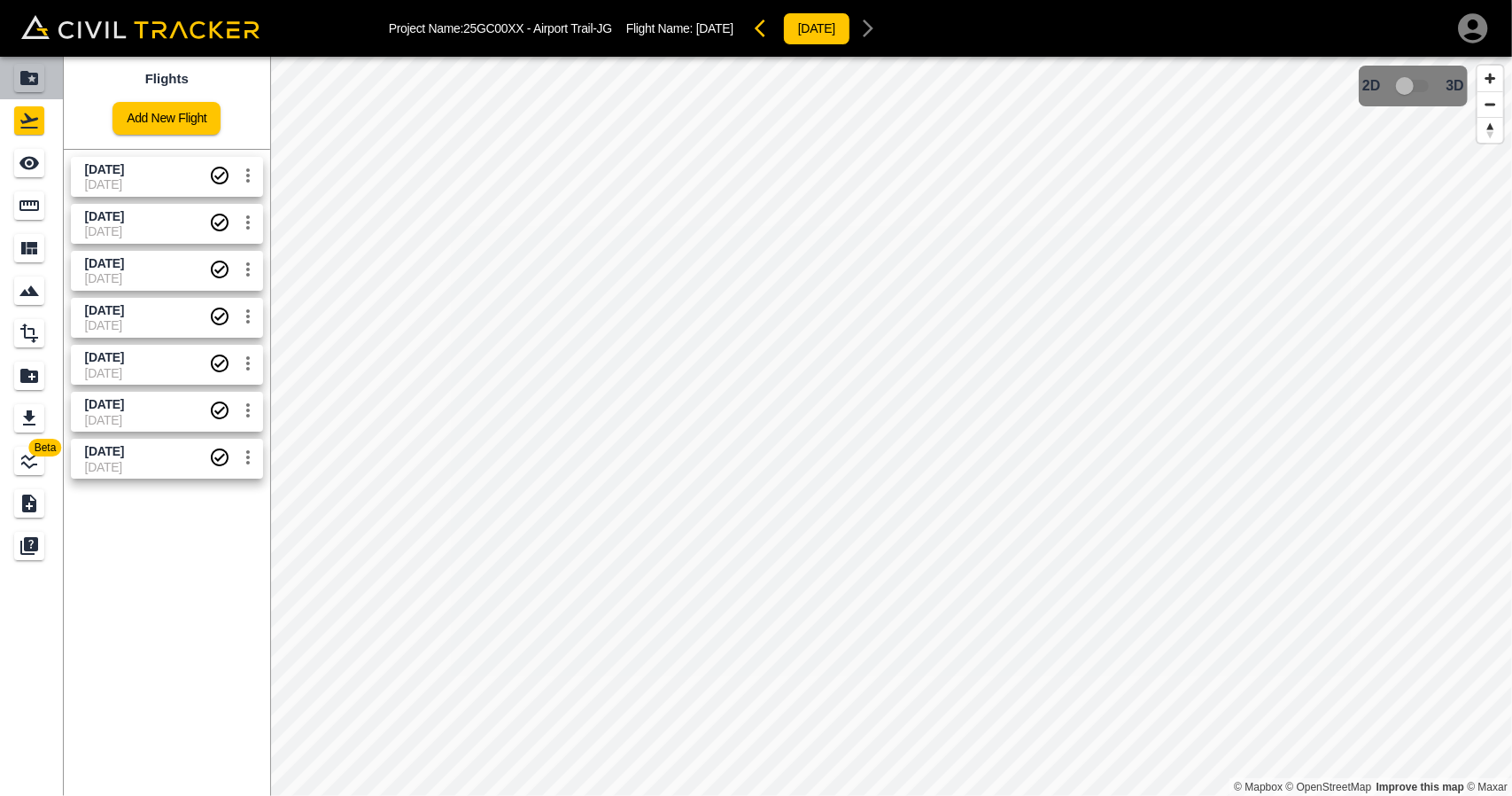
click at [43, 78] on div "Projects" at bounding box center [29, 78] width 30 height 29
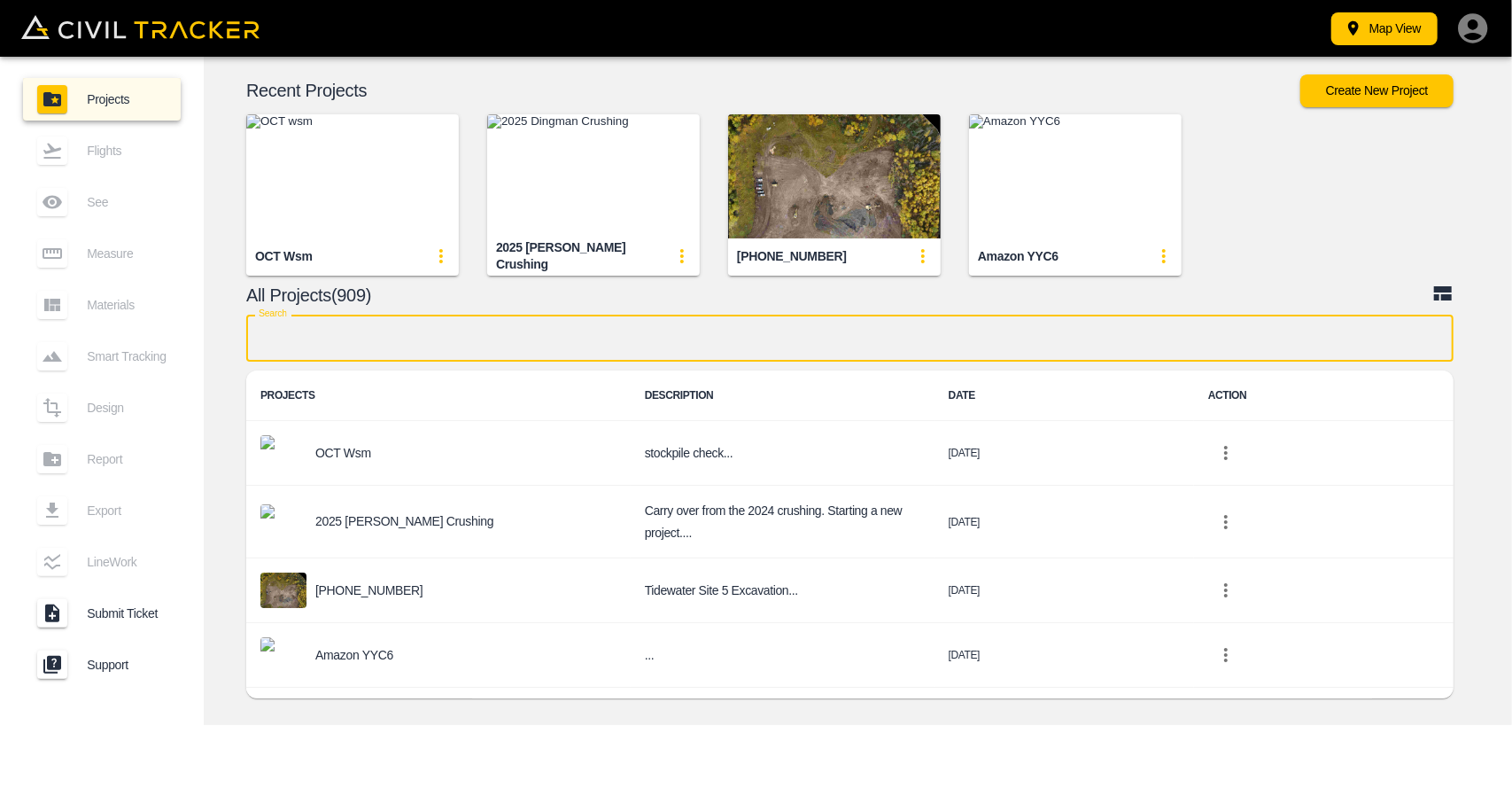
click at [390, 340] on input "text" at bounding box center [849, 338] width 1207 height 47
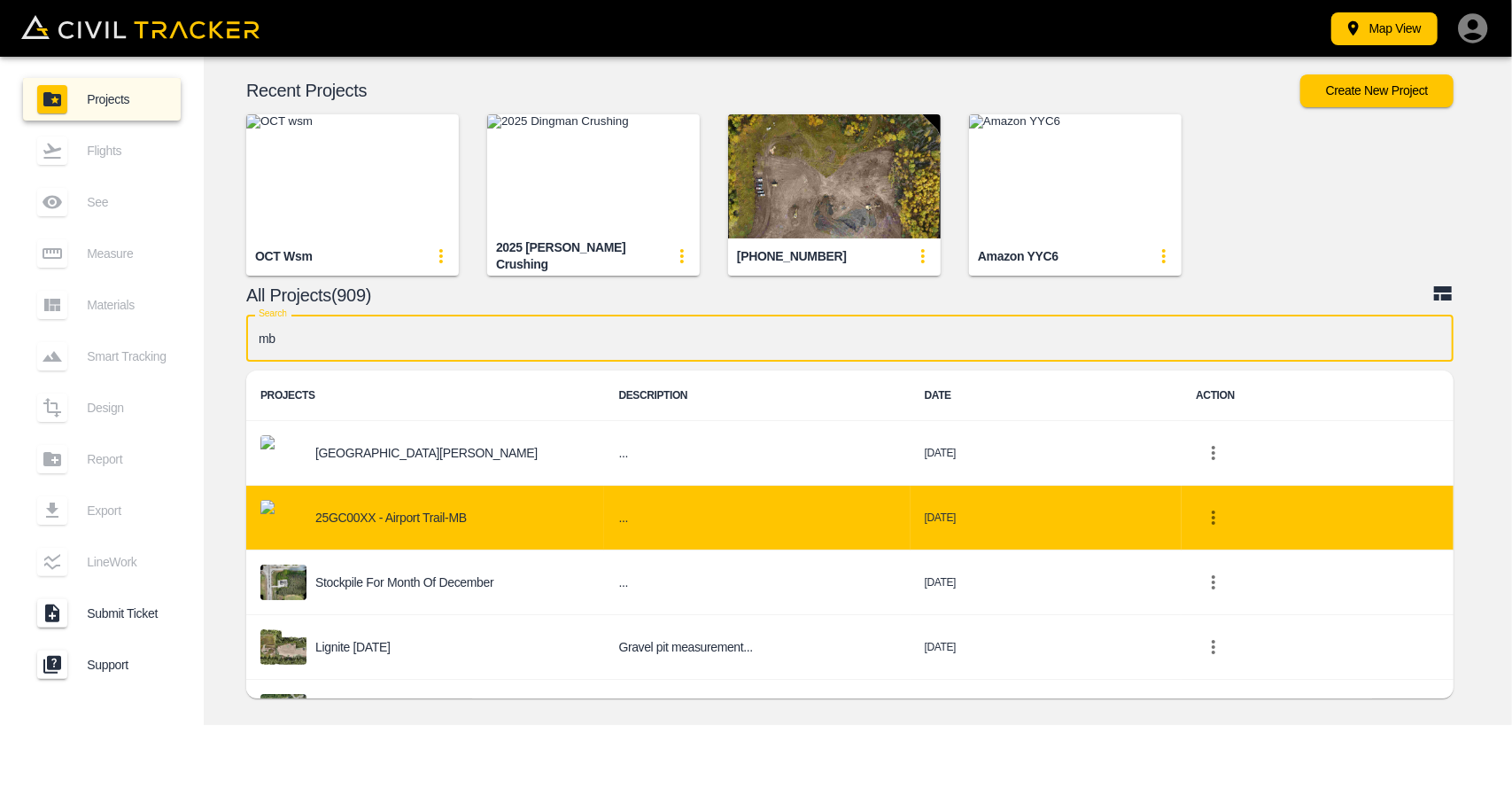
type input "mb"
click at [407, 538] on td "25GC00XX - Airport Trail-MB" at bounding box center [425, 518] width 358 height 65
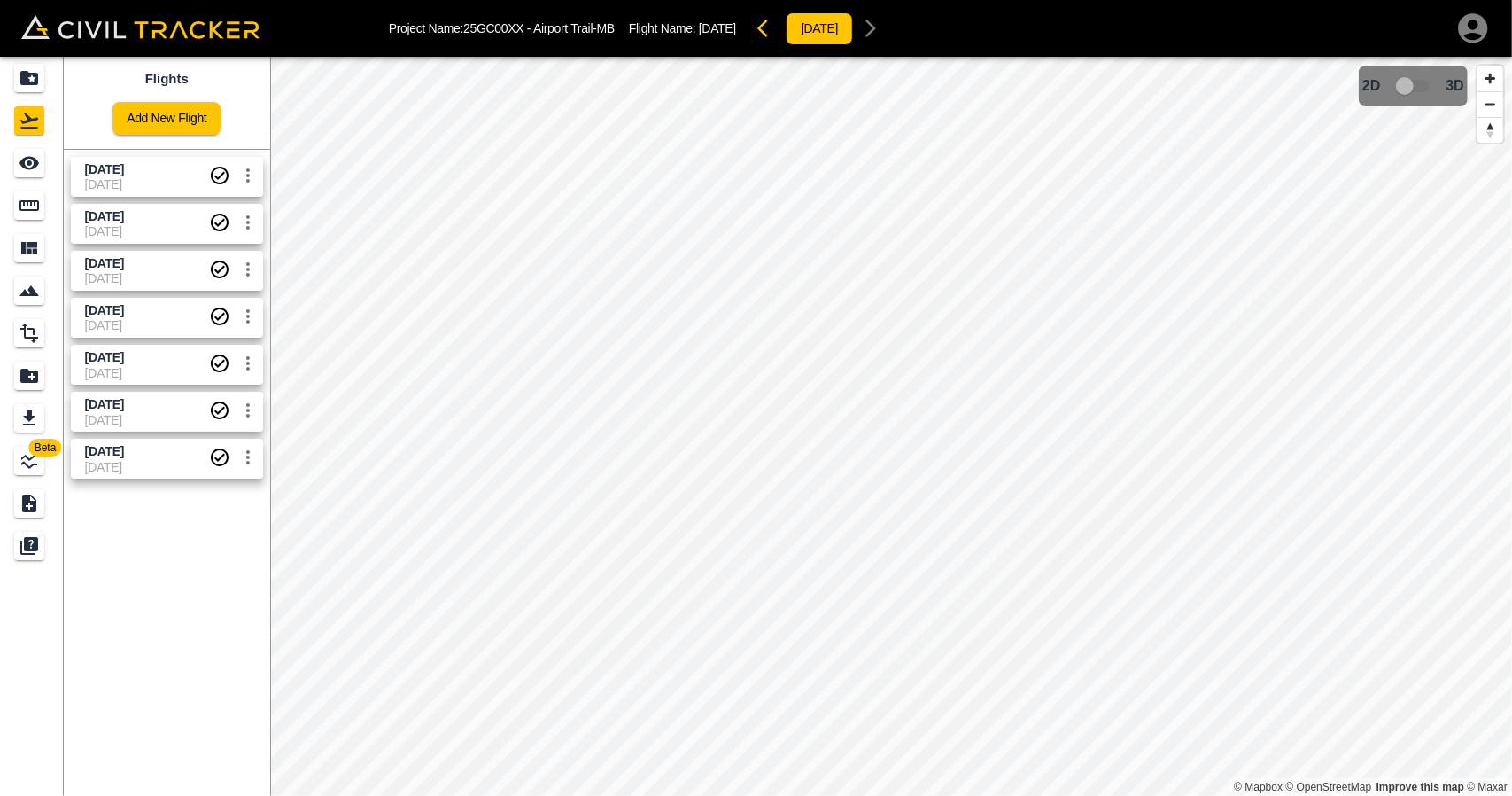
drag, startPoint x: 129, startPoint y: 179, endPoint x: 55, endPoint y: 164, distance: 75.5
click at [129, 178] on span "[DATE]" at bounding box center [147, 184] width 124 height 14
click at [25, 157] on icon "See" at bounding box center [29, 162] width 21 height 21
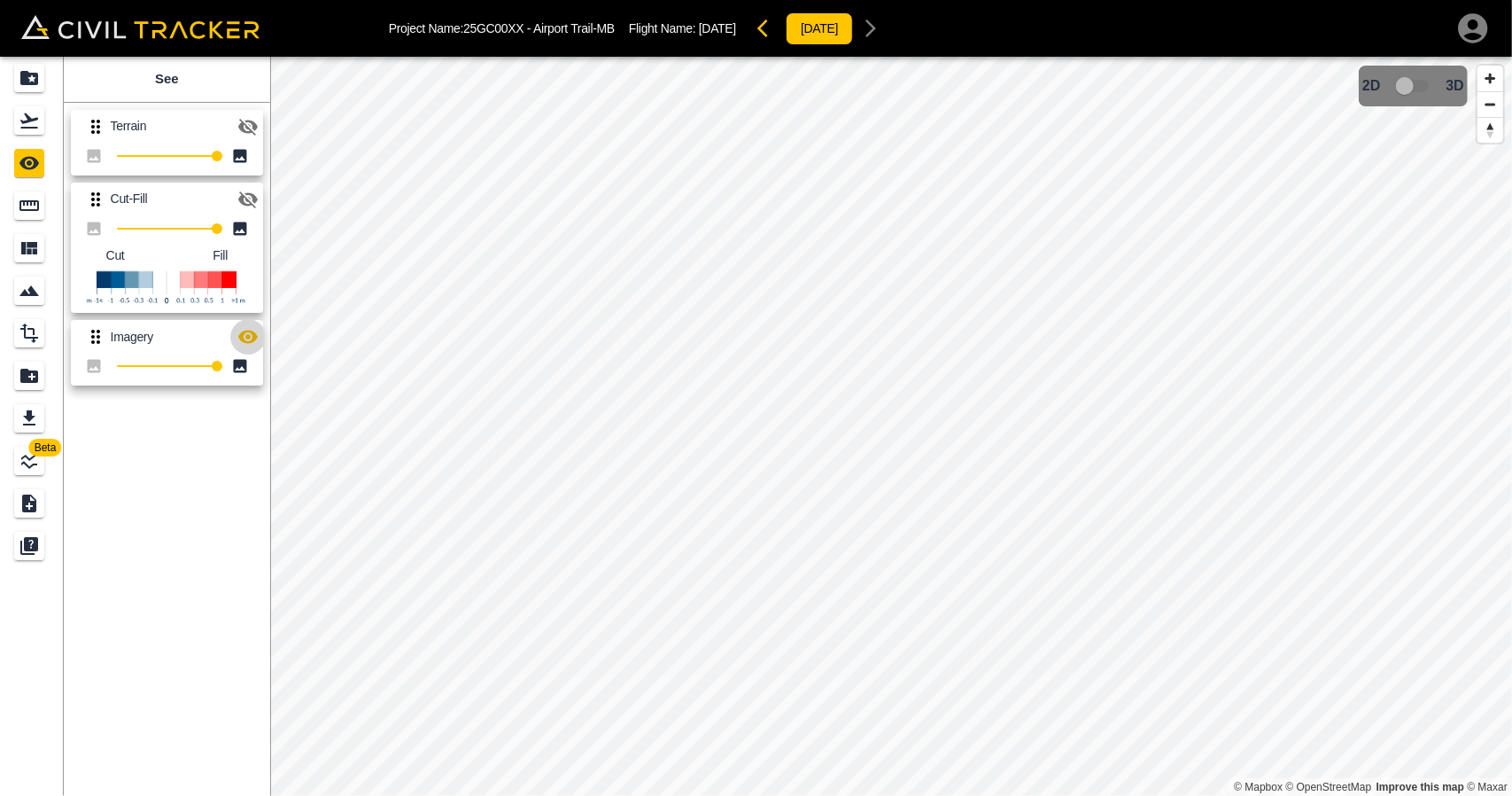
click at [232, 341] on button "button" at bounding box center [248, 337] width 36 height 36
click at [240, 196] on icon "button" at bounding box center [248, 200] width 20 height 17
click at [240, 196] on icon "button" at bounding box center [248, 198] width 20 height 13
click at [253, 121] on icon "button" at bounding box center [248, 126] width 20 height 17
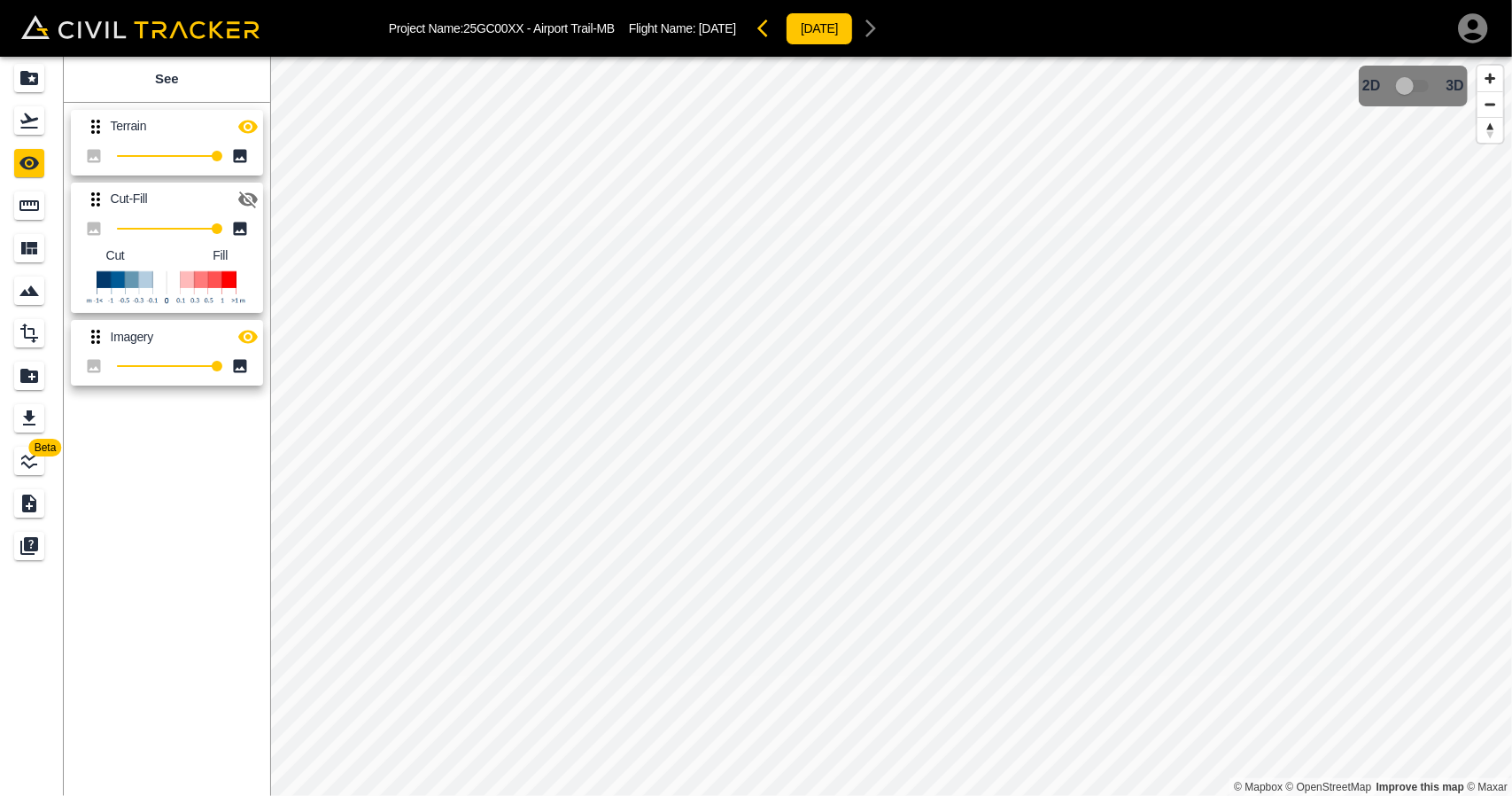
click at [253, 121] on icon "button" at bounding box center [248, 125] width 20 height 13
click at [21, 81] on icon "Projects" at bounding box center [30, 78] width 18 height 14
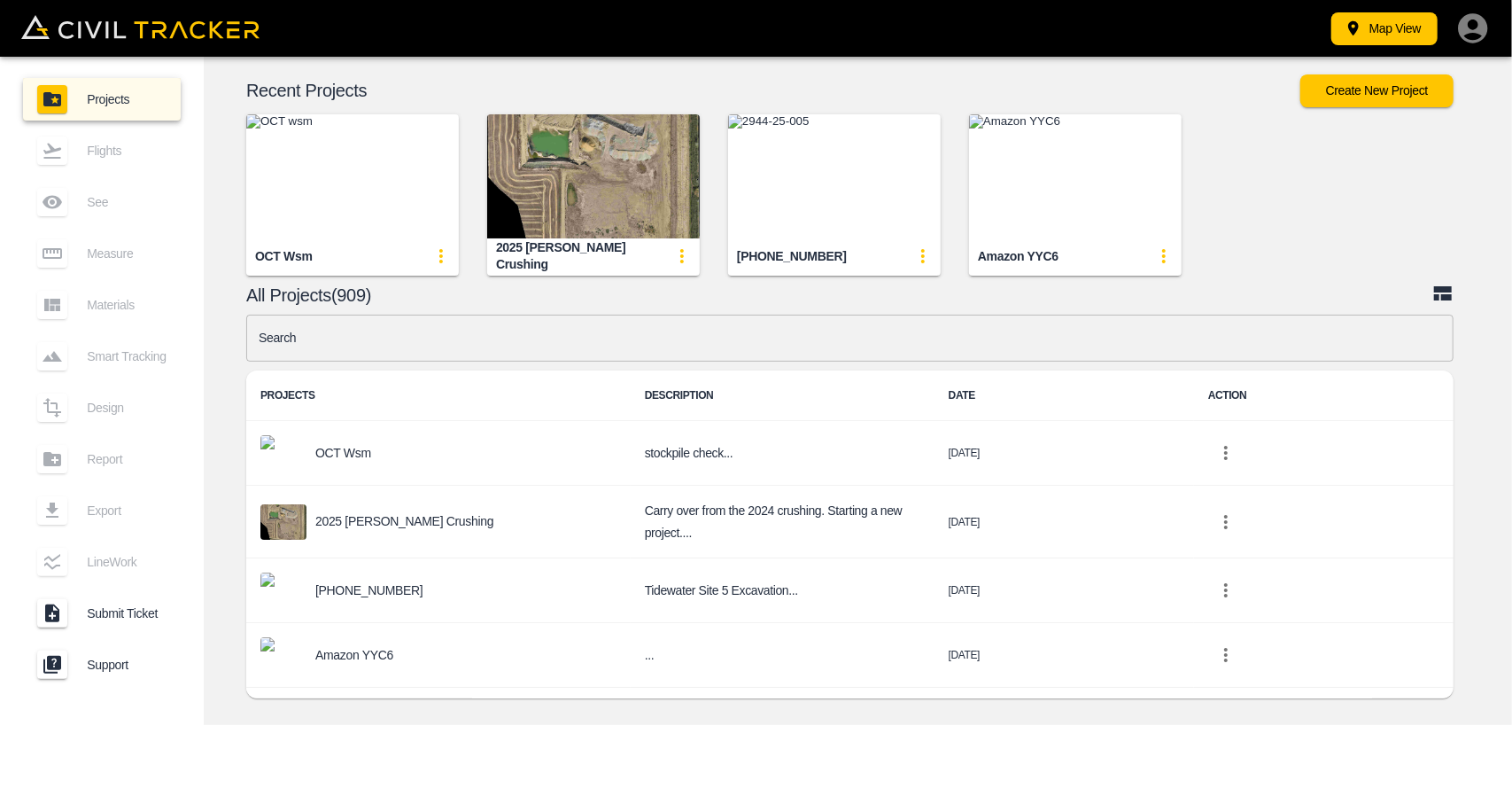
click at [413, 344] on input "text" at bounding box center [849, 338] width 1207 height 47
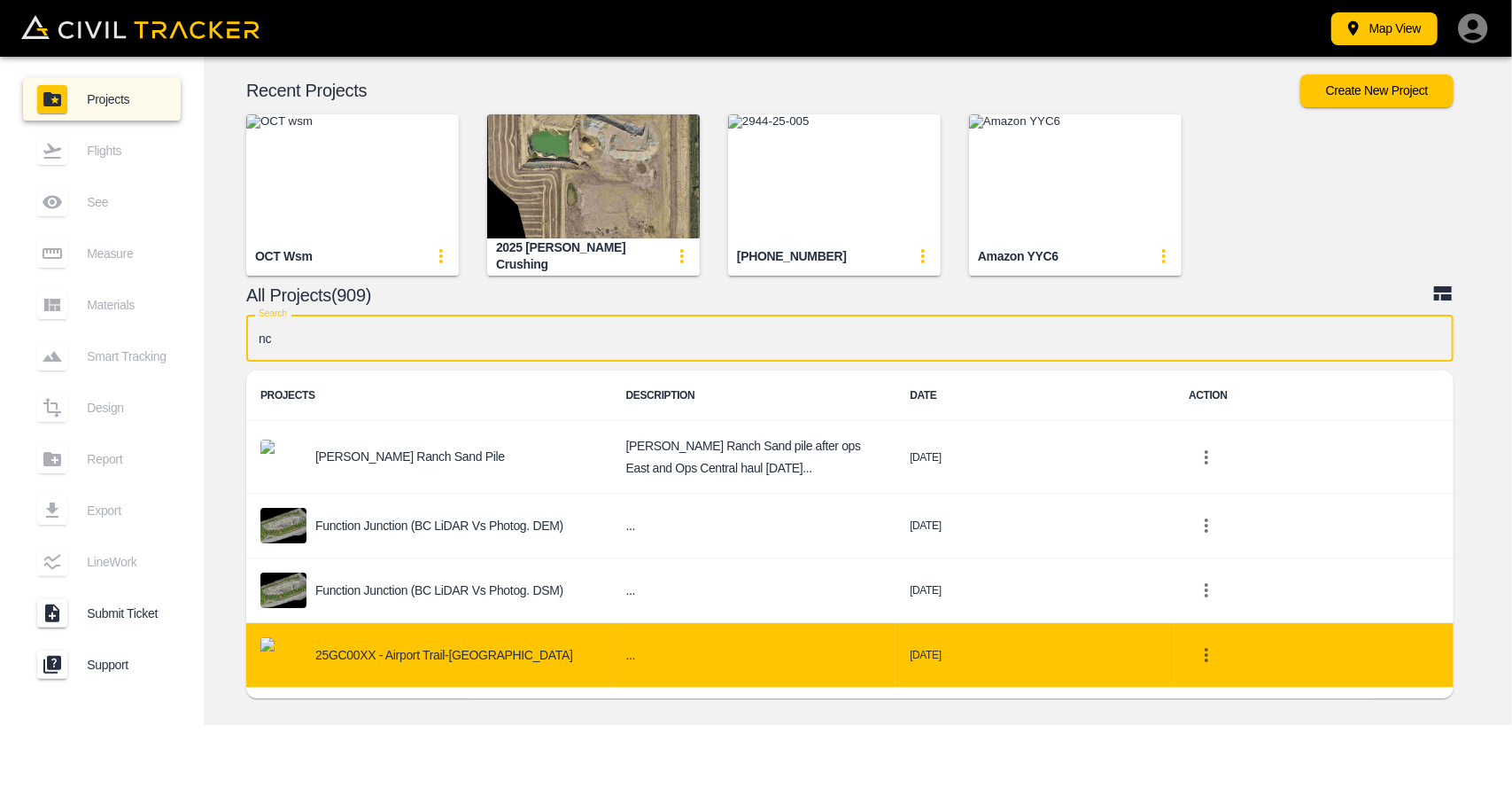
type input "nc"
click at [404, 639] on div "25GC00XX - Airport Trail-[GEOGRAPHIC_DATA]" at bounding box center [429, 655] width 338 height 36
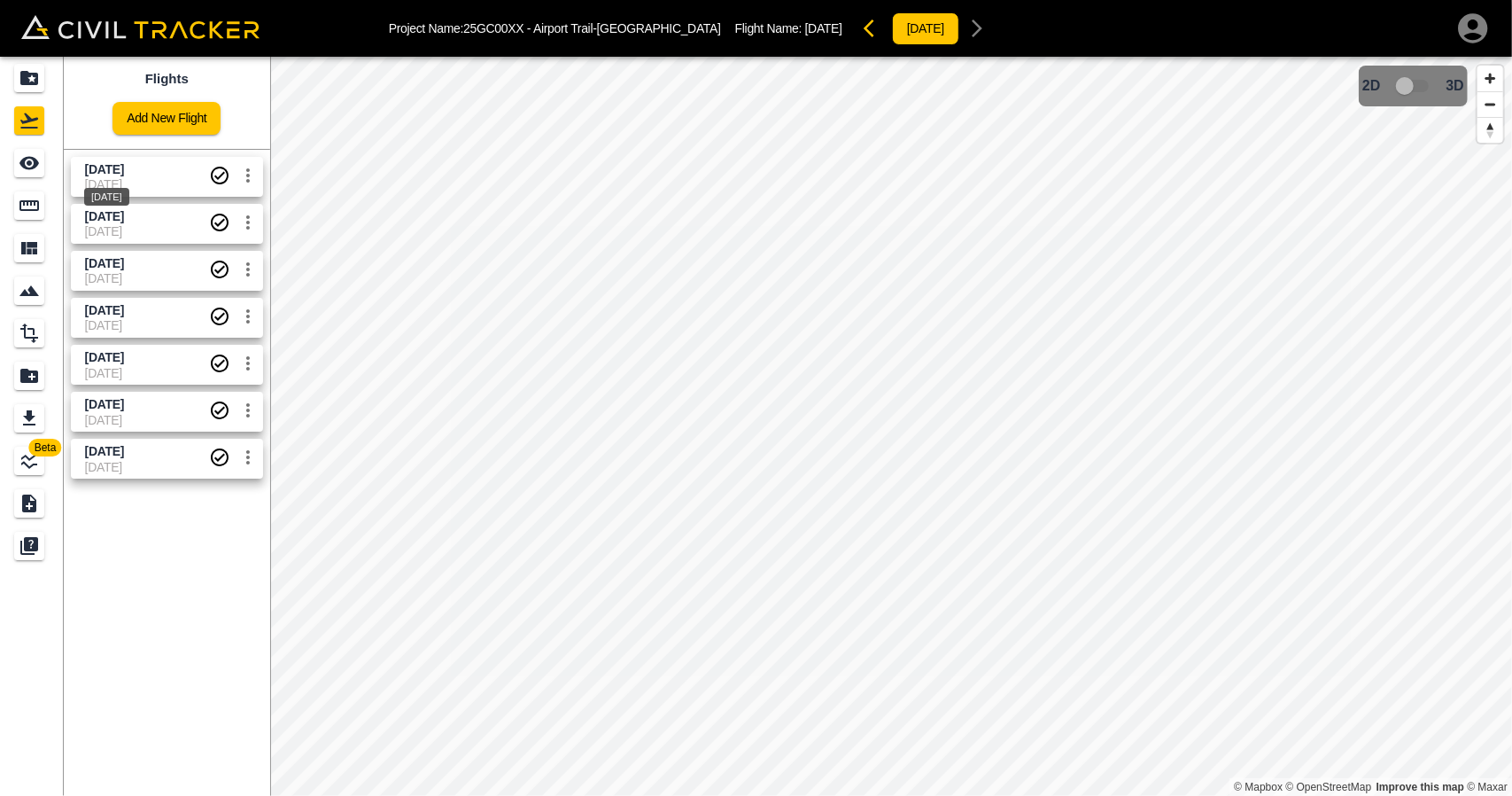
click at [111, 163] on span "[DATE]" at bounding box center [104, 169] width 39 height 14
click at [29, 158] on icon "See" at bounding box center [30, 163] width 20 height 13
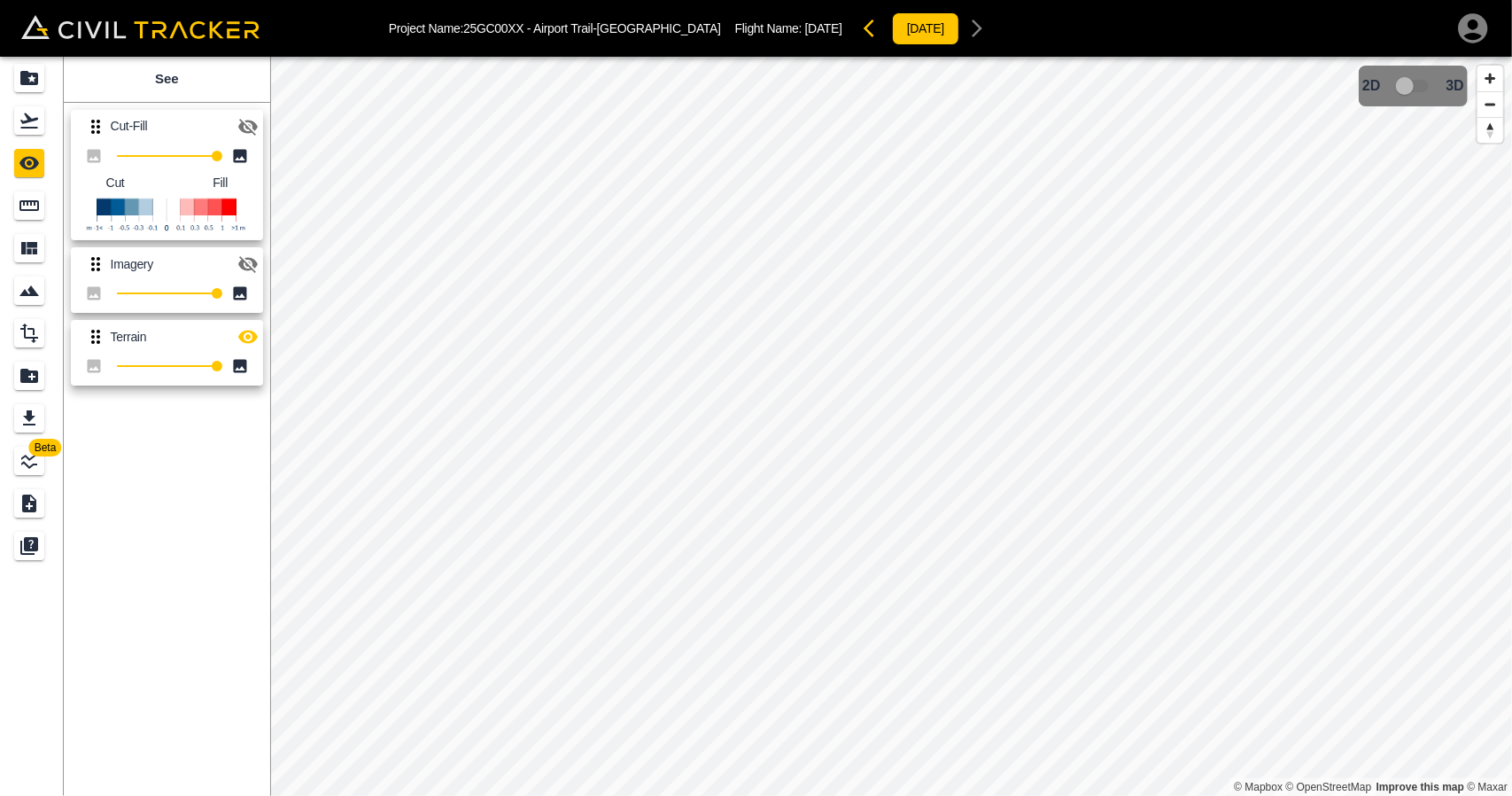
click at [236, 320] on div at bounding box center [248, 337] width 36 height 36
click at [242, 331] on icon "button" at bounding box center [247, 336] width 21 height 21
click at [245, 334] on icon "button" at bounding box center [247, 336] width 21 height 21
drag, startPoint x: 249, startPoint y: 336, endPoint x: 249, endPoint y: 280, distance: 56.0
click at [249, 334] on icon "button" at bounding box center [247, 336] width 21 height 21
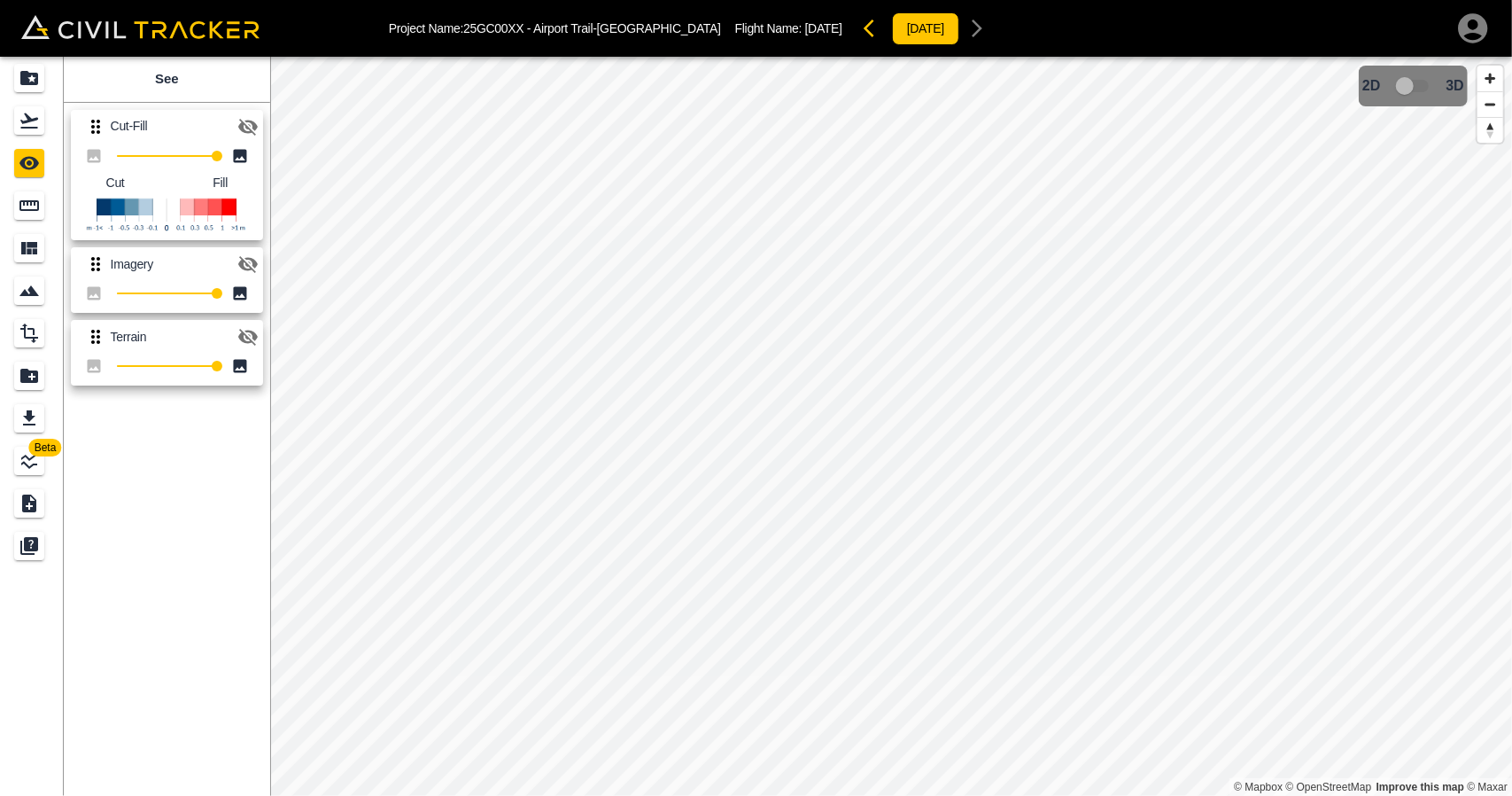
click at [255, 265] on icon "button" at bounding box center [248, 264] width 20 height 17
drag, startPoint x: 32, startPoint y: 135, endPoint x: 31, endPoint y: 120, distance: 15.0
click at [32, 135] on link at bounding box center [32, 120] width 64 height 43
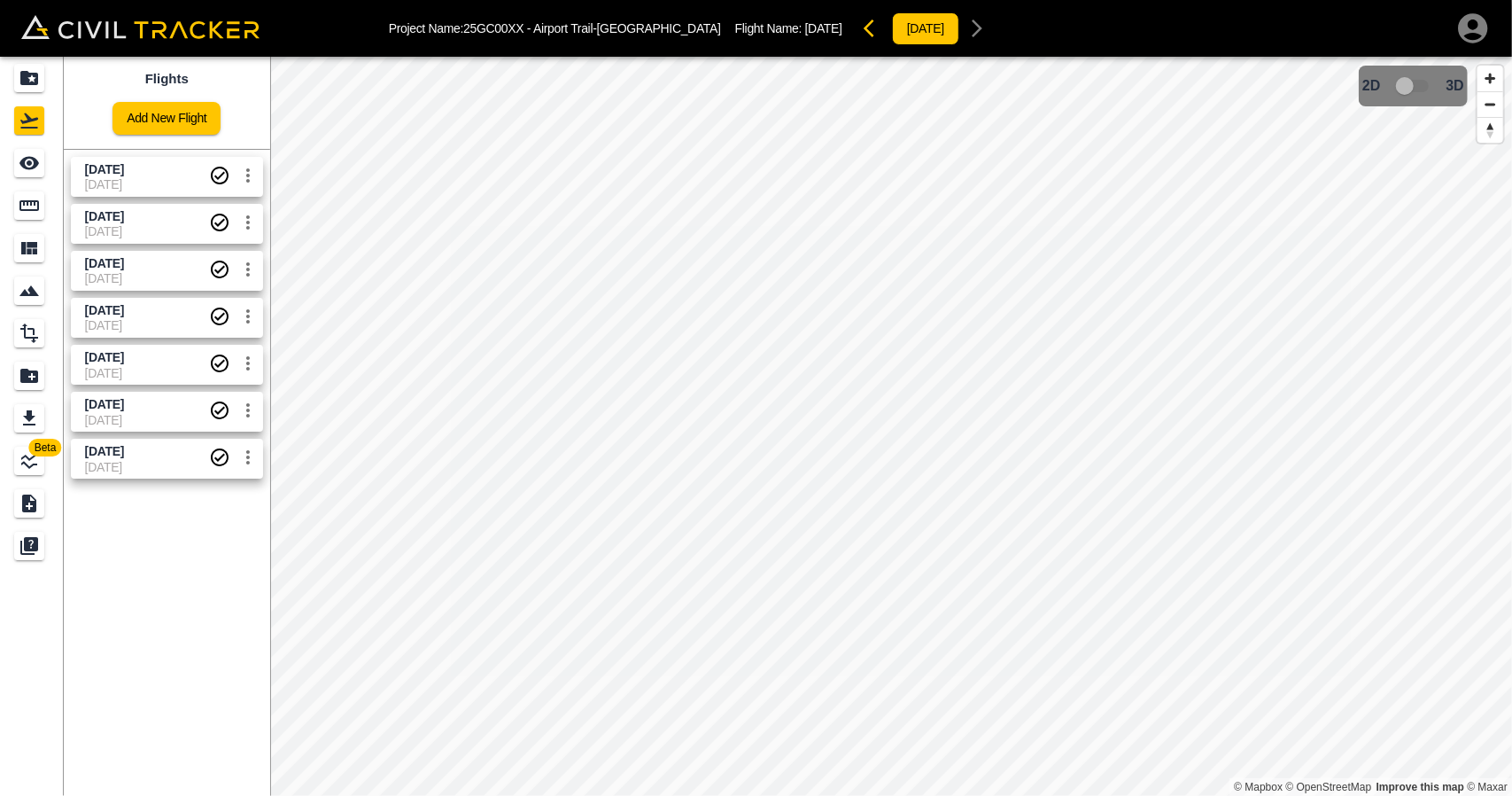
click at [31, 85] on icon "Projects" at bounding box center [29, 78] width 21 height 21
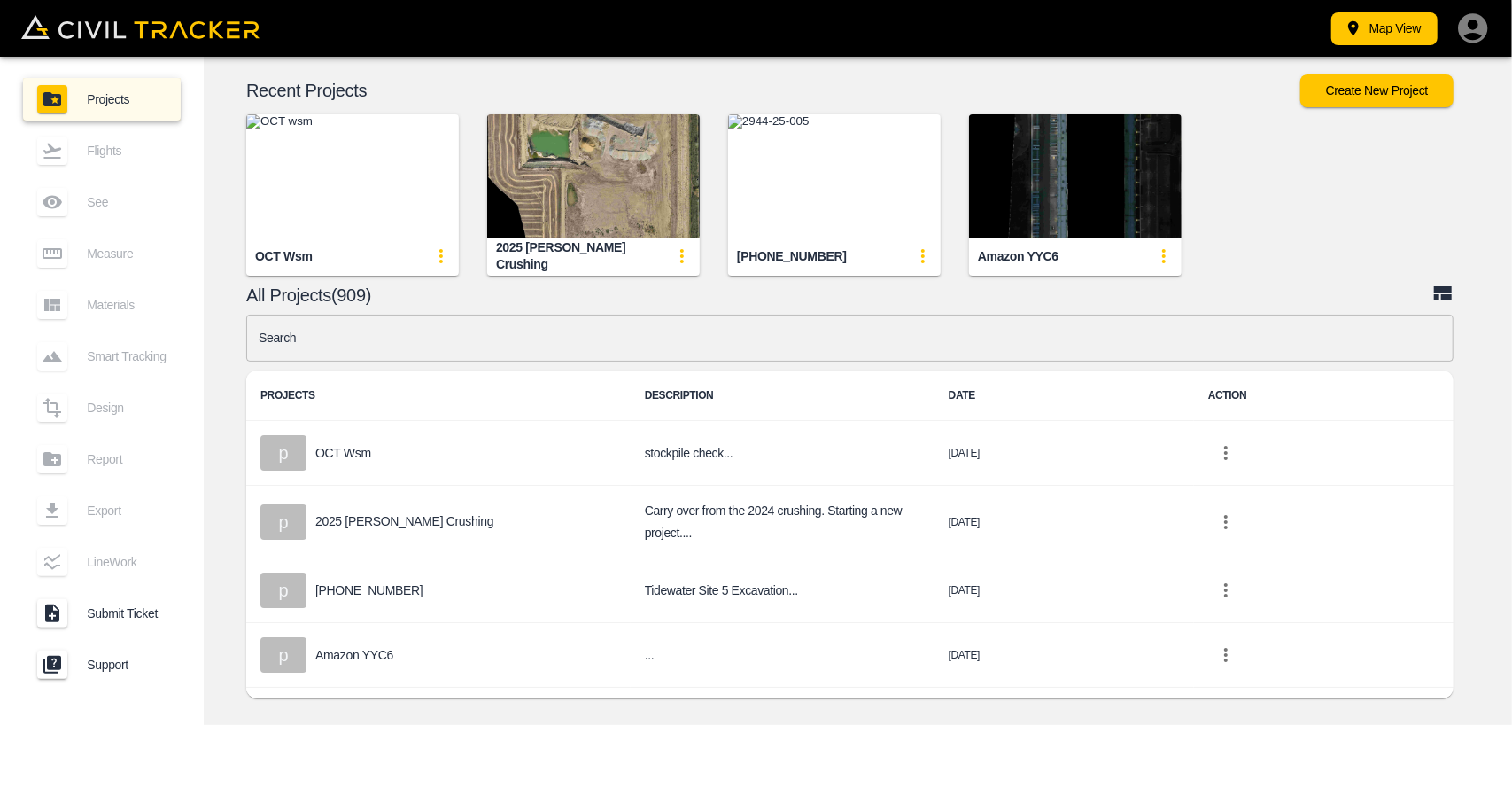
click at [540, 325] on input "text" at bounding box center [849, 338] width 1207 height 47
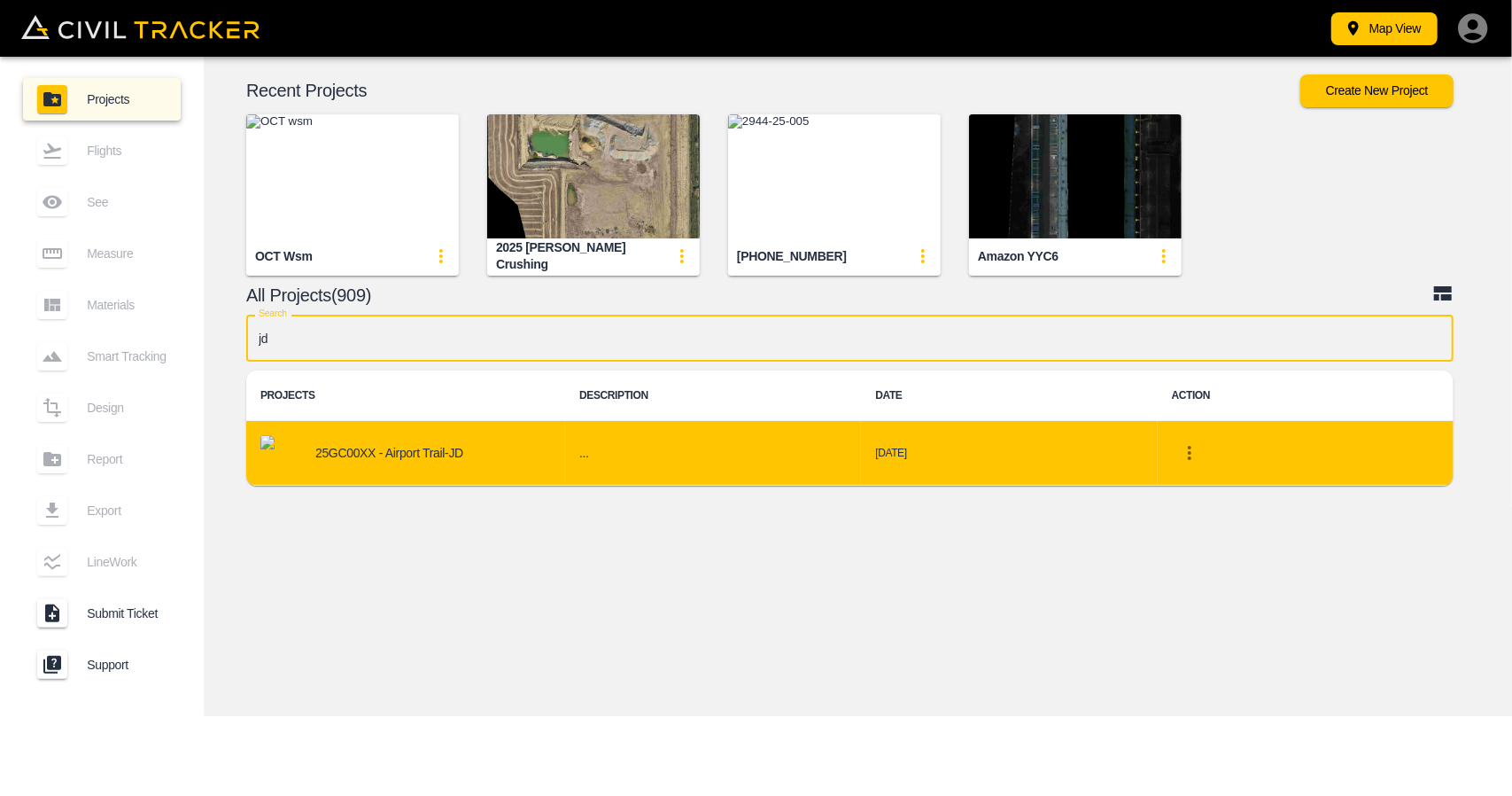
type input "jd"
click at [497, 447] on div "25GC00XX - Airport Trail-JD" at bounding box center [405, 453] width 290 height 36
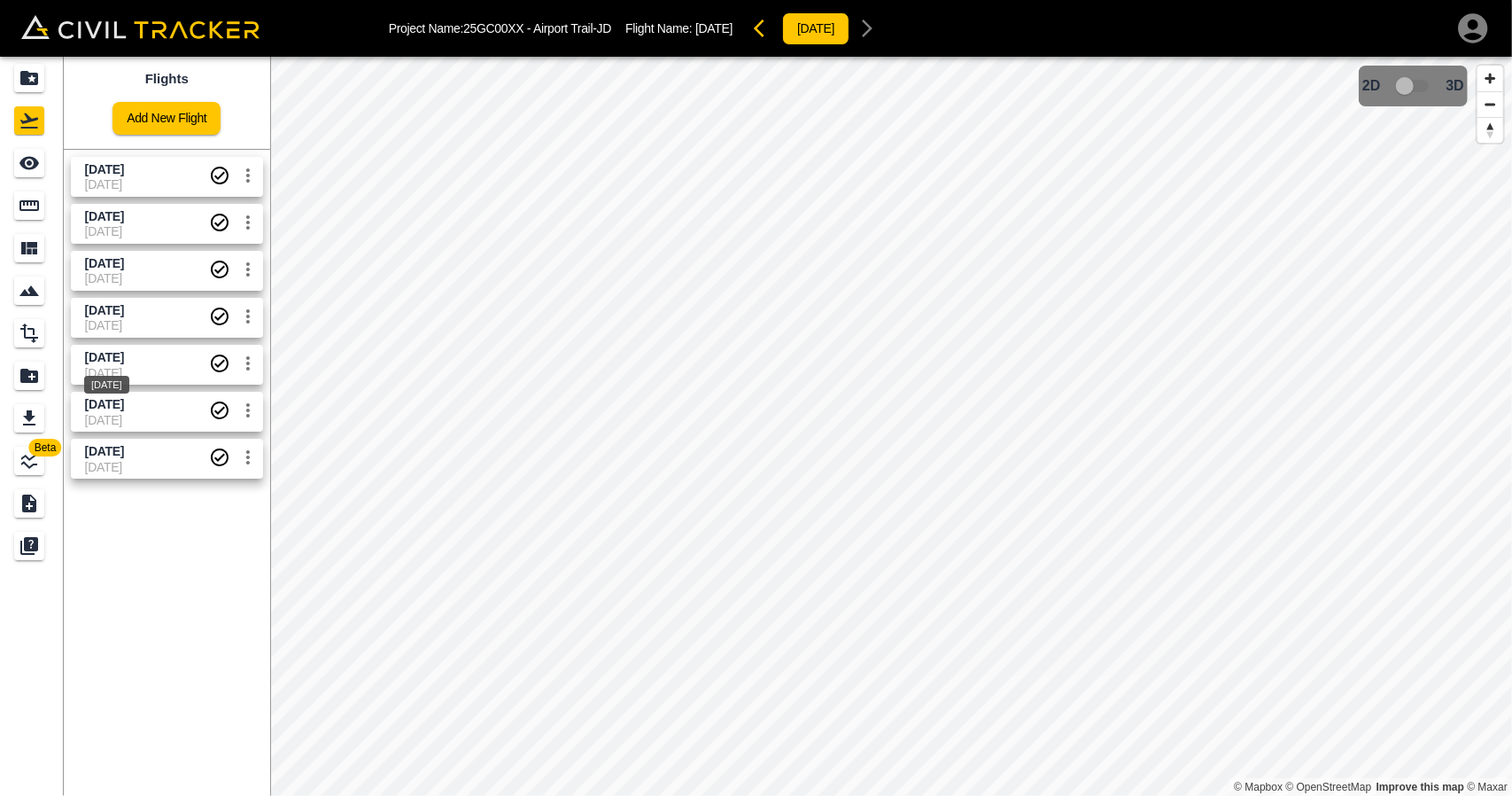
click at [127, 367] on div "[DATE]" at bounding box center [106, 380] width 49 height 32
click at [118, 318] on span "[DATE]" at bounding box center [147, 325] width 124 height 14
click at [117, 271] on span "[DATE]" at bounding box center [147, 278] width 124 height 14
click at [117, 217] on span "[DATE]" at bounding box center [104, 216] width 39 height 14
click at [118, 180] on span "[DATE]" at bounding box center [147, 184] width 124 height 14
